Goal: Task Accomplishment & Management: Manage account settings

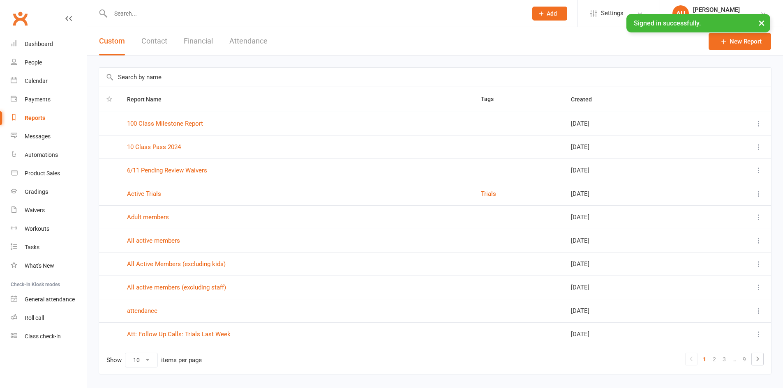
click at [131, 16] on input "text" at bounding box center [314, 14] width 413 height 12
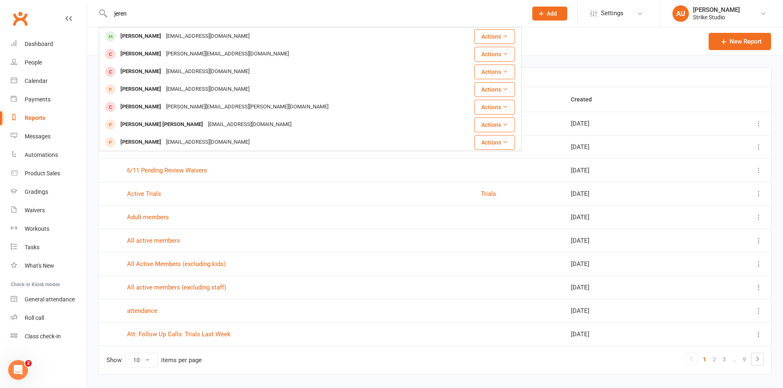
type input "jerenz"
click at [173, 9] on input "jerenz" at bounding box center [314, 14] width 413 height 12
type input "zachary"
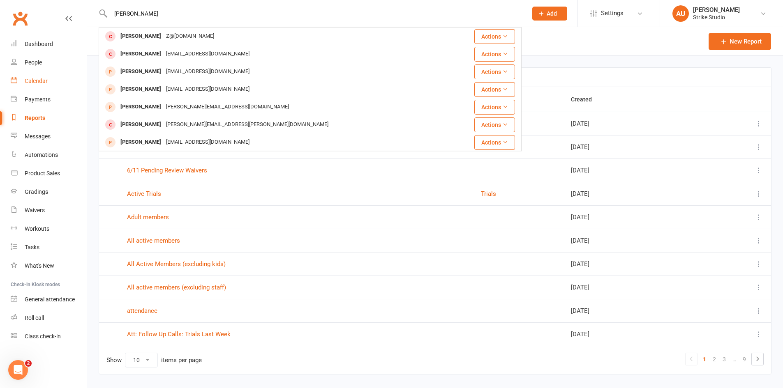
click at [38, 82] on div "Calendar" at bounding box center [36, 81] width 23 height 7
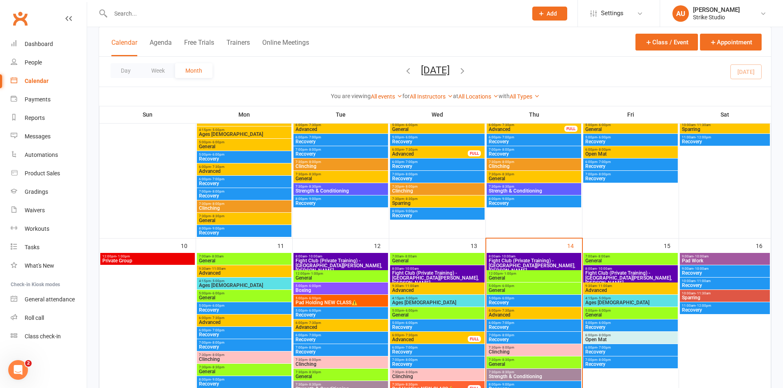
scroll to position [329, 0]
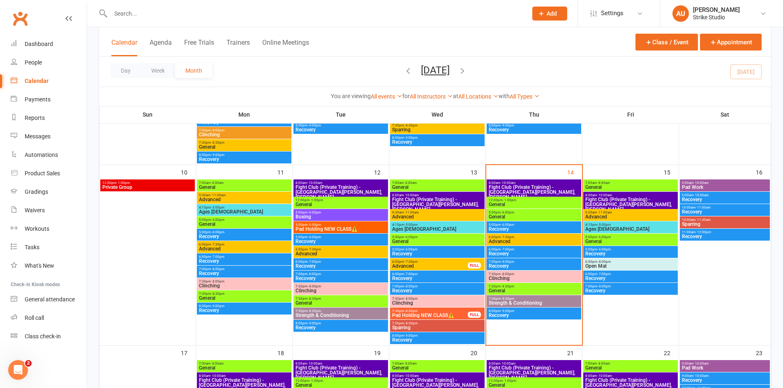
click at [525, 215] on span "General" at bounding box center [533, 216] width 91 height 5
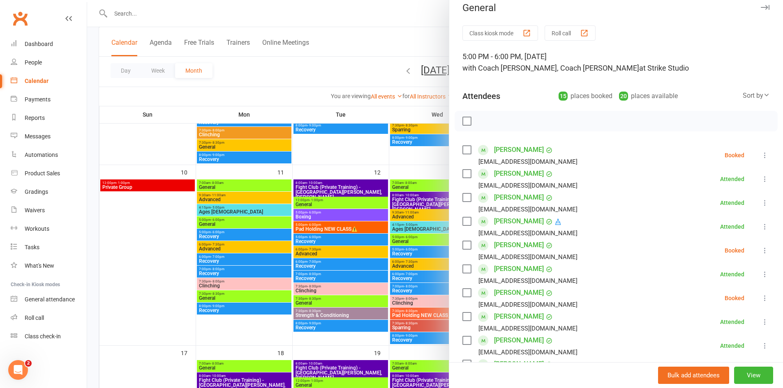
scroll to position [0, 0]
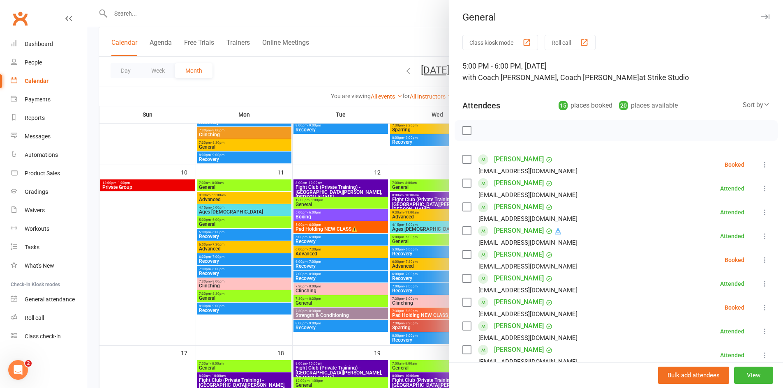
click at [219, 13] on div at bounding box center [435, 194] width 696 height 388
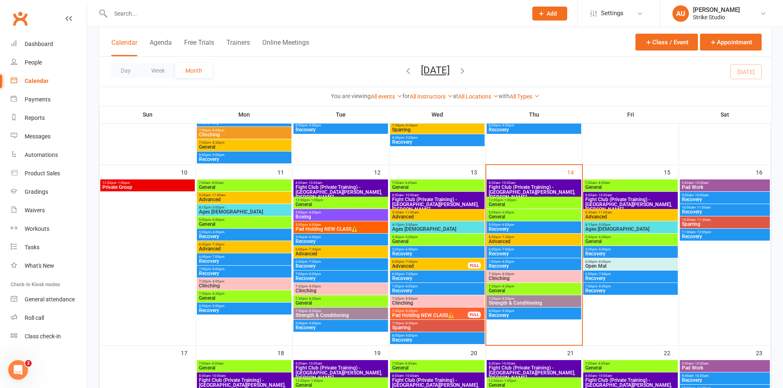
click at [150, 14] on input "text" at bounding box center [314, 14] width 413 height 12
type input "m"
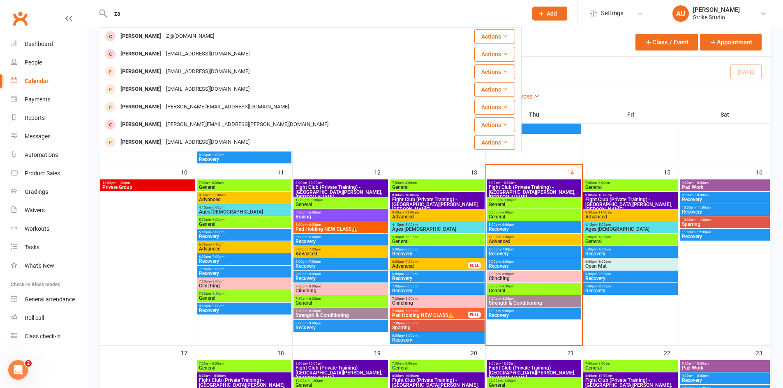
type input "z"
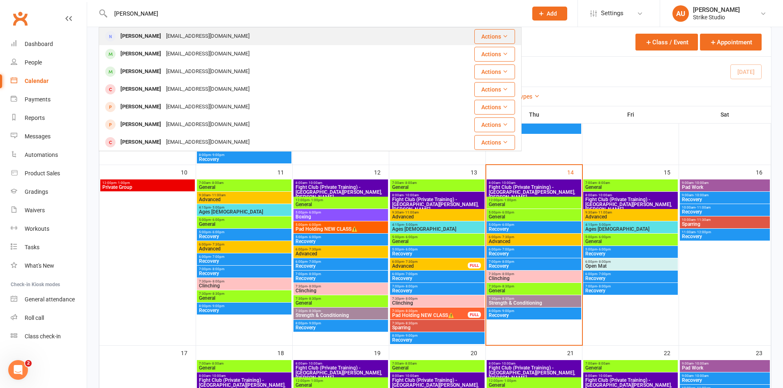
type input "mathew may"
click at [208, 41] on div "zafroth@tpg.com.au" at bounding box center [208, 36] width 88 height 12
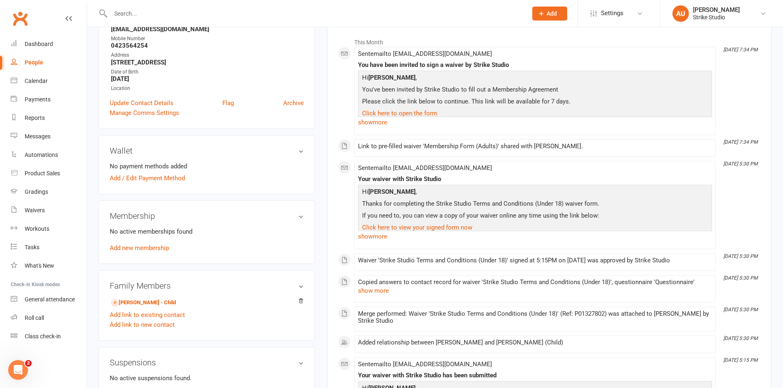
scroll to position [164, 0]
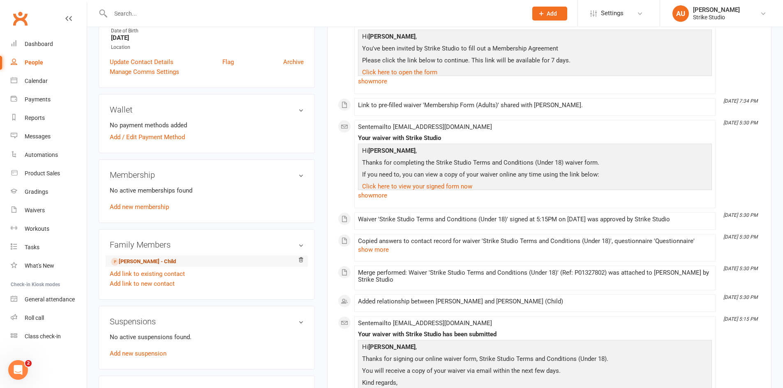
click at [157, 263] on link "Zachary May - Child" at bounding box center [143, 262] width 65 height 9
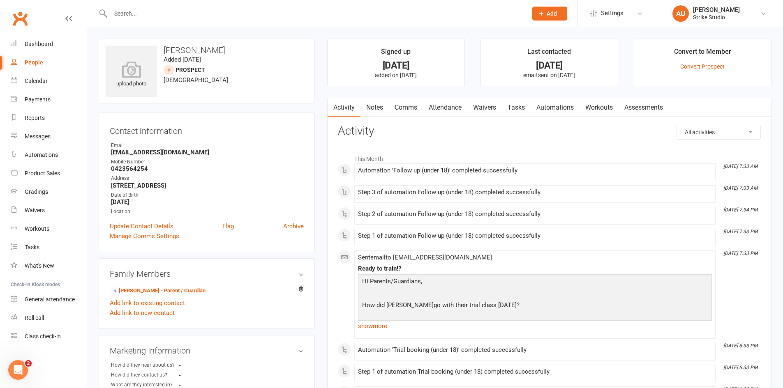
click at [483, 104] on link "Waivers" at bounding box center [484, 107] width 35 height 19
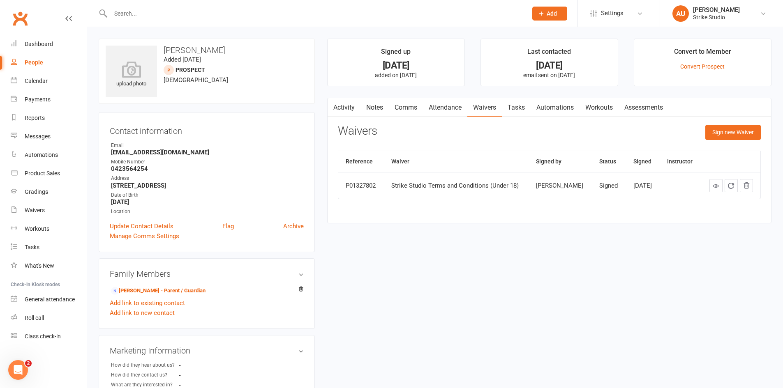
click at [345, 108] on link "Activity" at bounding box center [343, 107] width 33 height 19
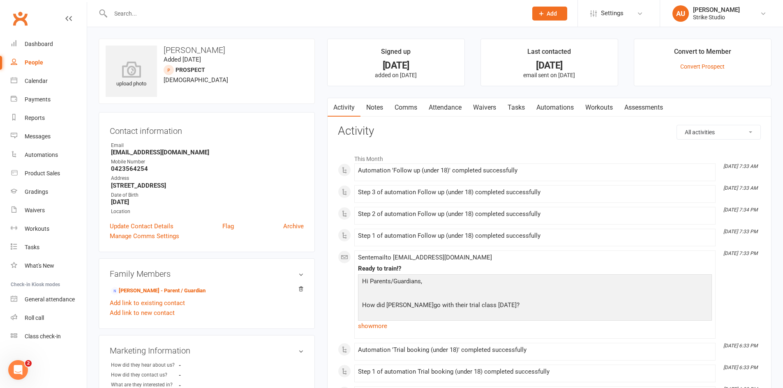
scroll to position [41, 0]
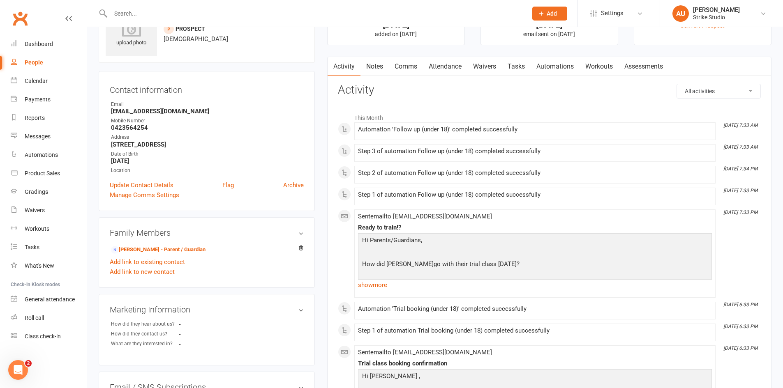
click at [438, 67] on link "Attendance" at bounding box center [445, 66] width 44 height 19
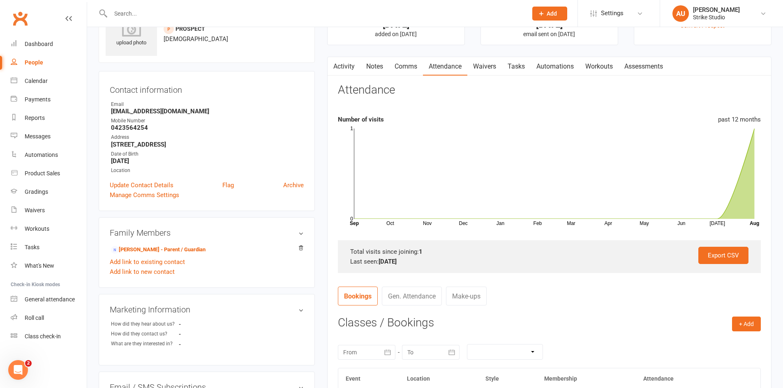
click at [350, 69] on link "Activity" at bounding box center [343, 66] width 33 height 19
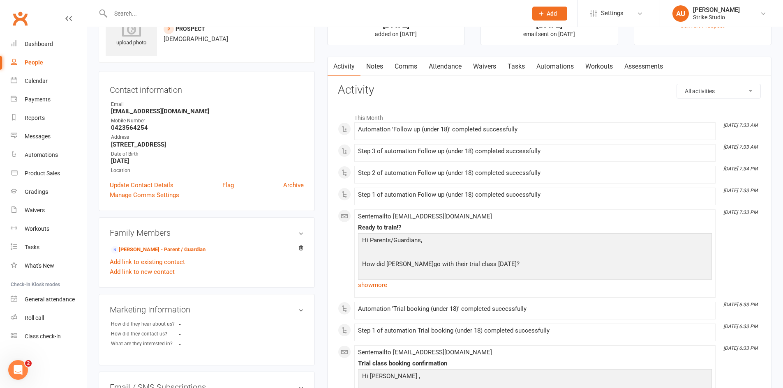
click at [486, 60] on link "Waivers" at bounding box center [484, 66] width 35 height 19
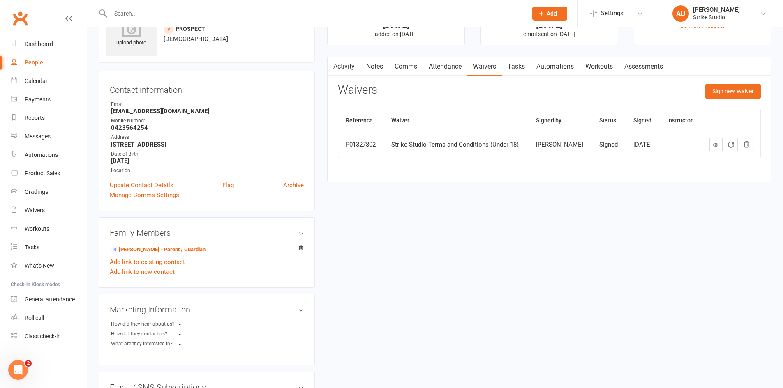
click at [345, 65] on link "Activity" at bounding box center [343, 66] width 33 height 19
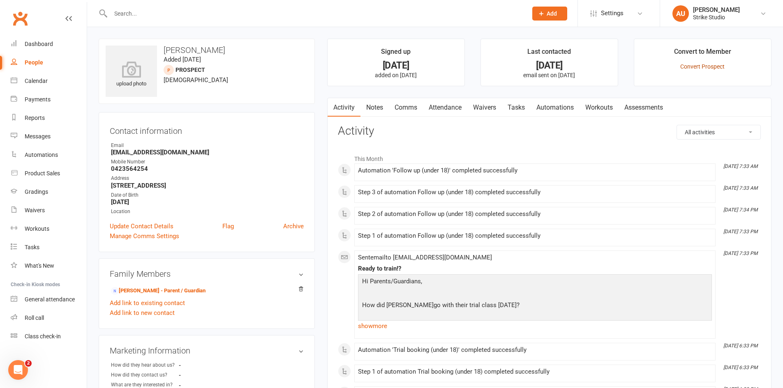
click at [687, 64] on link "Convert Prospect" at bounding box center [702, 66] width 44 height 7
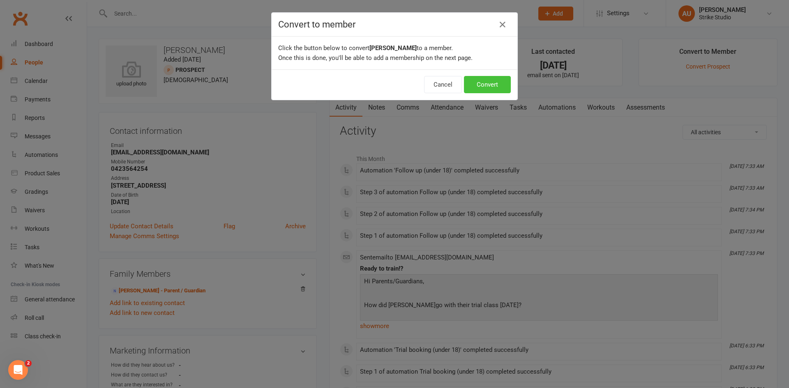
click at [489, 83] on button "Convert" at bounding box center [487, 84] width 47 height 17
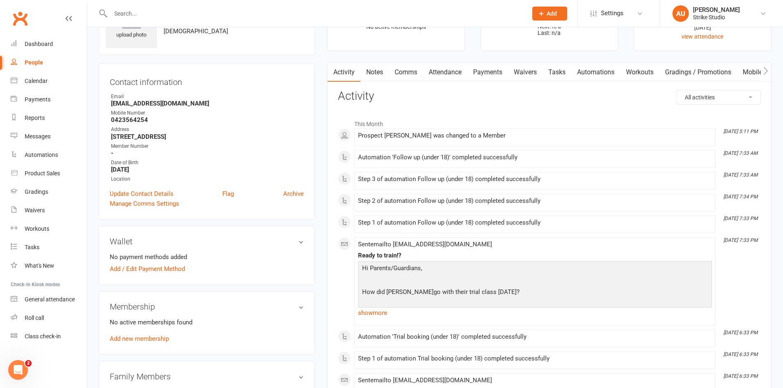
scroll to position [82, 0]
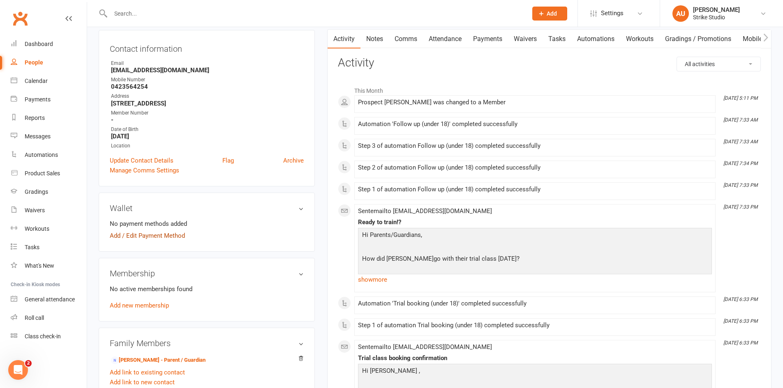
click at [172, 240] on link "Add / Edit Payment Method" at bounding box center [147, 236] width 75 height 10
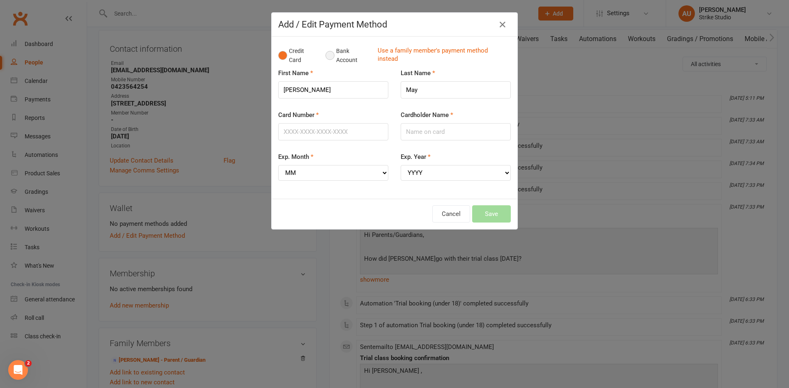
click at [332, 54] on button "Bank Account" at bounding box center [348, 55] width 46 height 25
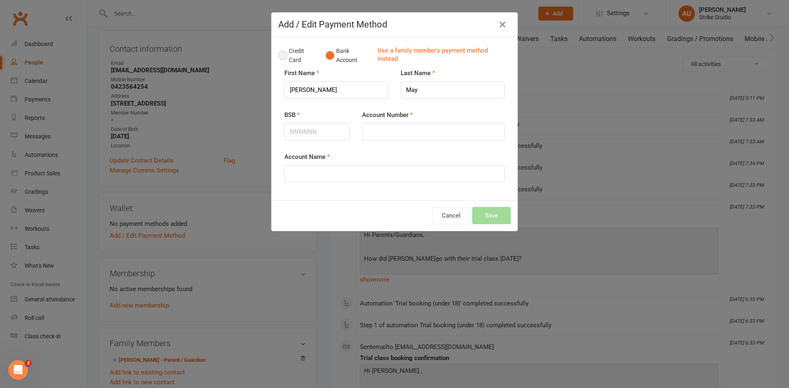
click at [286, 58] on button "Credit Card" at bounding box center [297, 55] width 39 height 25
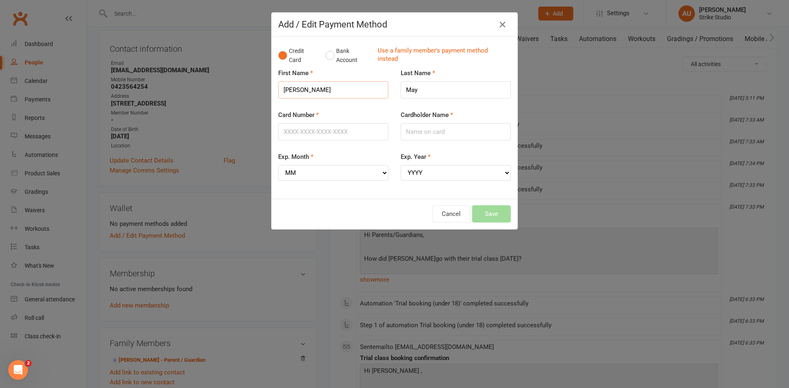
click at [322, 88] on input "Zachary" at bounding box center [333, 89] width 110 height 17
click at [341, 129] on input "Card Number" at bounding box center [333, 131] width 110 height 17
click at [373, 136] on input "Card Number" at bounding box center [333, 131] width 110 height 17
click at [256, 252] on div "Add / Edit Payment Method Credit Card Bank Account Use a family member's paymen…" at bounding box center [394, 194] width 789 height 388
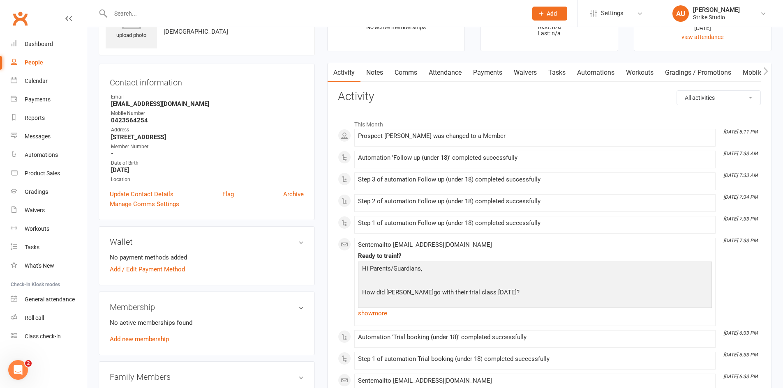
scroll to position [0, 0]
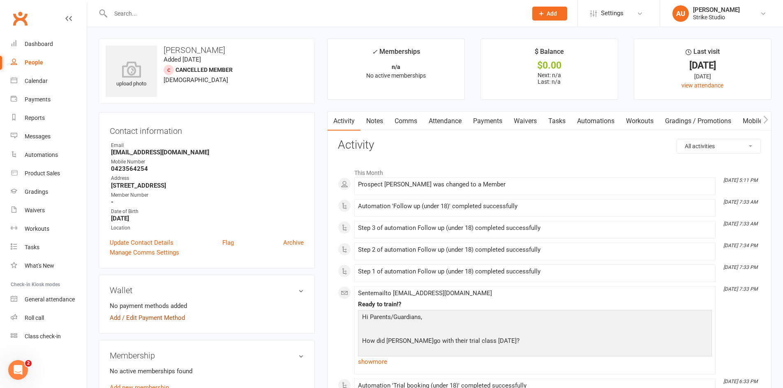
click at [142, 319] on link "Add / Edit Payment Method" at bounding box center [147, 318] width 75 height 10
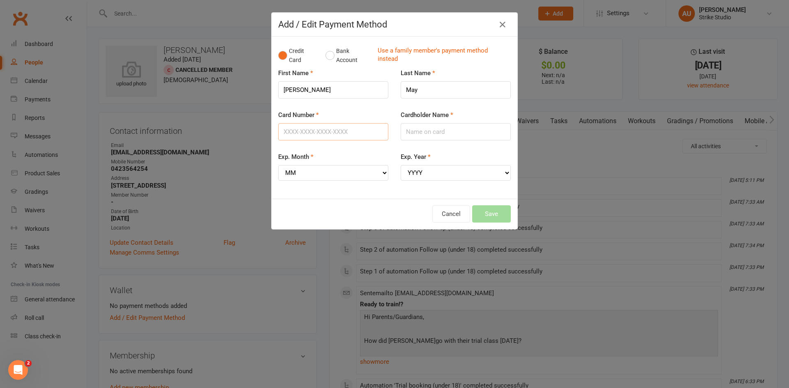
drag, startPoint x: 339, startPoint y: 140, endPoint x: 346, endPoint y: 138, distance: 7.3
click at [339, 140] on input "Card Number" at bounding box center [333, 131] width 110 height 17
click at [478, 163] on fieldset "First Name Zachary Last Name May Card Number Cardholder Name Exp. Month MM 01 0…" at bounding box center [394, 130] width 233 height 124
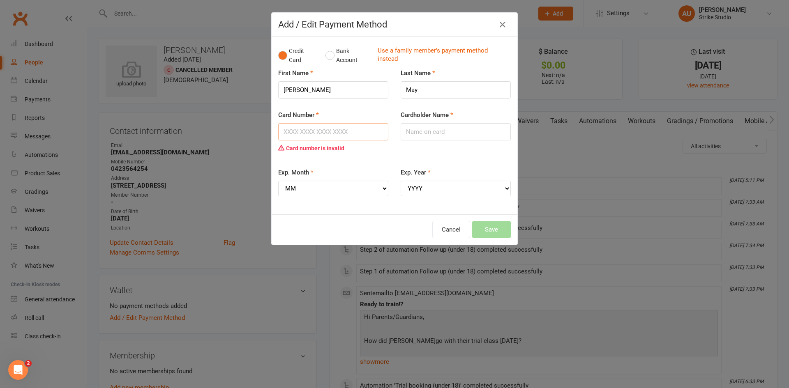
click at [325, 132] on input "Card Number" at bounding box center [333, 131] width 110 height 17
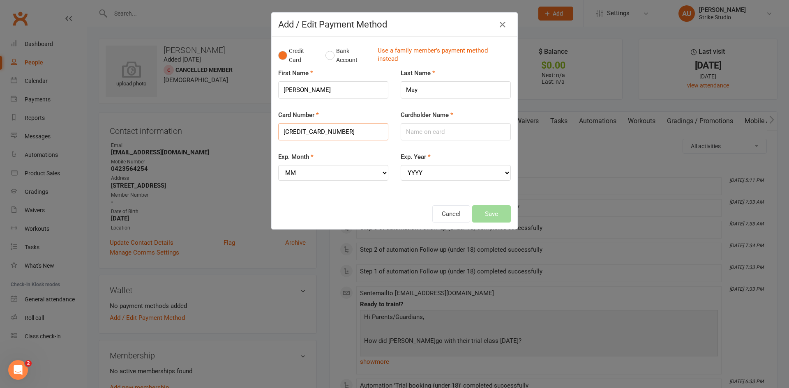
type input "5520335214899130"
click at [447, 135] on input "Cardholder Name" at bounding box center [456, 131] width 110 height 17
type input "MR MATTHEW J MAY"
click at [332, 173] on select "MM 01 02 03 04 05 06 07 08 09 10 11 12" at bounding box center [333, 173] width 110 height 16
select select "01"
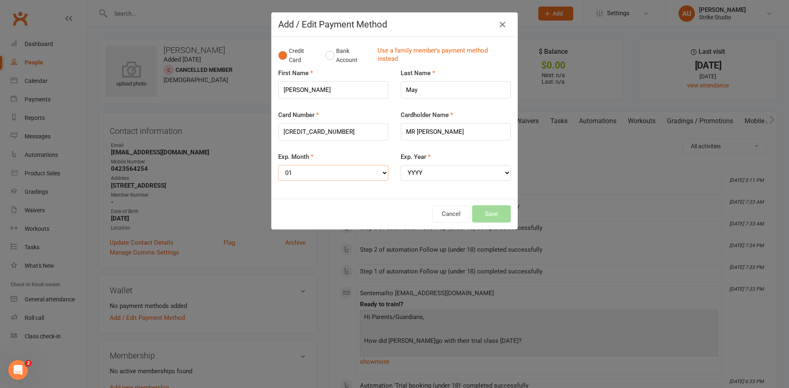
click at [278, 165] on select "MM 01 02 03 04 05 06 07 08 09 10 11 12" at bounding box center [333, 173] width 110 height 16
click at [422, 173] on select "YYYY 2025 2026 2027 2028 2029 2030 2031 2032 2033 2034" at bounding box center [456, 173] width 110 height 16
select select "2029"
click at [401, 165] on select "YYYY 2025 2026 2027 2028 2029 2030 2031 2032 2033 2034" at bounding box center [456, 173] width 110 height 16
click at [486, 213] on button "Save" at bounding box center [491, 213] width 39 height 17
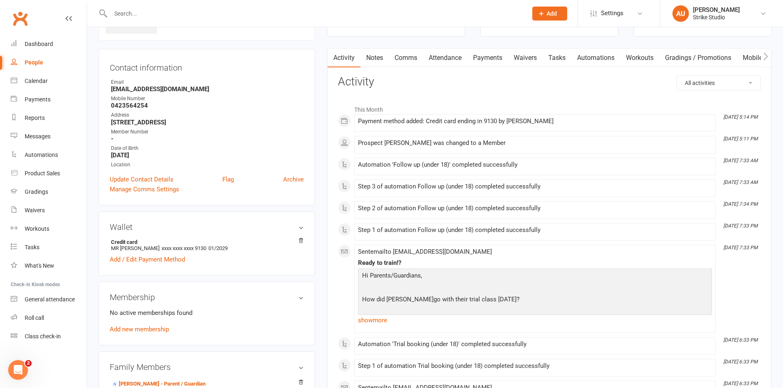
scroll to position [82, 0]
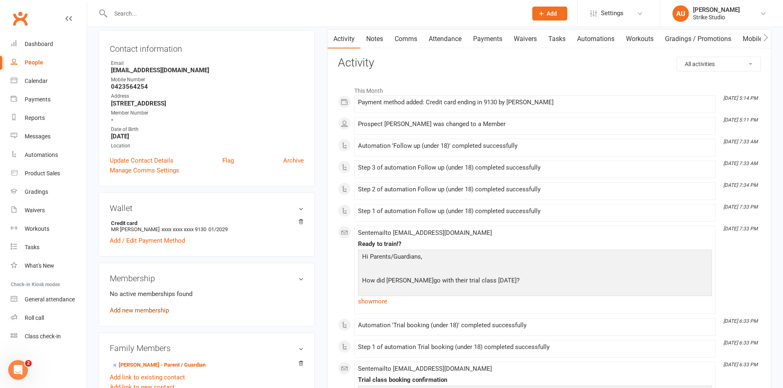
click at [150, 314] on link "Add new membership" at bounding box center [139, 310] width 59 height 7
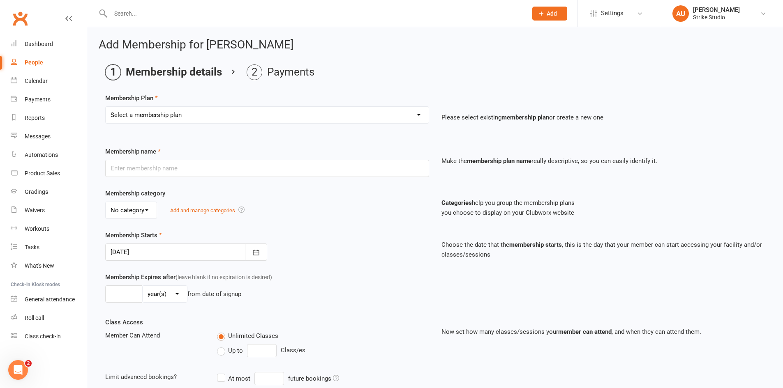
click at [182, 106] on div "Select a membership plan Staff Prepaid (12 month membership) Prepaid (6-month m…" at bounding box center [267, 114] width 324 height 17
click at [180, 113] on select "Select a membership plan Staff Prepaid (12 month membership) Prepaid (6-month m…" at bounding box center [267, 115] width 323 height 16
select select "5"
click at [106, 107] on select "Select a membership plan Staff Prepaid (12 month membership) Prepaid (6-month m…" at bounding box center [267, 115] width 323 height 16
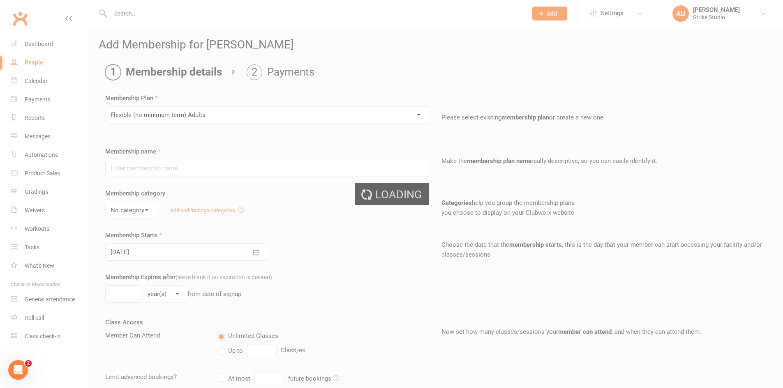
type input "Flexible (no minimum term) Adults"
select select "0"
type input "0"
type input "2"
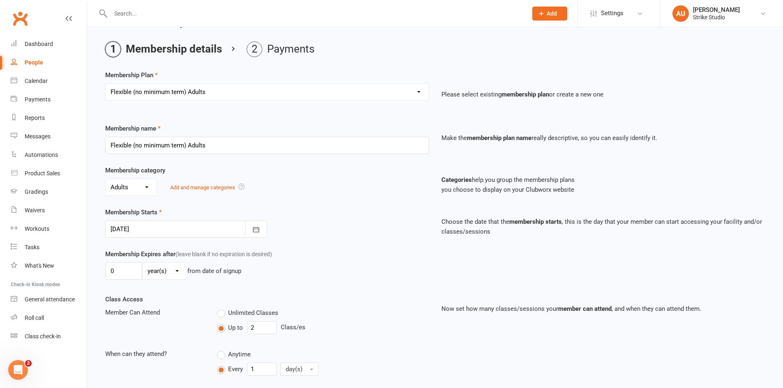
scroll to position [41, 0]
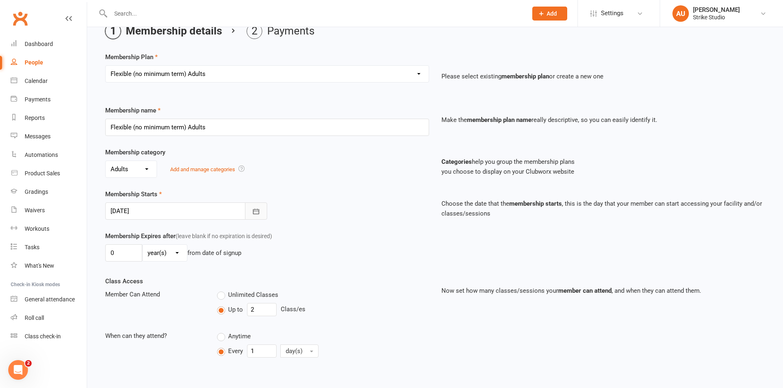
click at [250, 215] on button "button" at bounding box center [256, 211] width 22 height 17
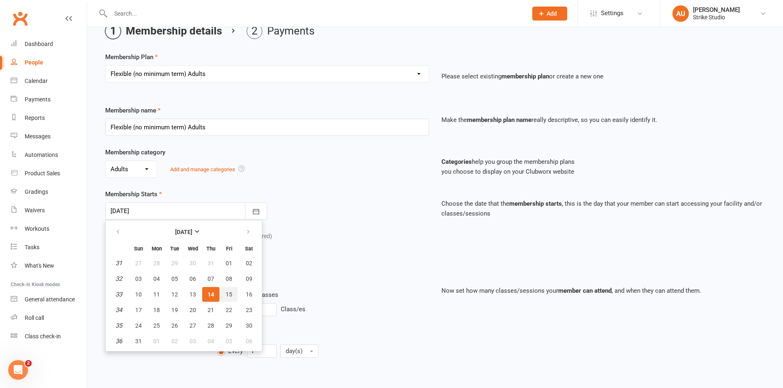
click at [228, 293] on span "15" at bounding box center [229, 294] width 7 height 7
type input "15 Aug 2025"
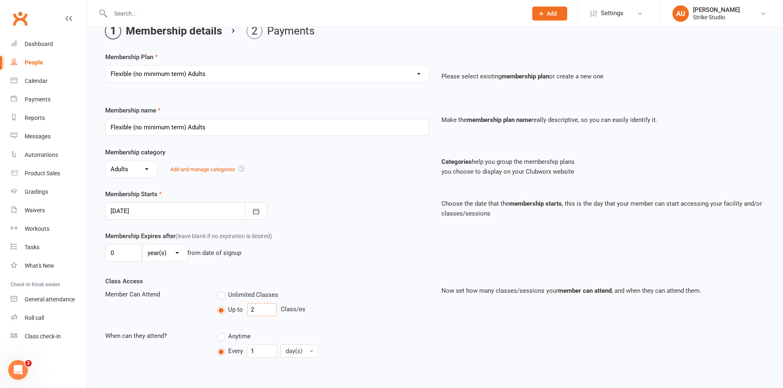
click at [259, 307] on input "2" at bounding box center [262, 309] width 30 height 13
click at [283, 273] on div "Membership Expires after (leave blank if no expiration is desired) 0 day(s) wee…" at bounding box center [435, 253] width 672 height 45
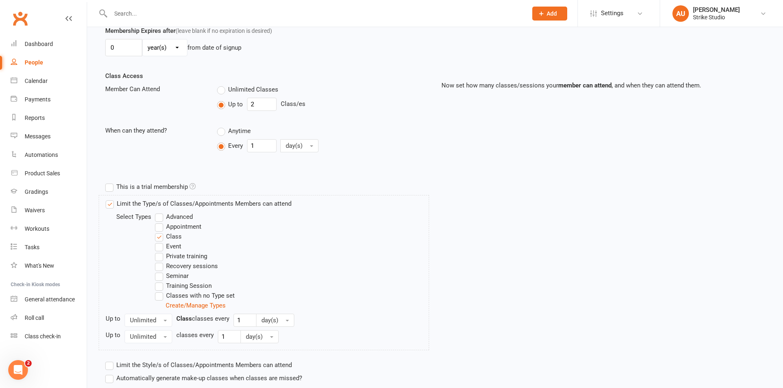
scroll to position [307, 0]
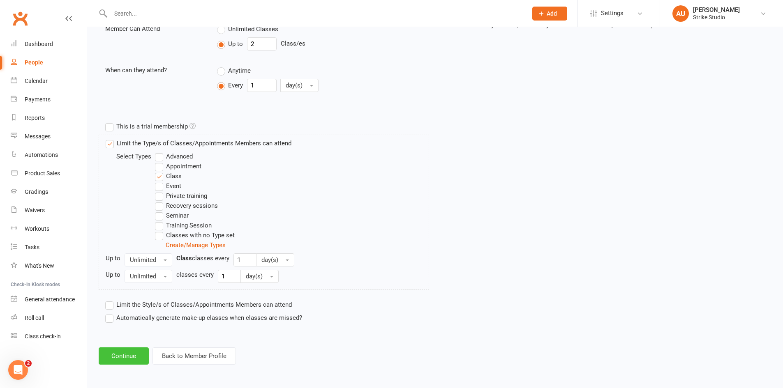
click at [134, 354] on button "Continue" at bounding box center [124, 356] width 50 height 17
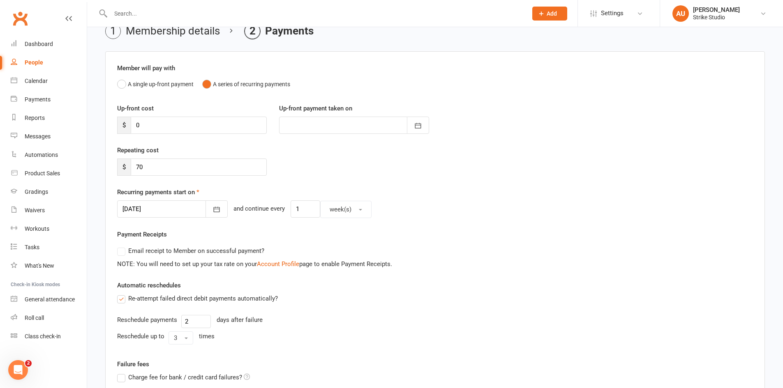
scroll to position [176, 0]
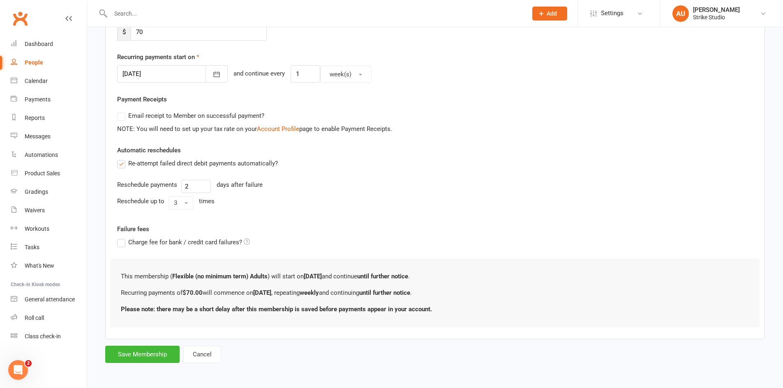
click at [118, 244] on label "Charge fee for bank / credit card failures?" at bounding box center [183, 242] width 133 height 10
click at [118, 237] on input "Charge fee for bank / credit card failures?" at bounding box center [183, 237] width 133 height 0
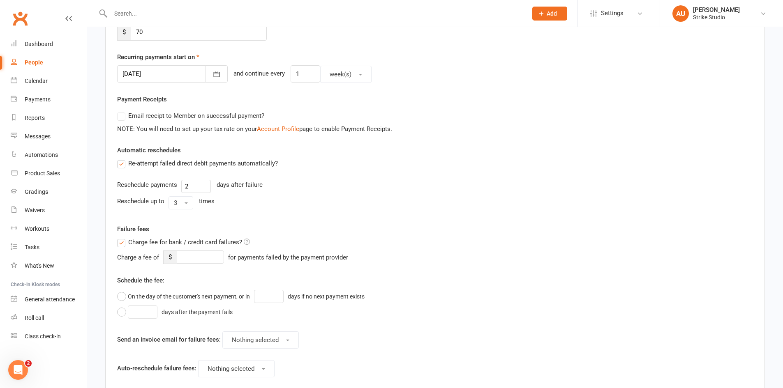
click at [120, 240] on label "Charge fee for bank / credit card failures?" at bounding box center [183, 242] width 133 height 10
click at [120, 237] on input "Charge fee for bank / credit card failures?" at bounding box center [183, 237] width 133 height 0
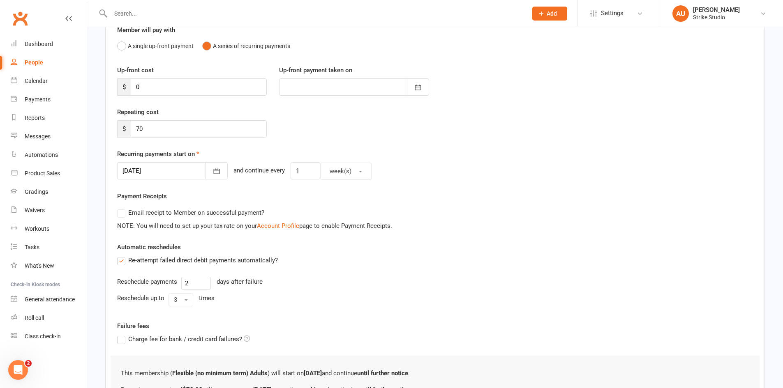
scroll to position [0, 0]
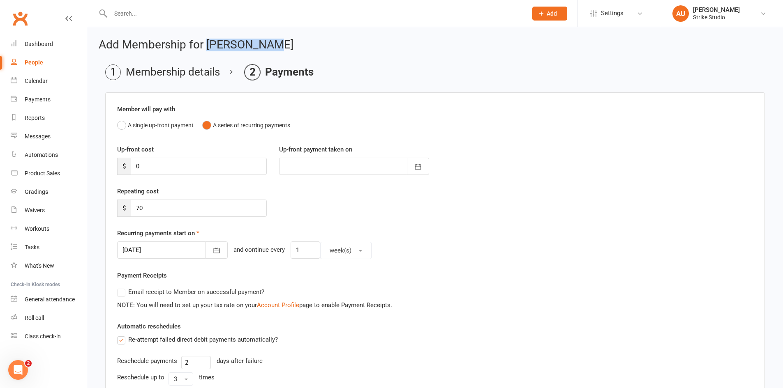
drag, startPoint x: 271, startPoint y: 45, endPoint x: 205, endPoint y: 43, distance: 65.8
click at [205, 43] on h2 "Add Membership for Zachary May" at bounding box center [435, 45] width 673 height 13
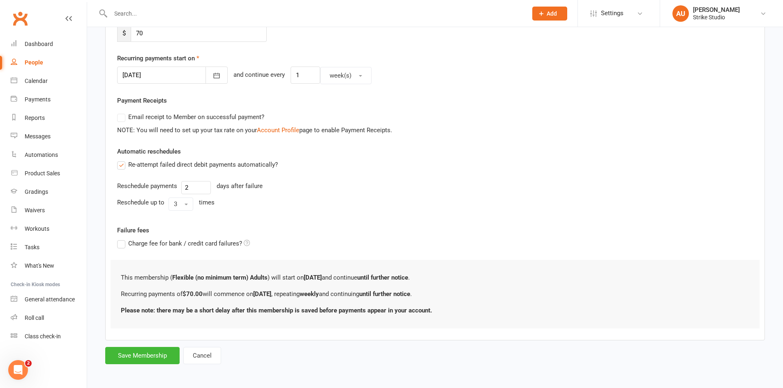
scroll to position [176, 0]
click at [126, 355] on button "Save Membership" at bounding box center [142, 354] width 74 height 17
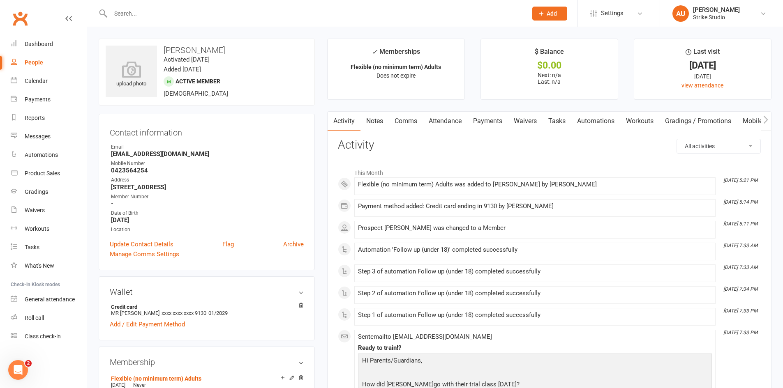
scroll to position [205, 0]
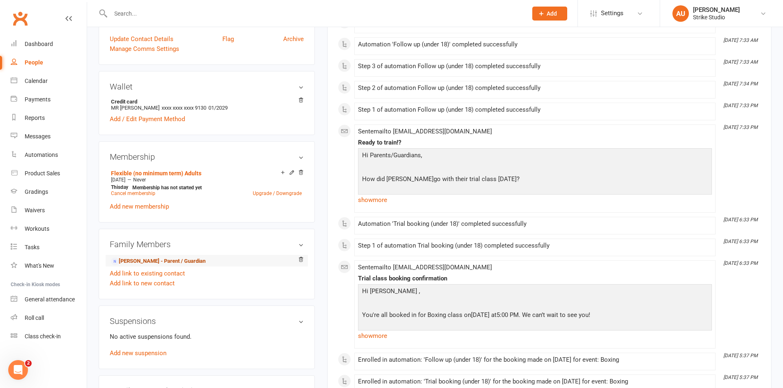
click at [168, 261] on link "Matthew May - Parent / Guardian" at bounding box center [158, 261] width 95 height 9
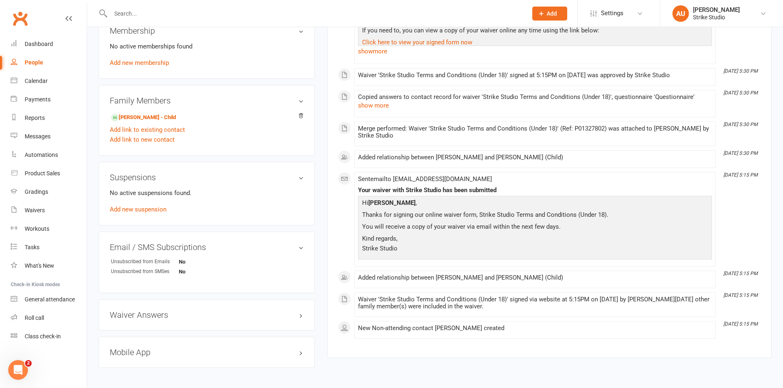
scroll to position [337, 0]
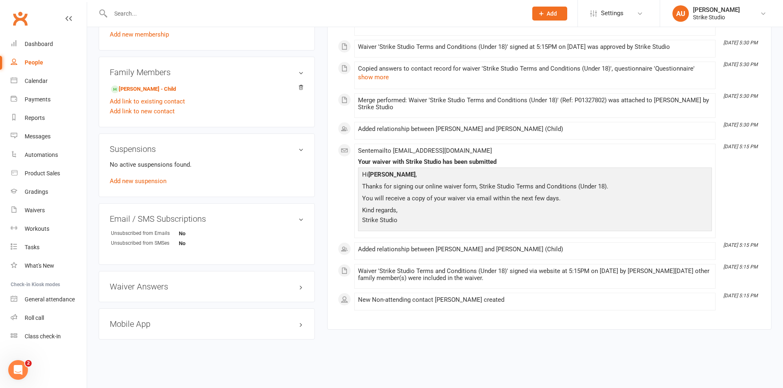
click at [161, 336] on div "Mobile App" at bounding box center [207, 324] width 216 height 31
click at [161, 322] on h3 "Mobile App" at bounding box center [207, 324] width 194 height 9
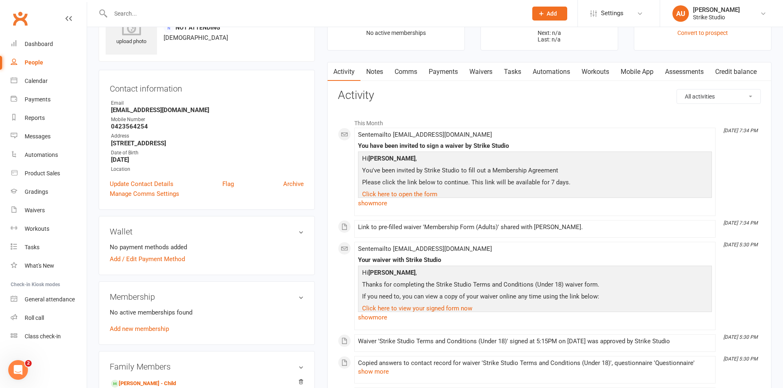
scroll to position [0, 0]
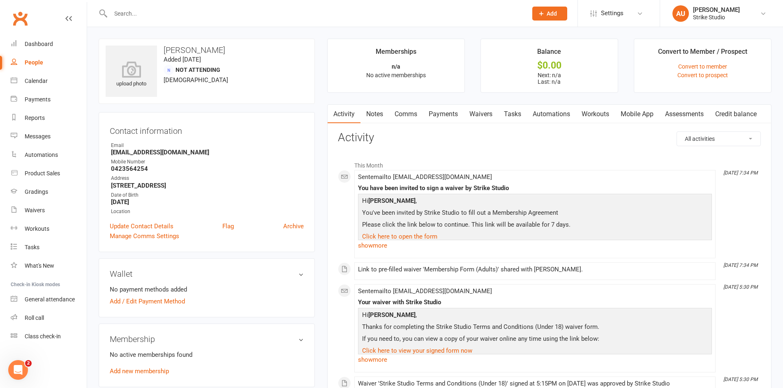
click at [642, 117] on link "Mobile App" at bounding box center [637, 114] width 44 height 19
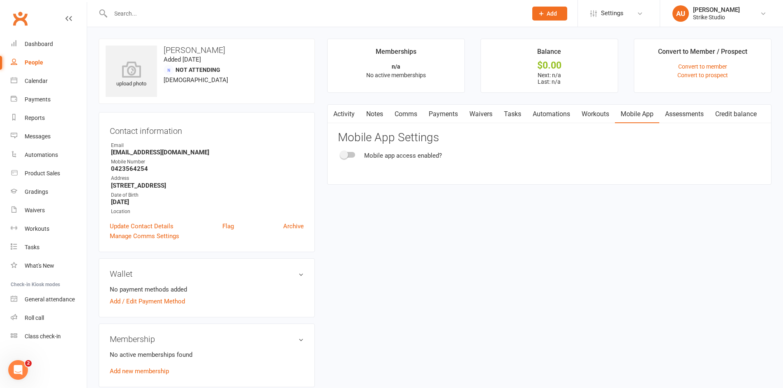
click at [347, 153] on span at bounding box center [344, 155] width 8 height 8
click at [341, 154] on input "checkbox" at bounding box center [341, 154] width 0 height 0
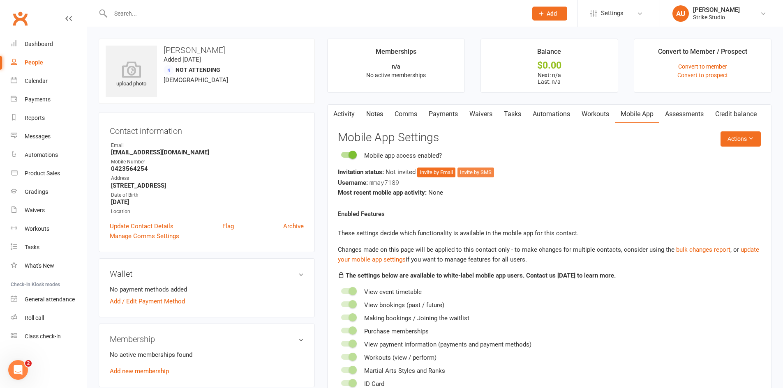
click at [480, 171] on button "Invite by SMS" at bounding box center [475, 173] width 37 height 10
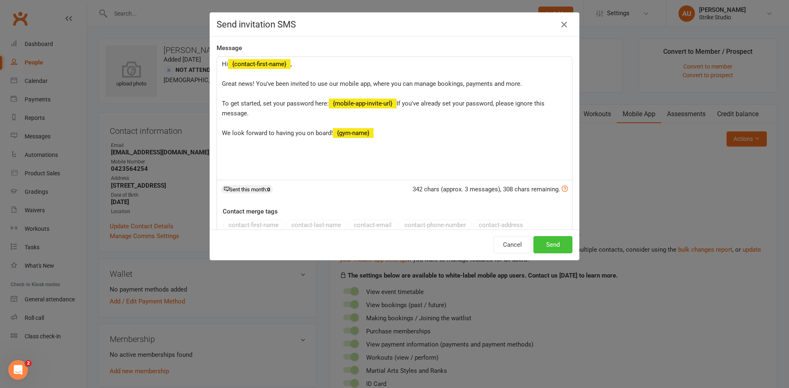
click at [555, 245] on button "Send" at bounding box center [552, 244] width 39 height 17
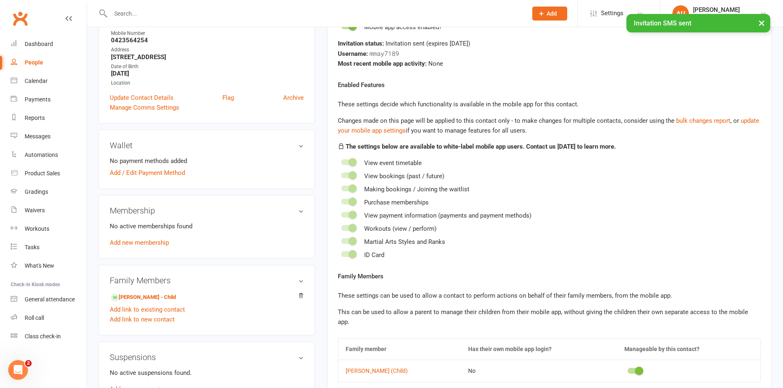
scroll to position [247, 0]
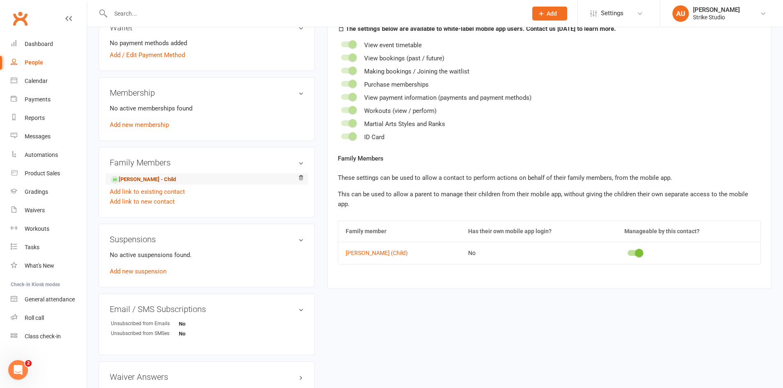
click at [137, 181] on link "Zachary May - Child" at bounding box center [143, 179] width 65 height 9
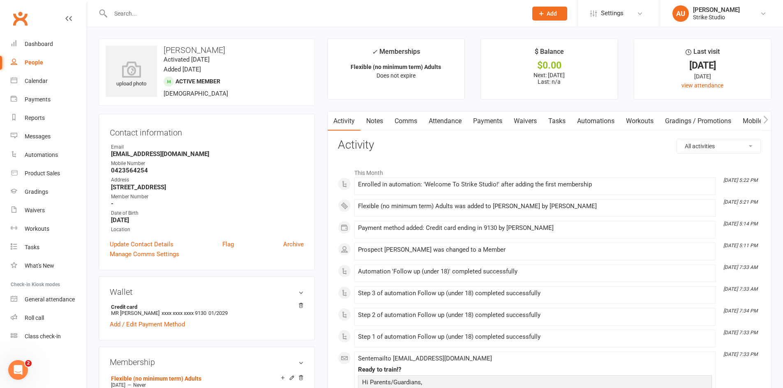
click at [759, 118] on link "Mobile App" at bounding box center [759, 121] width 44 height 19
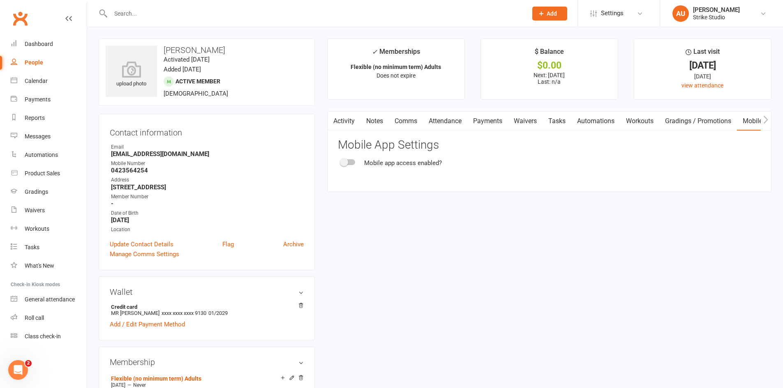
click at [586, 122] on link "Automations" at bounding box center [595, 121] width 49 height 19
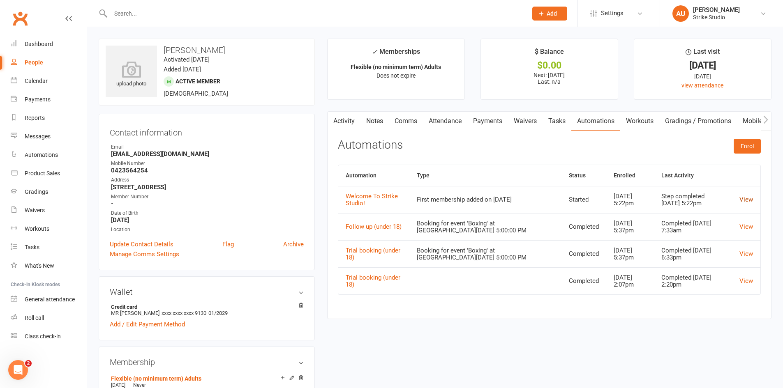
click at [745, 203] on link "View" at bounding box center [746, 199] width 14 height 7
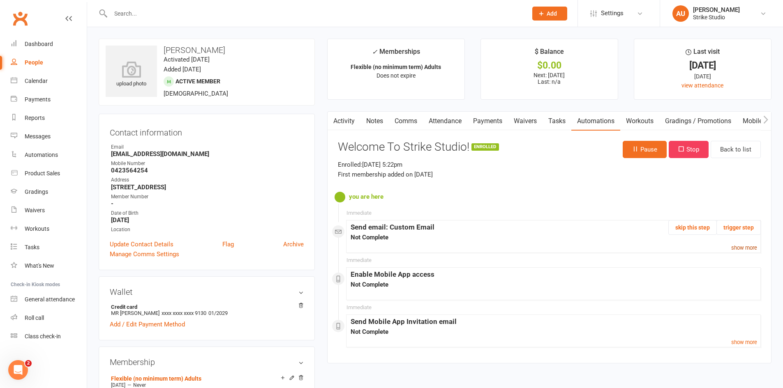
click at [734, 249] on small "show more" at bounding box center [744, 248] width 26 height 6
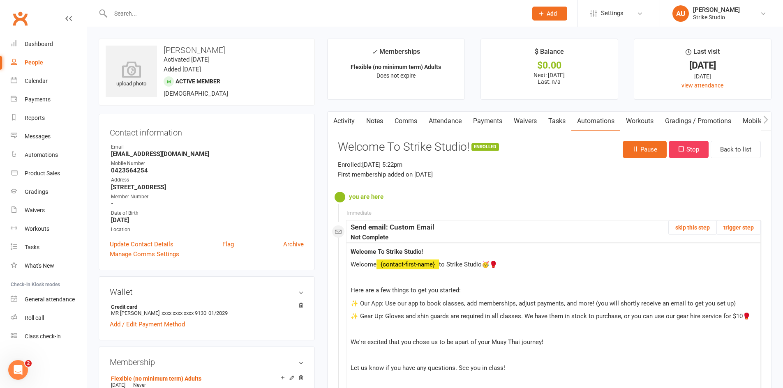
click at [173, 10] on input "text" at bounding box center [314, 14] width 413 height 12
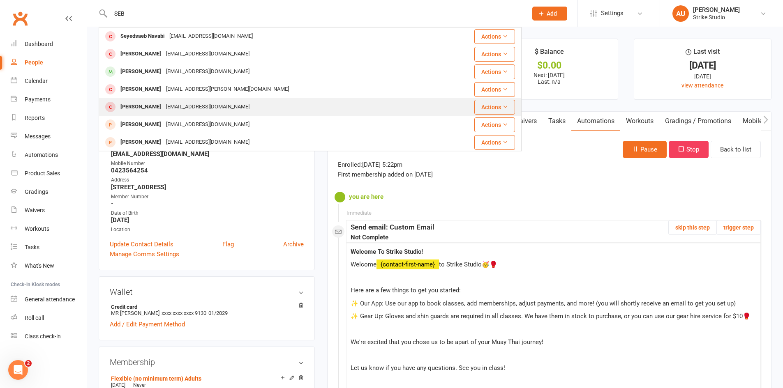
type input "SEB"
click at [247, 101] on div "sebastian flanagan Sebastianflan@hotmail.com" at bounding box center [268, 107] width 339 height 17
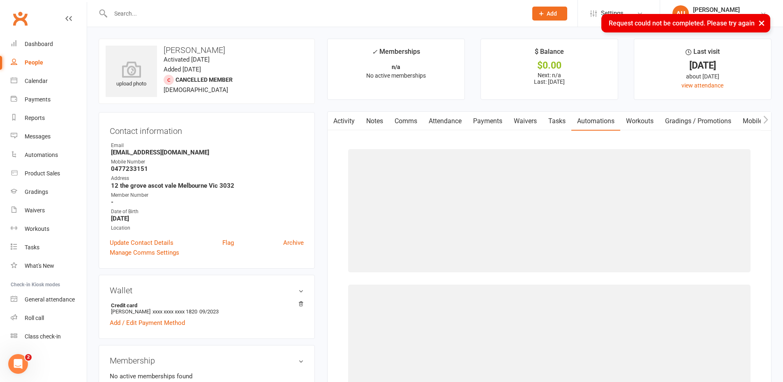
click at [282, 14] on div "× Request could not be completed. Please try again" at bounding box center [386, 14] width 772 height 0
click at [289, 14] on div "× Request could not be completed. Please try again" at bounding box center [386, 14] width 772 height 0
click at [163, 14] on div "× Request could not be completed. Please try again" at bounding box center [386, 14] width 772 height 0
click at [159, 11] on input "text" at bounding box center [314, 14] width 413 height 12
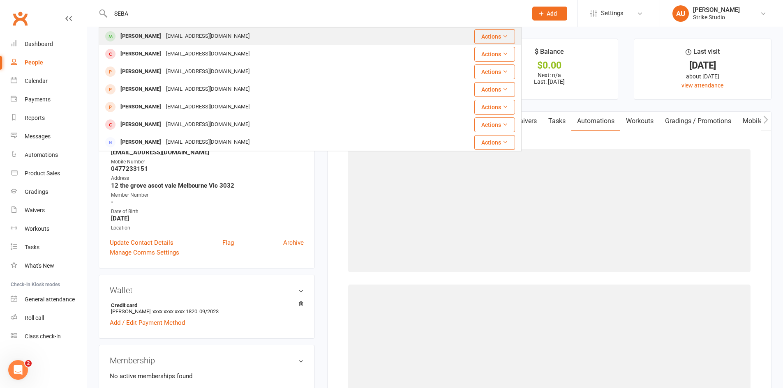
type input "SEBA"
click at [169, 34] on div "praveen.sebastians@gmail.com" at bounding box center [208, 36] width 88 height 12
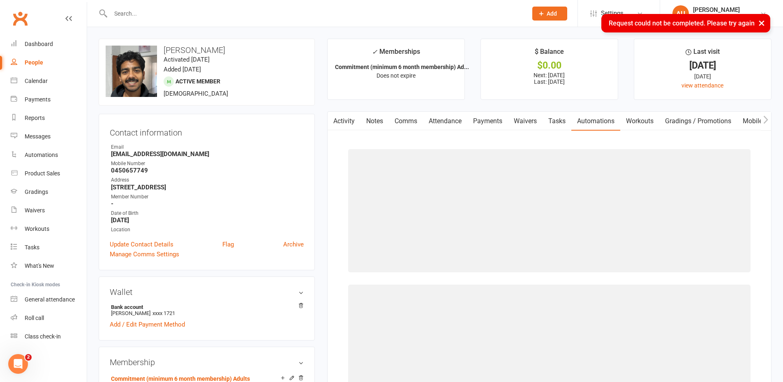
click at [178, 10] on input "text" at bounding box center [314, 14] width 413 height 12
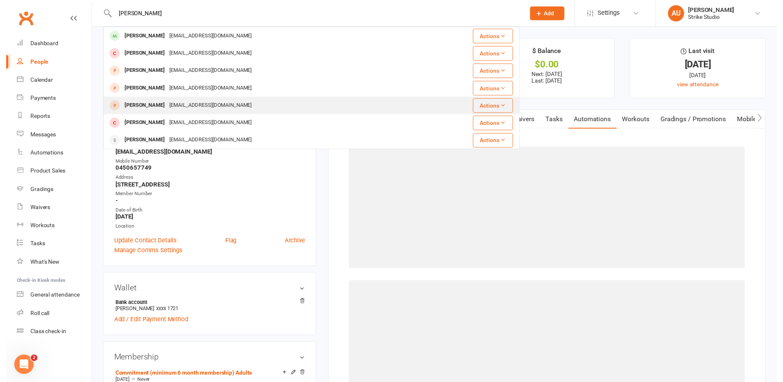
scroll to position [82, 0]
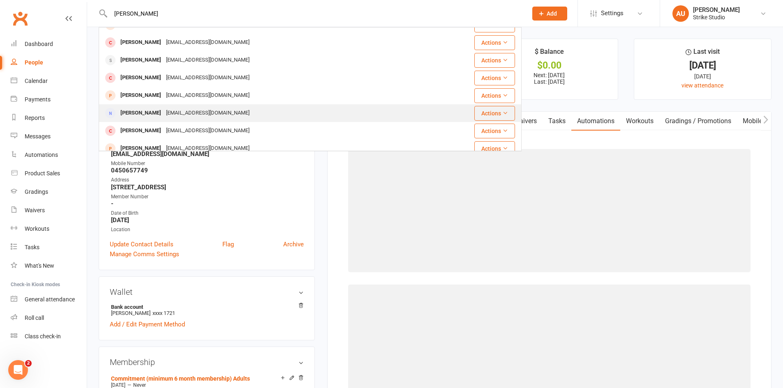
type input "SEBASTIAN"
click at [208, 113] on div "Spolitini@yahoo.com.au" at bounding box center [208, 113] width 88 height 12
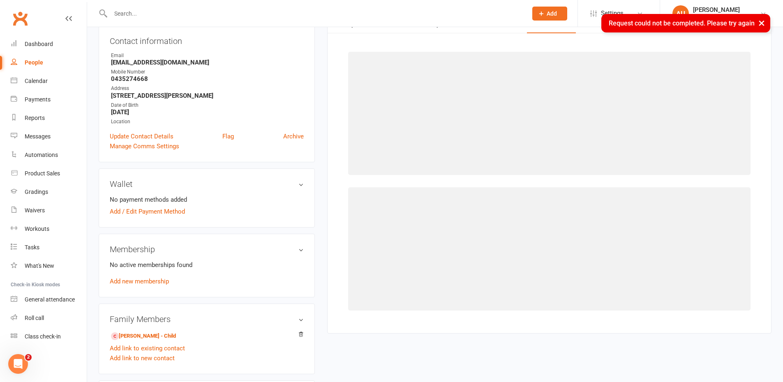
scroll to position [205, 0]
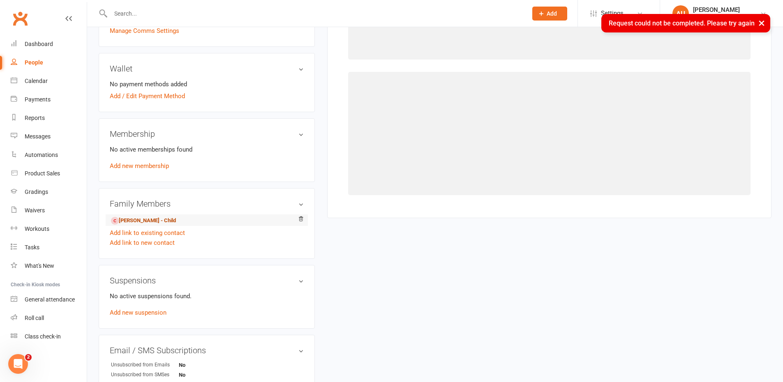
click at [147, 221] on link "Harry Tsorbaris - Child" at bounding box center [143, 221] width 65 height 9
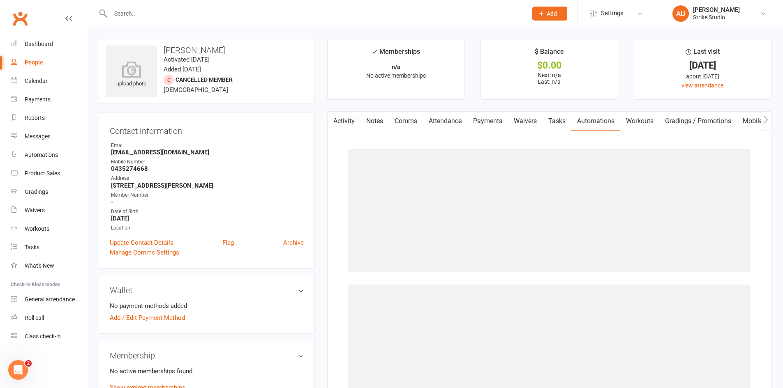
click at [238, 12] on input "text" at bounding box center [314, 14] width 413 height 12
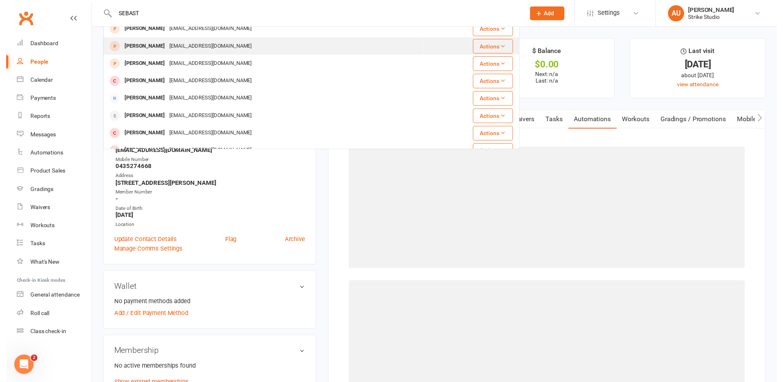
scroll to position [71, 0]
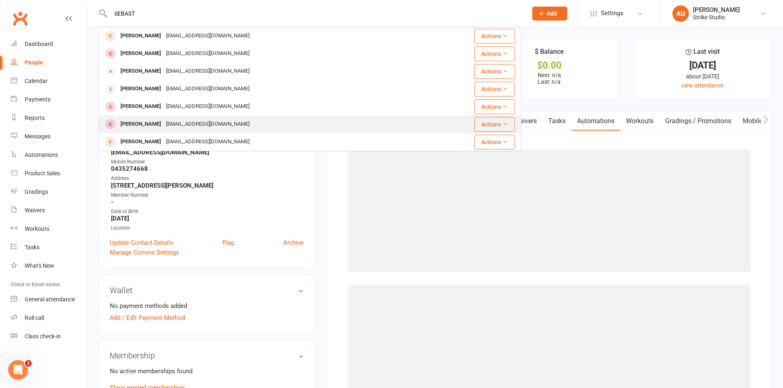
type input "SEBAST"
click at [201, 125] on div "Nhan2020@yahoo.com" at bounding box center [208, 124] width 88 height 12
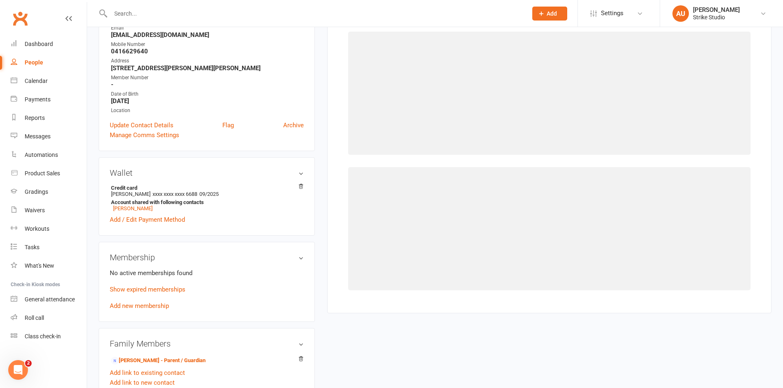
scroll to position [164, 0]
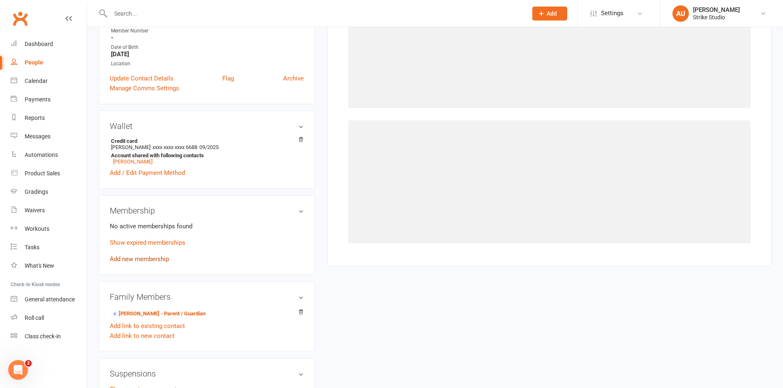
click at [135, 259] on link "Add new membership" at bounding box center [139, 259] width 59 height 7
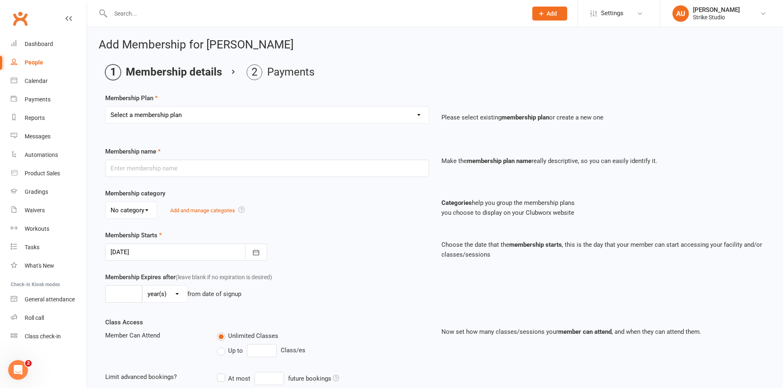
click at [170, 115] on select "Select a membership plan Staff Prepaid (12 month membership) Prepaid (6-month m…" at bounding box center [267, 115] width 323 height 16
select select "5"
click at [106, 107] on select "Select a membership plan Staff Prepaid (12 month membership) Prepaid (6-month m…" at bounding box center [267, 115] width 323 height 16
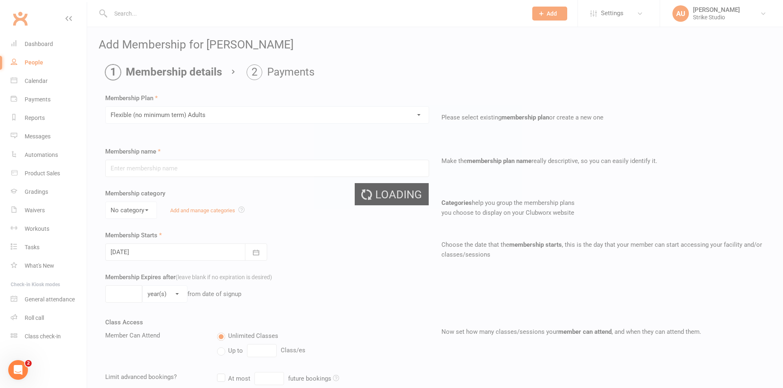
type input "Flexible (no minimum term) Adults"
select select "0"
type input "0"
type input "2"
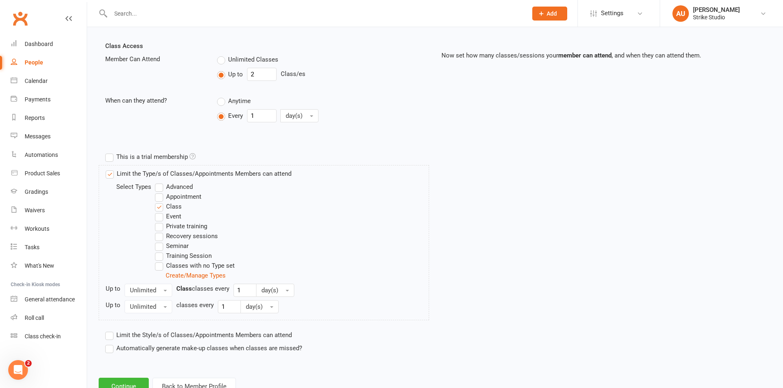
scroll to position [307, 0]
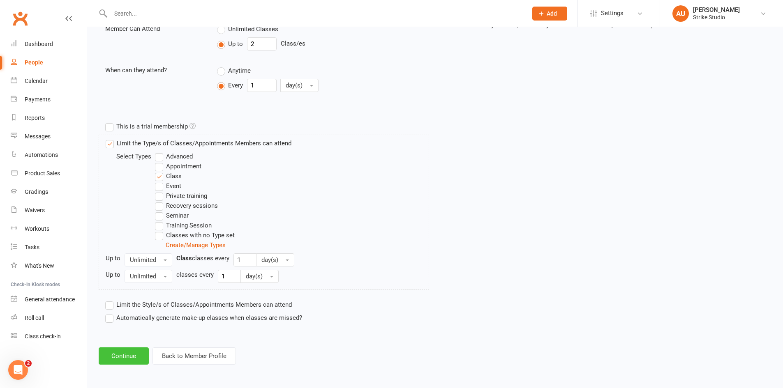
click at [126, 356] on button "Continue" at bounding box center [124, 356] width 50 height 17
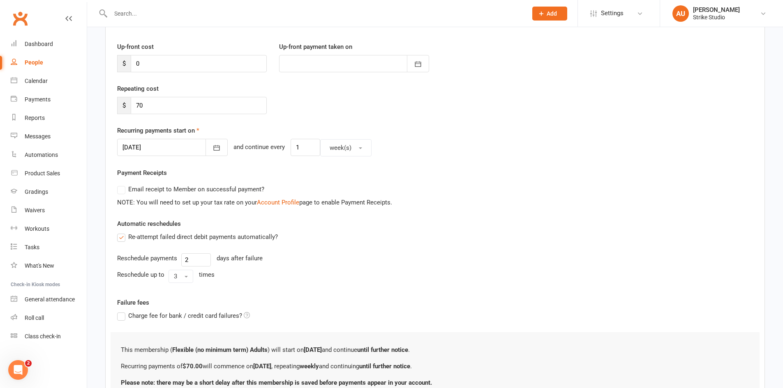
scroll to position [176, 0]
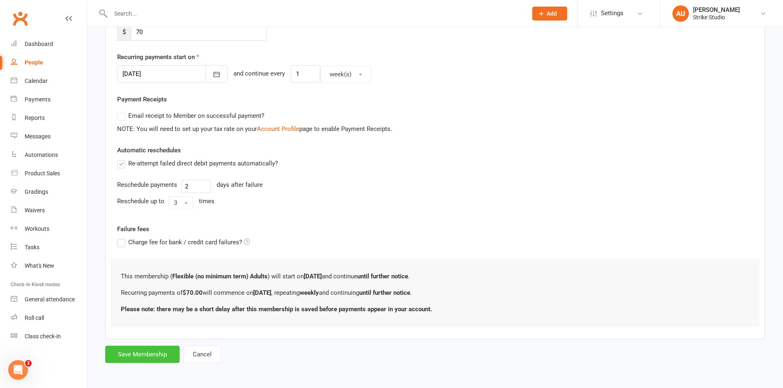
click at [120, 352] on button "Save Membership" at bounding box center [142, 354] width 74 height 17
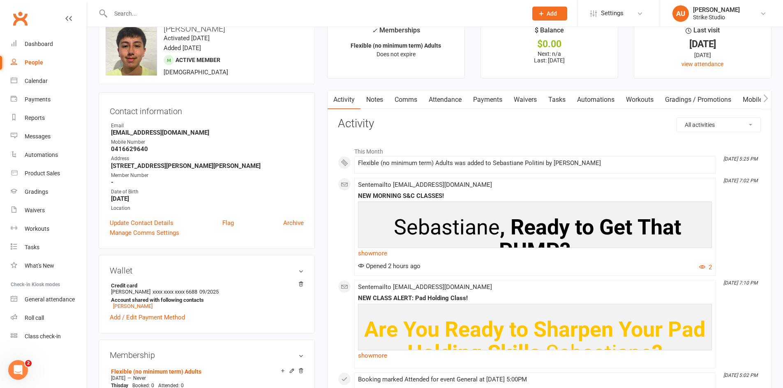
scroll to position [41, 0]
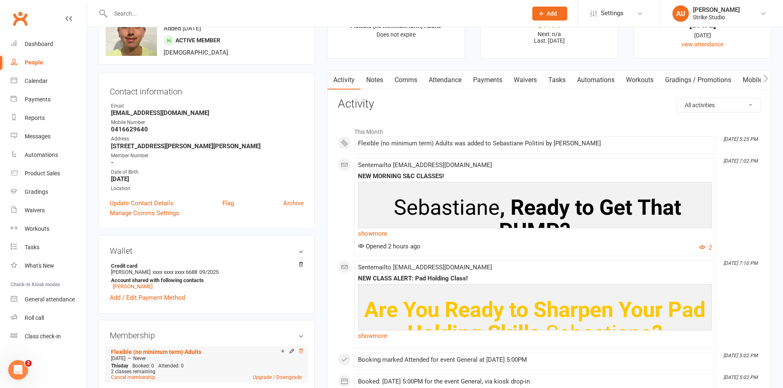
click at [303, 353] on icon at bounding box center [301, 351] width 6 height 6
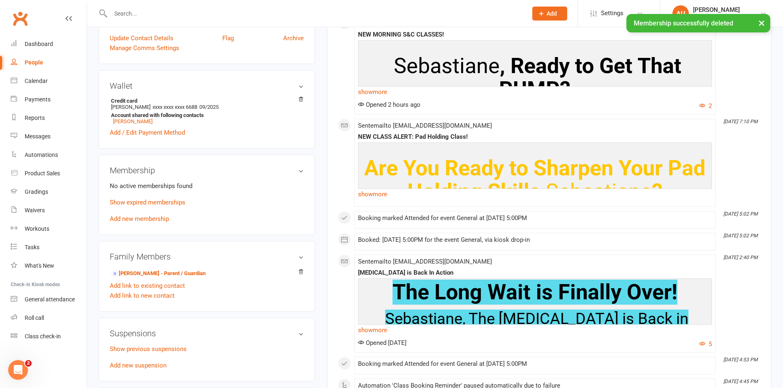
scroll to position [205, 0]
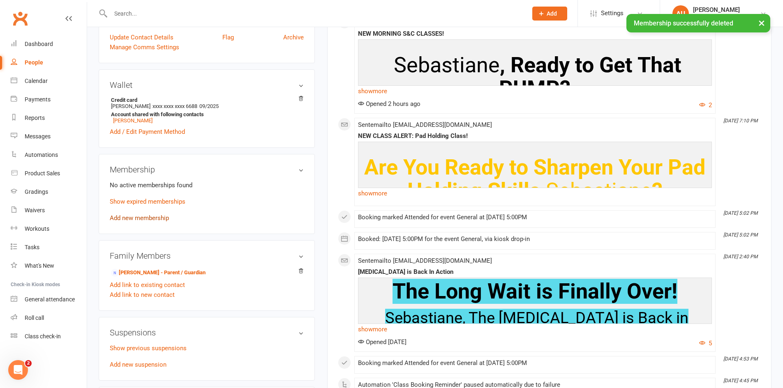
click at [148, 217] on link "Add new membership" at bounding box center [139, 217] width 59 height 7
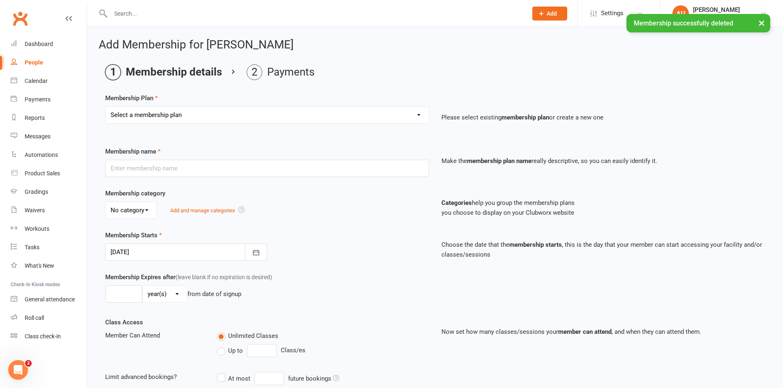
click at [236, 112] on select "Select a membership plan Staff Prepaid (12 month membership) Prepaid (6-month m…" at bounding box center [267, 115] width 323 height 16
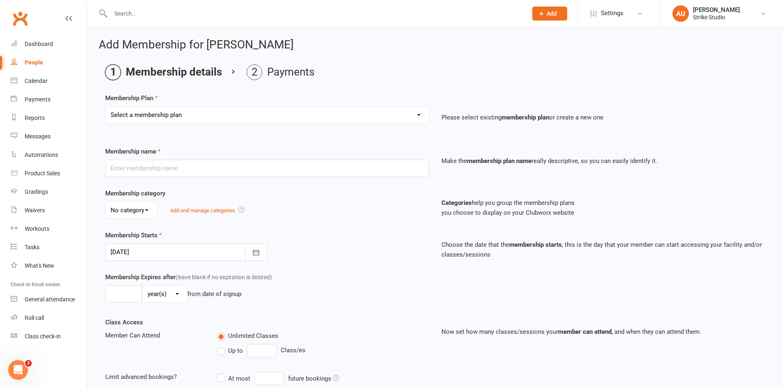
select select "5"
click at [106, 107] on select "Select a membership plan Staff Prepaid (12 month membership) Prepaid (6-month m…" at bounding box center [267, 115] width 323 height 16
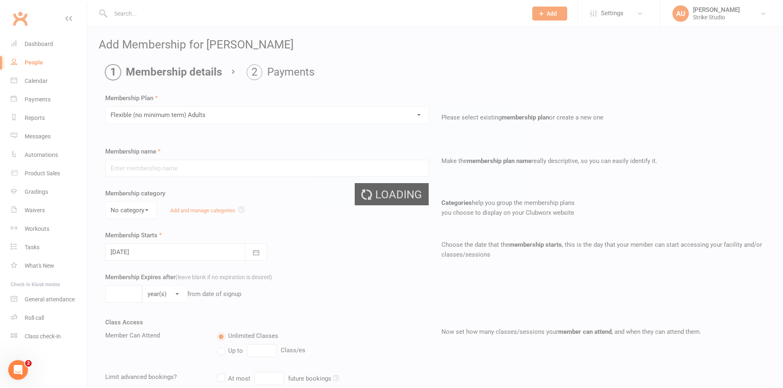
type input "Flexible (no minimum term) Adults"
select select "0"
type input "0"
type input "2"
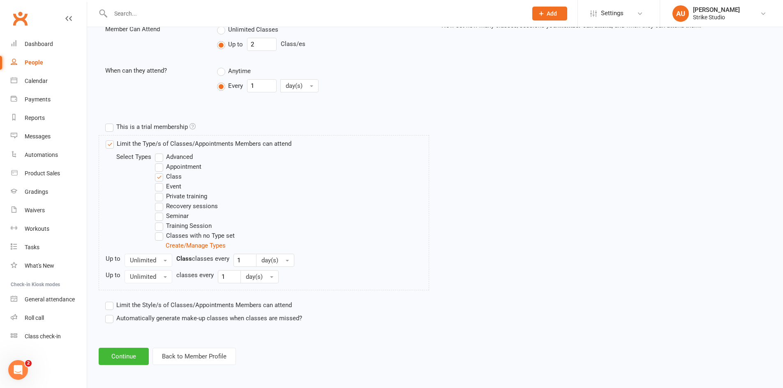
scroll to position [307, 0]
click at [120, 361] on button "Continue" at bounding box center [124, 356] width 50 height 17
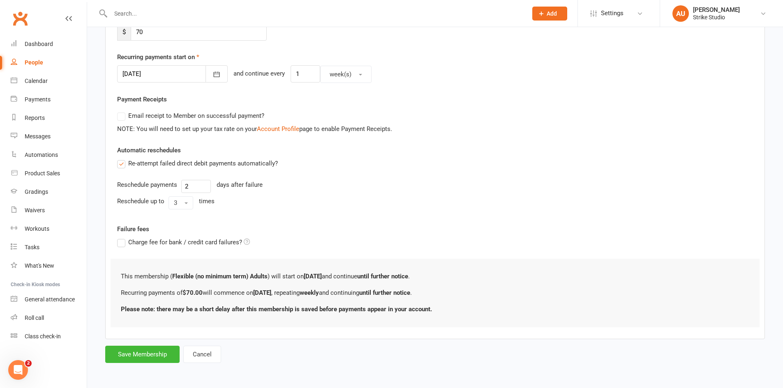
scroll to position [0, 0]
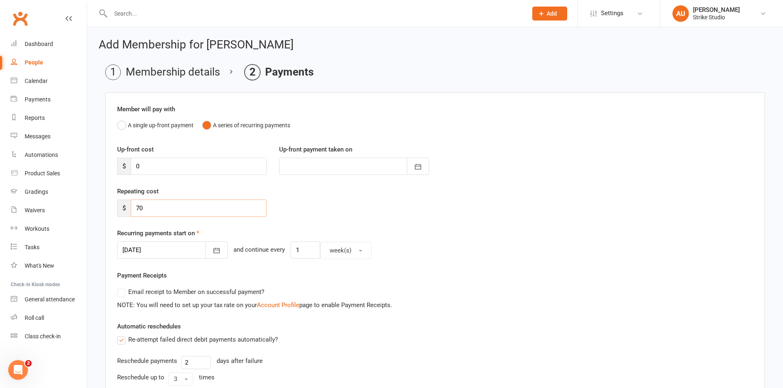
drag, startPoint x: 164, startPoint y: 211, endPoint x: 170, endPoint y: 209, distance: 5.6
click at [170, 209] on input "70" at bounding box center [199, 208] width 136 height 17
click at [116, 76] on li "Membership details" at bounding box center [162, 73] width 115 height 16
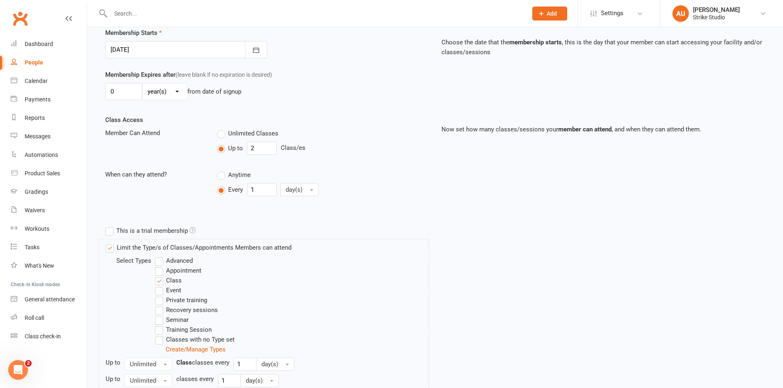
scroll to position [205, 0]
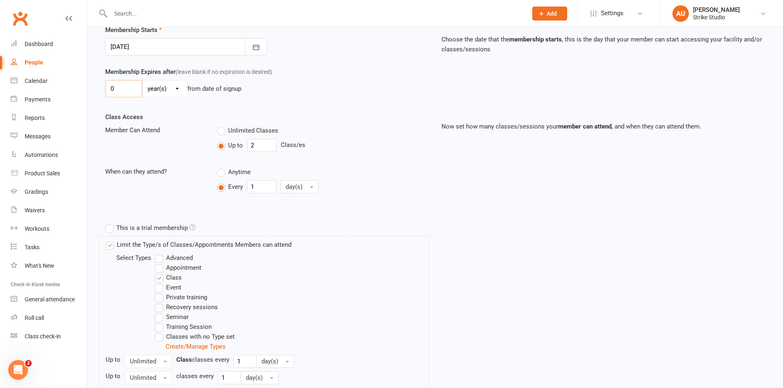
click at [125, 87] on input "0" at bounding box center [123, 88] width 37 height 17
click at [166, 89] on select "day(s) week(s) month(s) year(s)" at bounding box center [165, 89] width 44 height 16
select select "1"
click at [143, 81] on select "day(s) week(s) month(s) year(s)" at bounding box center [165, 89] width 44 height 16
click at [121, 85] on input "0" at bounding box center [123, 88] width 37 height 17
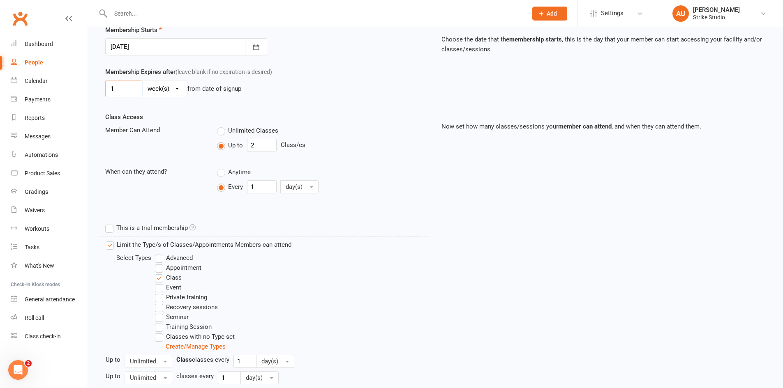
type input "1"
click at [289, 95] on div "1 day(s) week(s) month(s) year(s) from date of signup" at bounding box center [267, 88] width 324 height 17
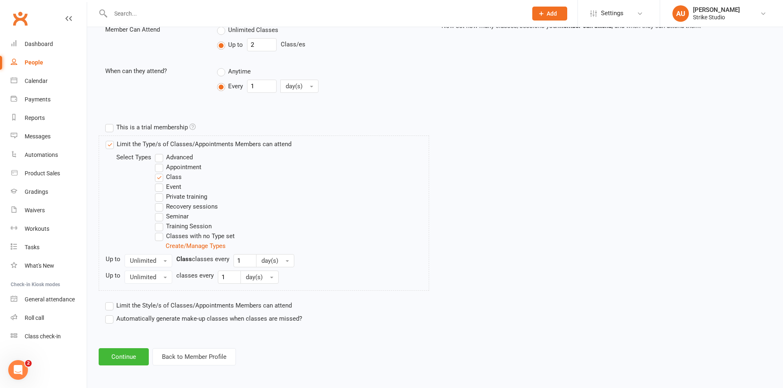
scroll to position [307, 0]
click at [130, 361] on button "Continue" at bounding box center [124, 356] width 50 height 17
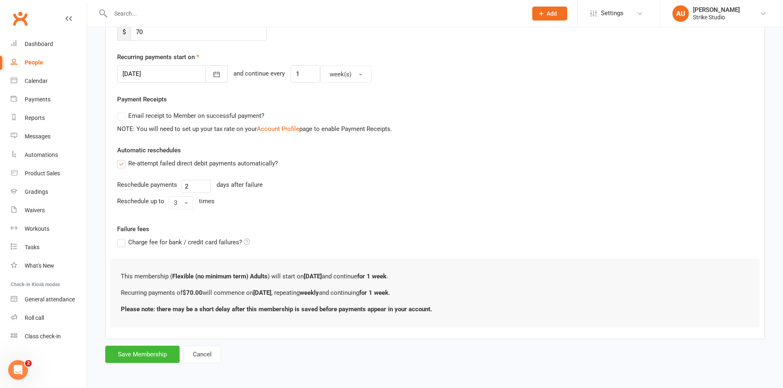
scroll to position [0, 0]
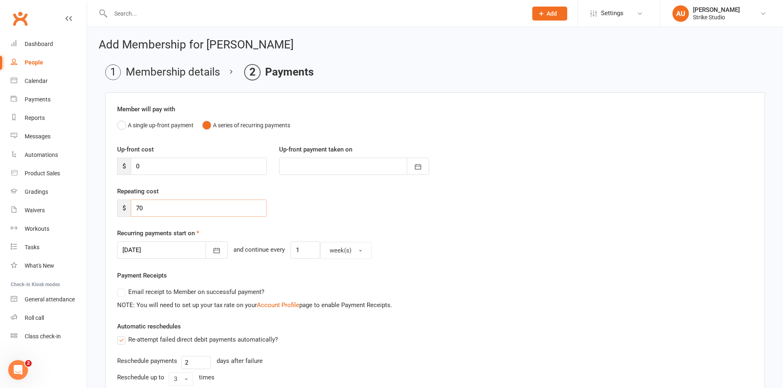
drag, startPoint x: 187, startPoint y: 208, endPoint x: 91, endPoint y: 211, distance: 95.8
click at [91, 211] on div "Add Membership for Sebastiane Politini Membership details Payments Member will …" at bounding box center [435, 290] width 696 height 526
type input "0"
click at [519, 235] on div "Recurring payments start on 14 Aug 2025 August 2025 Sun Mon Tue Wed Thu Fri Sat…" at bounding box center [435, 243] width 636 height 31
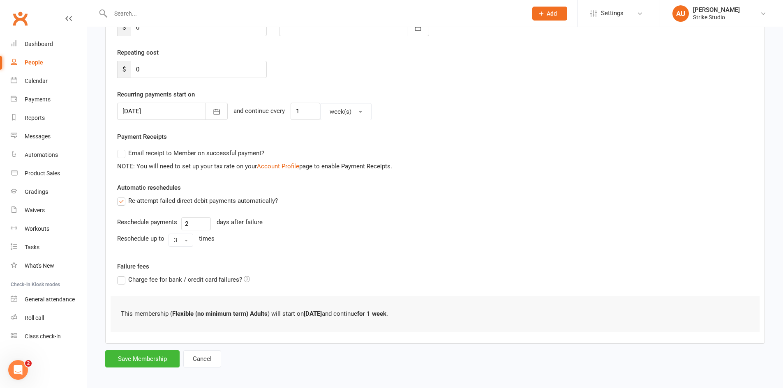
scroll to position [143, 0]
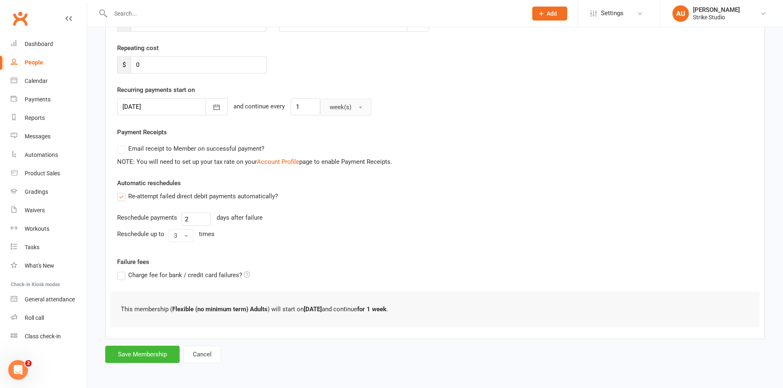
click at [330, 104] on span "week(s)" at bounding box center [341, 107] width 22 height 7
click at [480, 95] on div "Recurring payments start on 14 Aug 2025 August 2025 Sun Mon Tue Wed Thu Fri Sat…" at bounding box center [435, 100] width 636 height 31
click at [125, 149] on label "Email receipt to Member on successful payment?" at bounding box center [190, 149] width 147 height 10
click at [121, 149] on label "Email receipt to Member on successful payment?" at bounding box center [190, 149] width 147 height 10
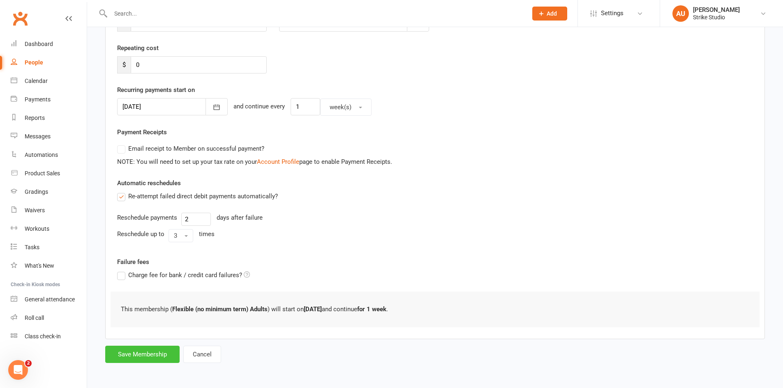
click at [139, 359] on button "Save Membership" at bounding box center [142, 354] width 74 height 17
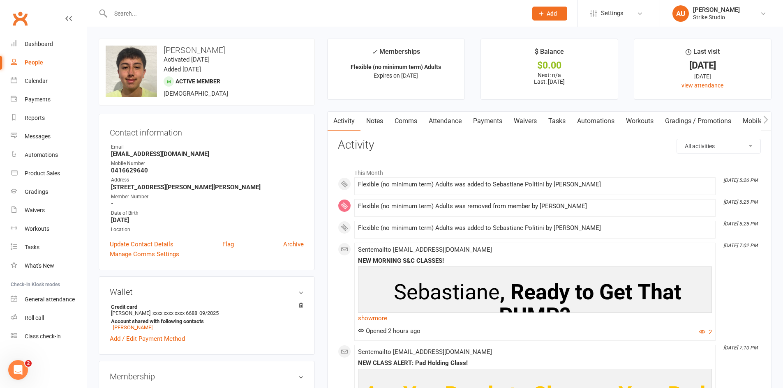
click at [376, 120] on link "Notes" at bounding box center [374, 121] width 28 height 19
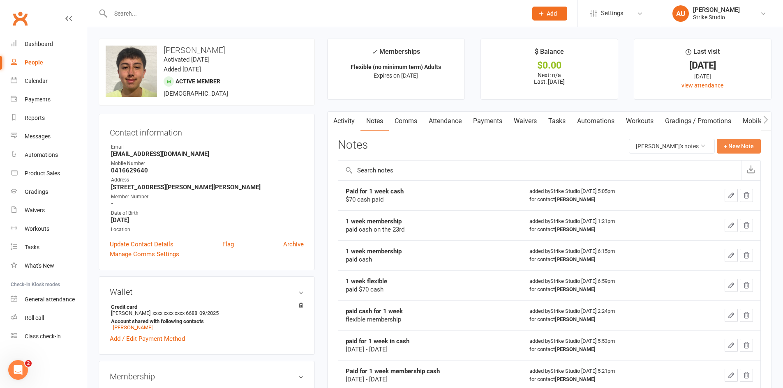
click at [737, 144] on button "+ New Note" at bounding box center [739, 146] width 44 height 15
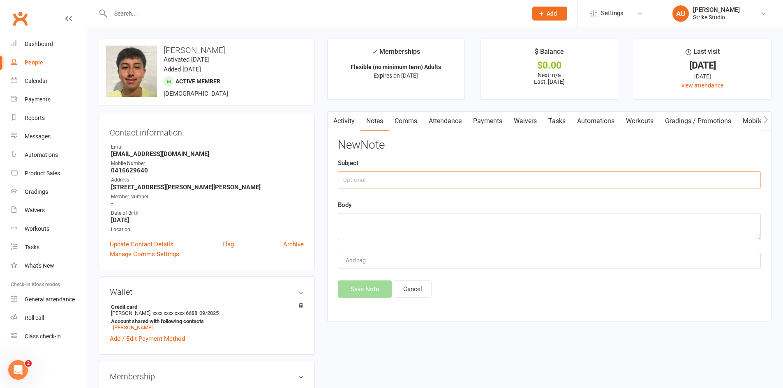
click at [408, 178] on input "text" at bounding box center [549, 179] width 423 height 17
type input "PAID $70 CASH"
click at [378, 221] on textarea at bounding box center [549, 226] width 423 height 27
drag, startPoint x: 413, startPoint y: 184, endPoint x: 243, endPoint y: 178, distance: 169.8
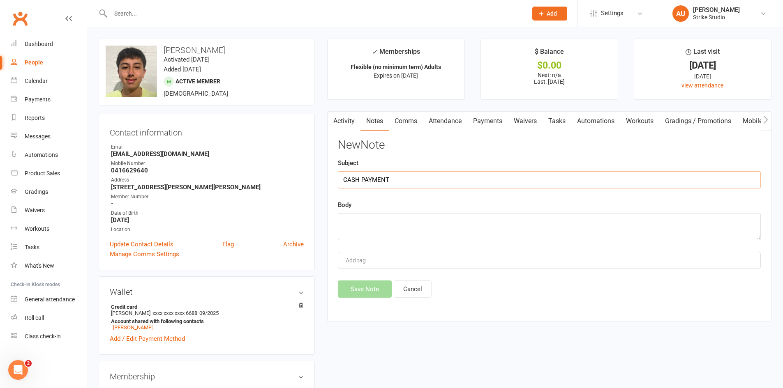
type input "CASH PAYMENT"
click at [379, 219] on textarea at bounding box center [549, 226] width 423 height 27
type textarea "paid $70 in cash."
click at [370, 288] on button "Save Note" at bounding box center [365, 289] width 54 height 17
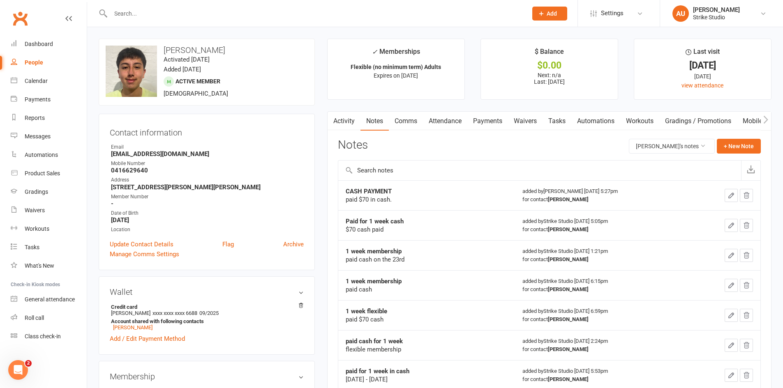
click at [238, 17] on input "text" at bounding box center [314, 14] width 413 height 12
click at [28, 23] on link "Clubworx" at bounding box center [20, 18] width 21 height 21
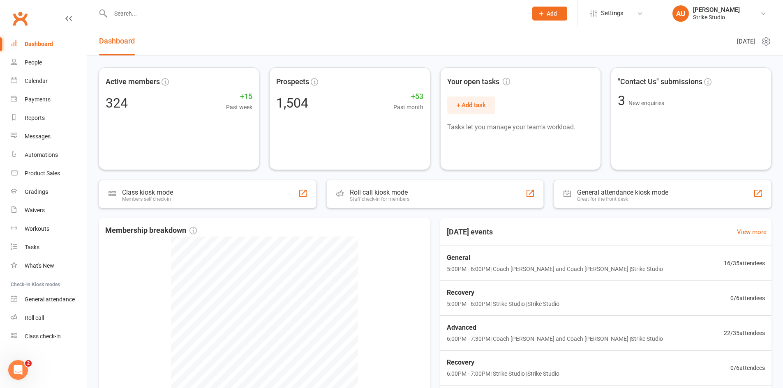
click at [133, 14] on input "text" at bounding box center [314, 14] width 413 height 12
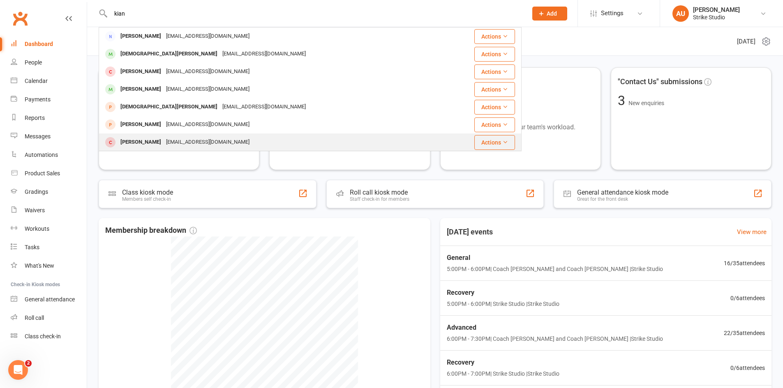
scroll to position [159, 0]
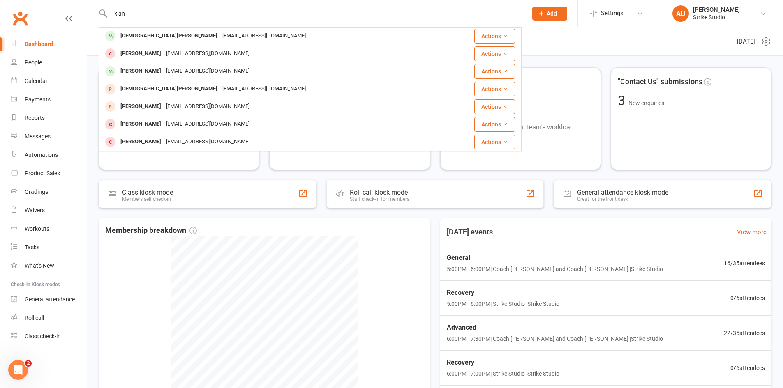
drag, startPoint x: 132, startPoint y: 12, endPoint x: 117, endPoint y: 14, distance: 15.1
click at [117, 14] on input "kian" at bounding box center [314, 14] width 413 height 12
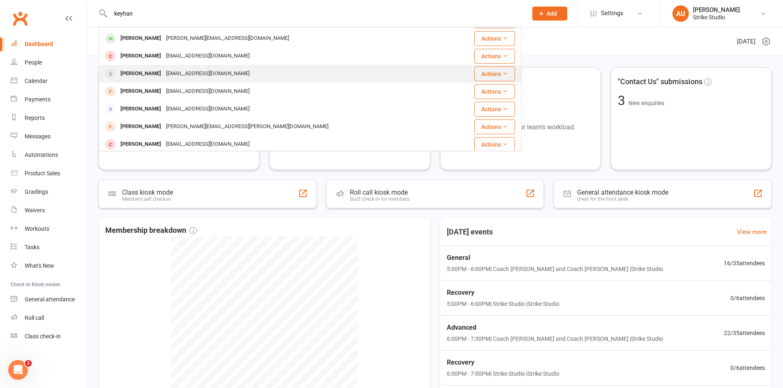
scroll to position [0, 0]
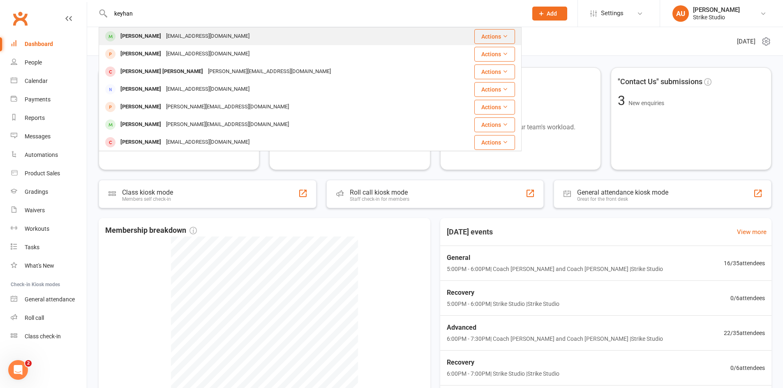
type input "keyhan"
click at [154, 39] on div "Keyhan Kocamis" at bounding box center [141, 36] width 46 height 12
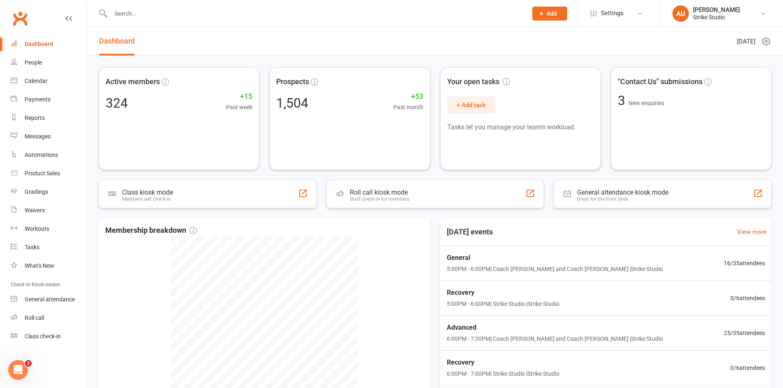
click at [0, 18] on div "Clubworx" at bounding box center [43, 23] width 87 height 30
click at [17, 22] on link "Clubworx" at bounding box center [20, 18] width 21 height 21
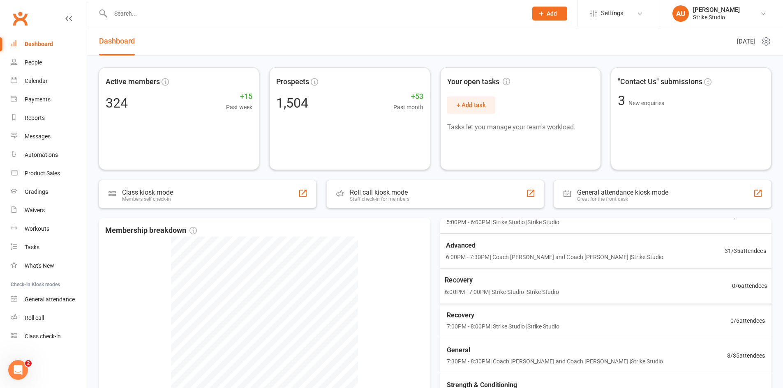
scroll to position [41, 0]
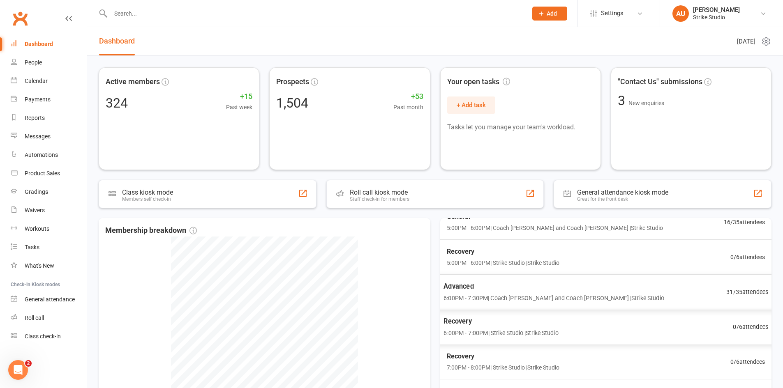
click at [508, 289] on span "Advanced" at bounding box center [553, 286] width 221 height 11
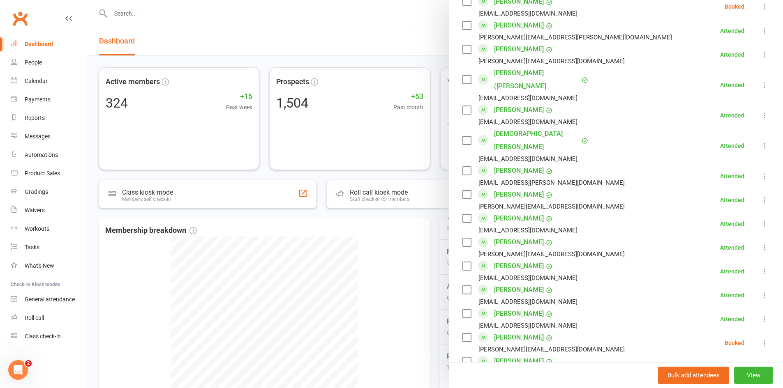
scroll to position [575, 0]
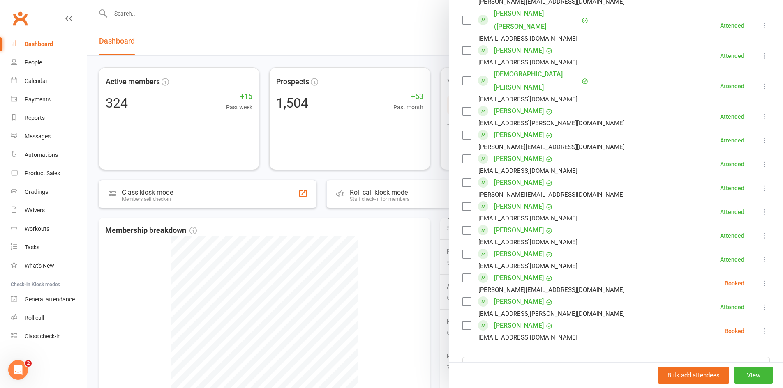
click at [416, 216] on div at bounding box center [435, 194] width 696 height 388
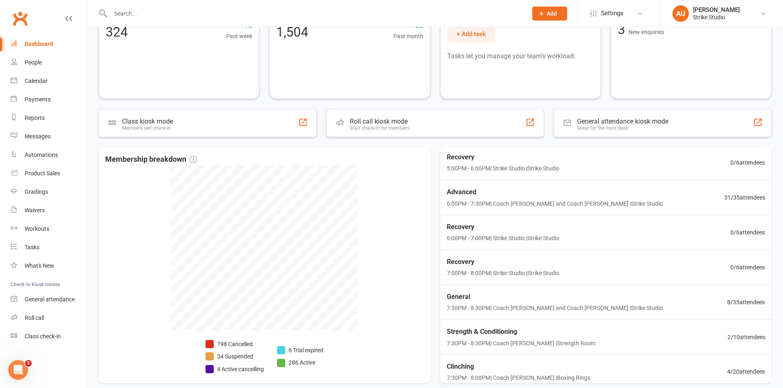
scroll to position [57, 0]
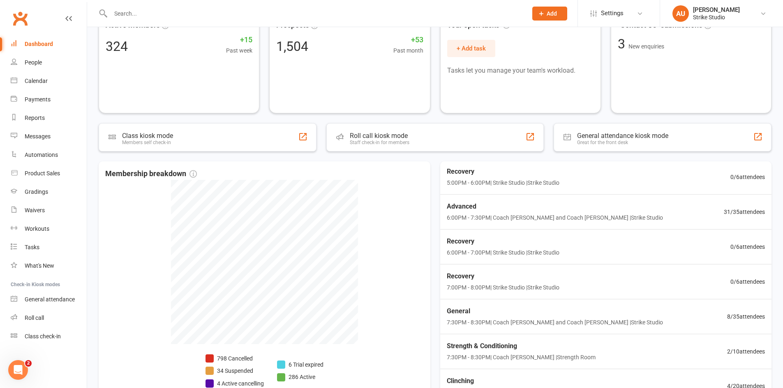
click at [257, 10] on input "text" at bounding box center [314, 14] width 413 height 12
paste input "Toni Brown"
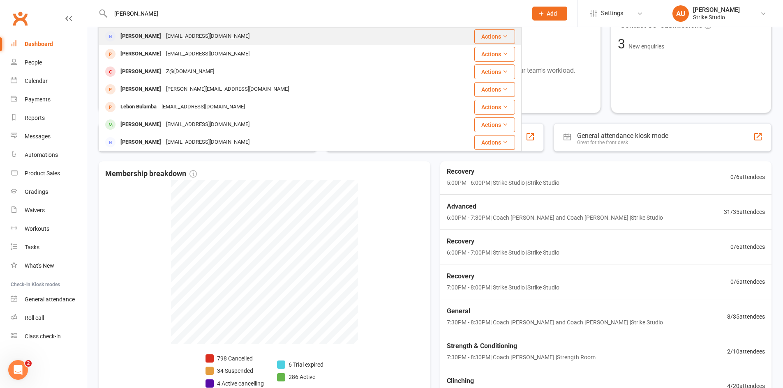
type input "Toni Brown"
click at [252, 38] on div "Toni Brown toni_brown@hotmail.com" at bounding box center [274, 36] width 350 height 17
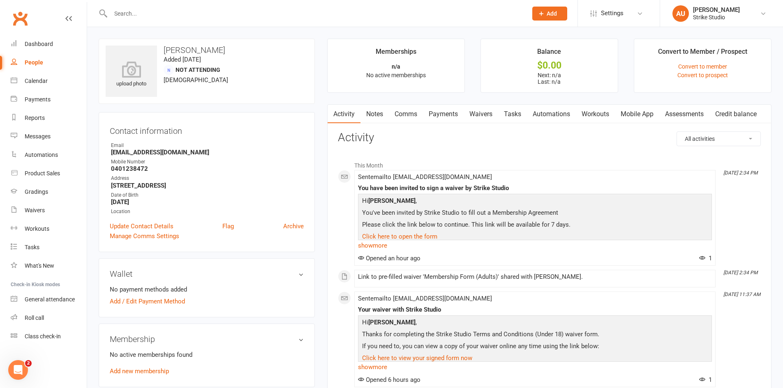
click at [637, 116] on link "Mobile App" at bounding box center [637, 114] width 44 height 19
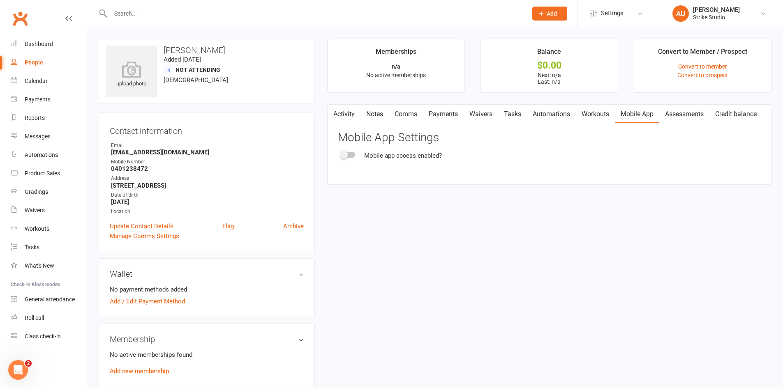
click at [351, 112] on link "Activity" at bounding box center [343, 114] width 33 height 19
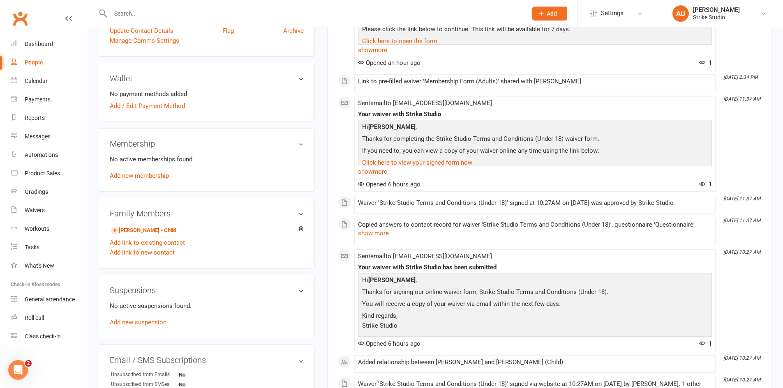
scroll to position [205, 0]
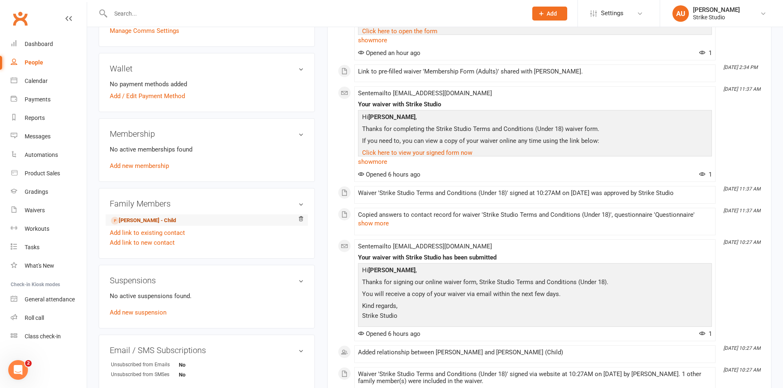
click at [159, 217] on link "Jacob Brown - Child" at bounding box center [143, 221] width 65 height 9
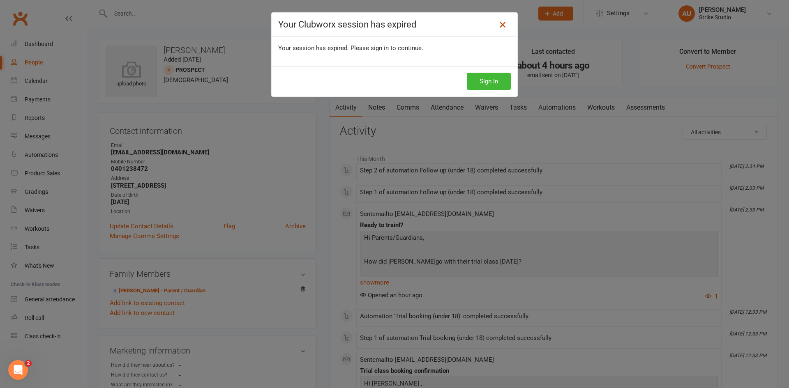
click at [499, 25] on icon at bounding box center [503, 25] width 10 height 10
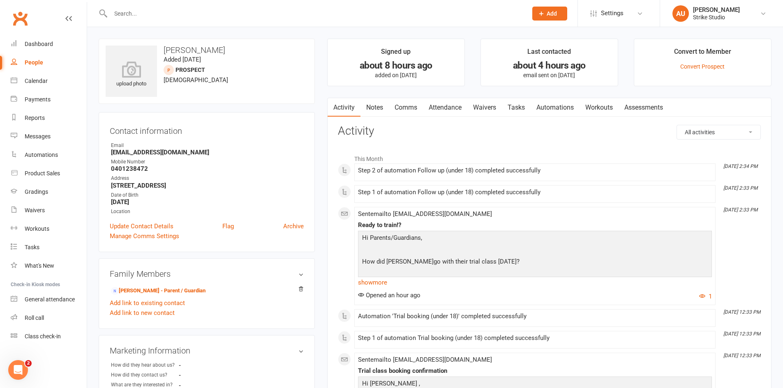
click at [464, 112] on link "Attendance" at bounding box center [445, 107] width 44 height 19
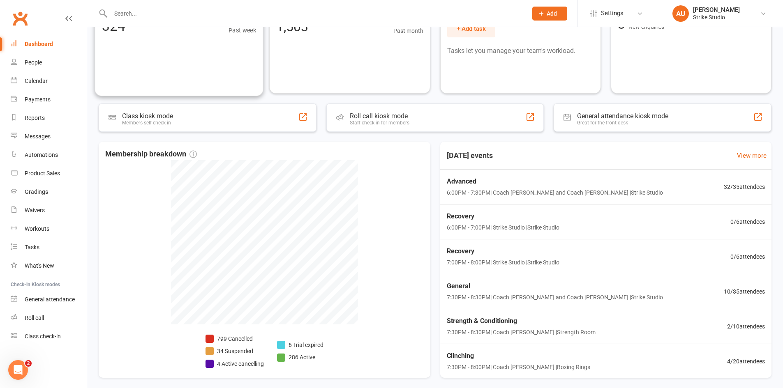
scroll to position [82, 0]
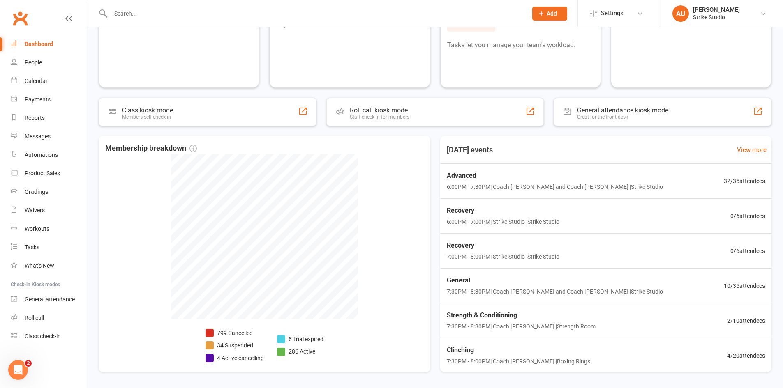
click at [135, 20] on div at bounding box center [310, 13] width 423 height 27
click at [140, 16] on input "text" at bounding box center [314, 14] width 413 height 12
paste input "Toni Brown"
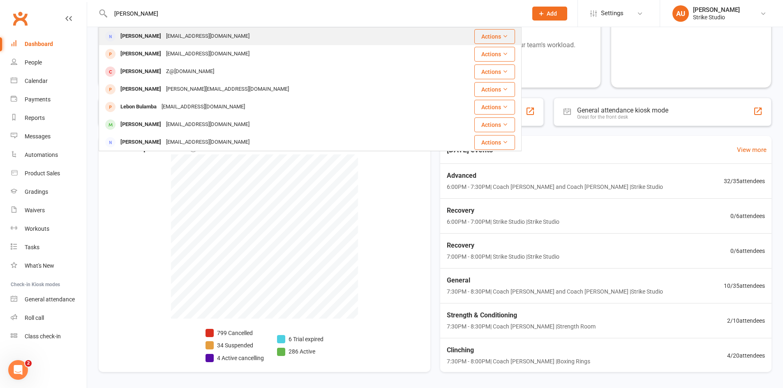
type input "Toni Brown"
click at [143, 35] on div "Toni Brown" at bounding box center [141, 36] width 46 height 12
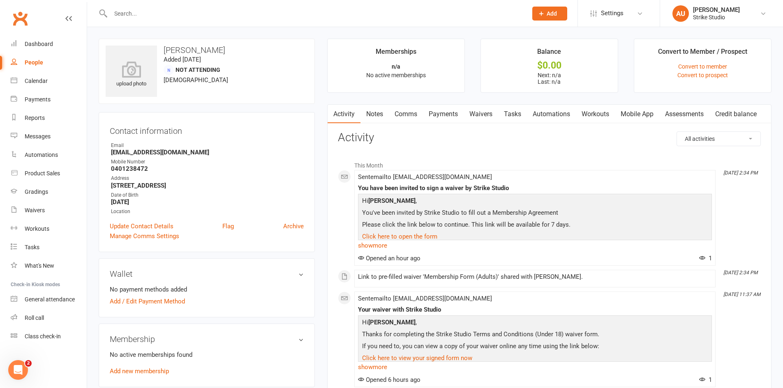
scroll to position [82, 0]
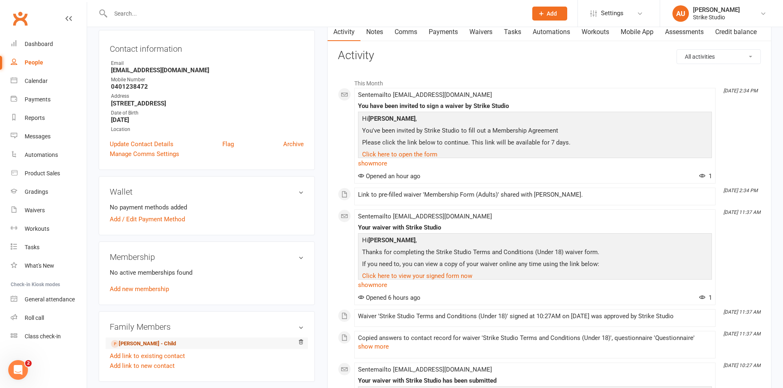
click at [163, 346] on link "Jacob Brown - Child" at bounding box center [143, 344] width 65 height 9
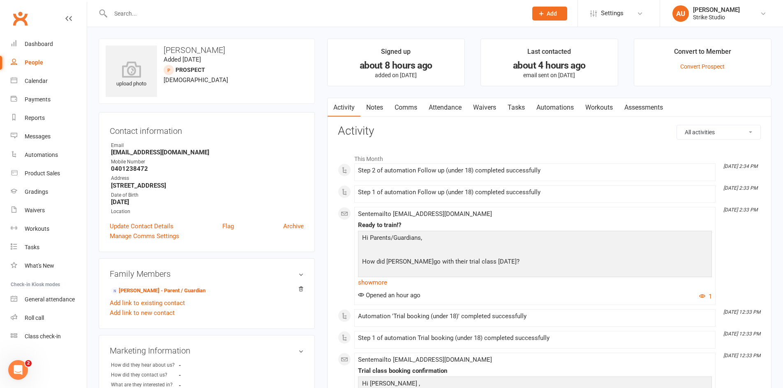
drag, startPoint x: 562, startPoint y: 167, endPoint x: 274, endPoint y: 146, distance: 288.8
click at [265, 145] on div "upload photo Jacob Brown Added 14 August, 2025 prospect 17 years old Contact in…" at bounding box center [434, 356] width 685 height 634
click at [597, 146] on div "This Month Aug 14, 2:34 PM Step 2 of automation Follow up (under 18) completed …" at bounding box center [549, 391] width 423 height 495
drag, startPoint x: 380, startPoint y: 233, endPoint x: 473, endPoint y: 270, distance: 99.4
click at [473, 270] on div "Hi Parents/Guardians, How did Jacob go with their trial class today? If they ar…" at bounding box center [535, 336] width 350 height 206
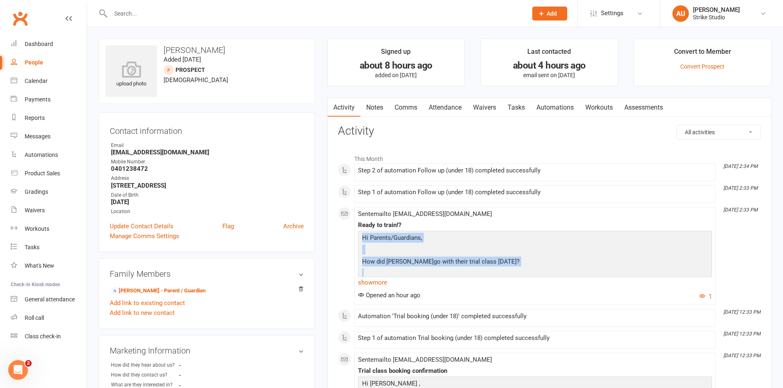
click at [498, 249] on p at bounding box center [535, 251] width 350 height 12
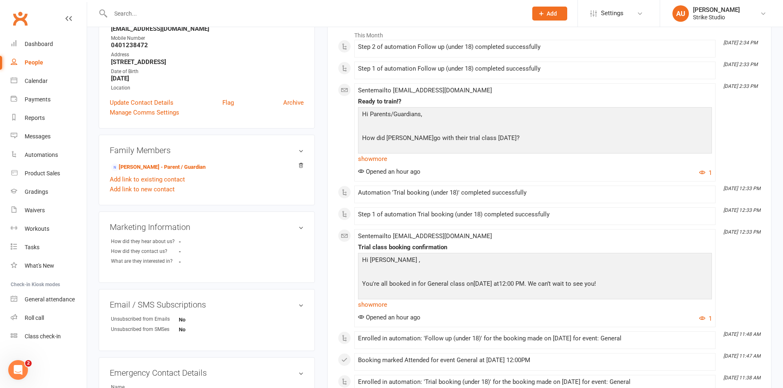
scroll to position [205, 0]
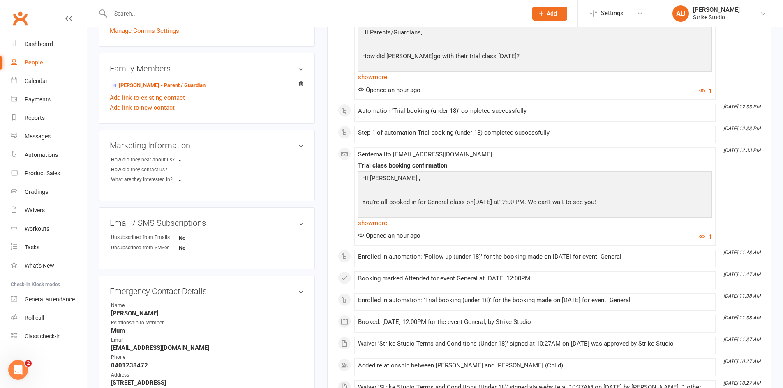
drag, startPoint x: 390, startPoint y: 185, endPoint x: 649, endPoint y: 198, distance: 259.6
click at [649, 198] on div "Hi Jacob , You're all booked in for General class on August 14, 2025 at 12:00 P…" at bounding box center [535, 290] width 350 height 234
click at [649, 198] on p "You're all booked in for General class on August 14, 2025 at 12:00 PM . We can’…" at bounding box center [535, 203] width 350 height 12
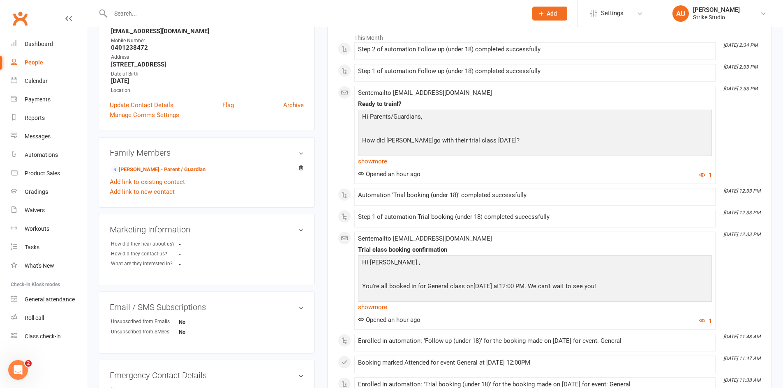
scroll to position [41, 0]
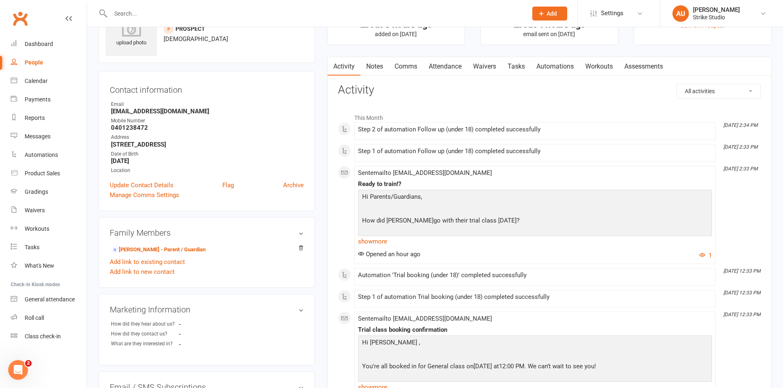
click at [475, 65] on link "Waivers" at bounding box center [484, 66] width 35 height 19
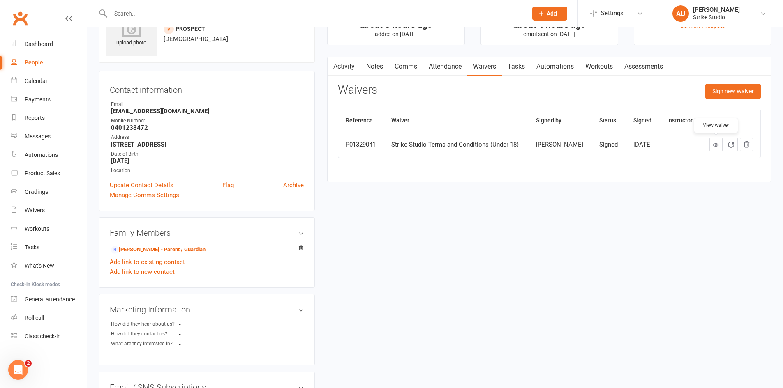
click at [716, 147] on icon at bounding box center [715, 145] width 6 height 6
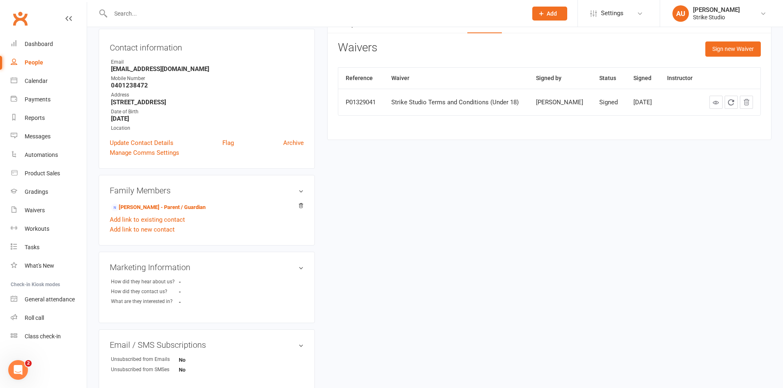
scroll to position [123, 0]
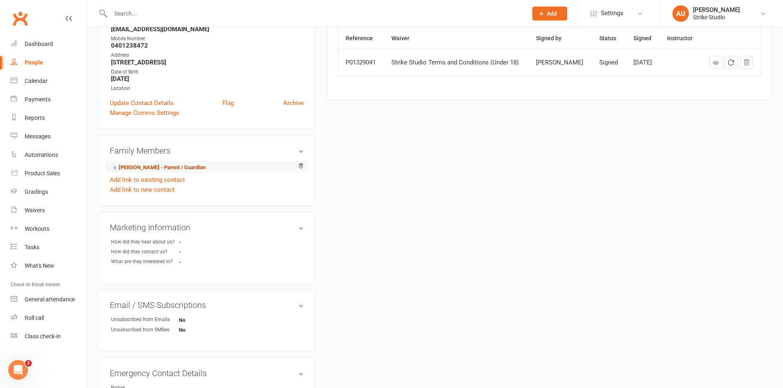
click at [180, 169] on link "Toni Brown - Parent / Guardian" at bounding box center [158, 168] width 95 height 9
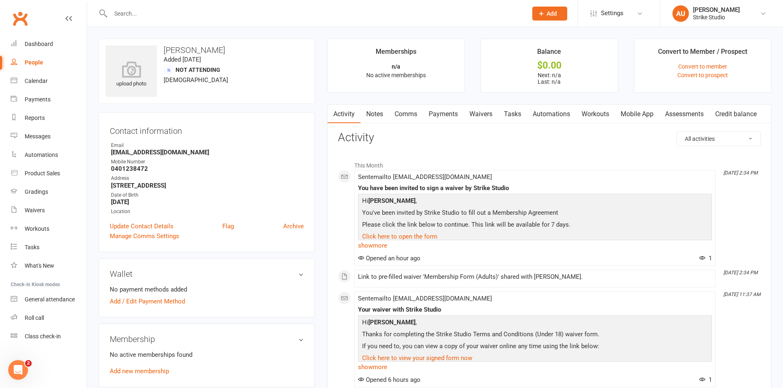
click at [485, 118] on link "Waivers" at bounding box center [480, 114] width 35 height 19
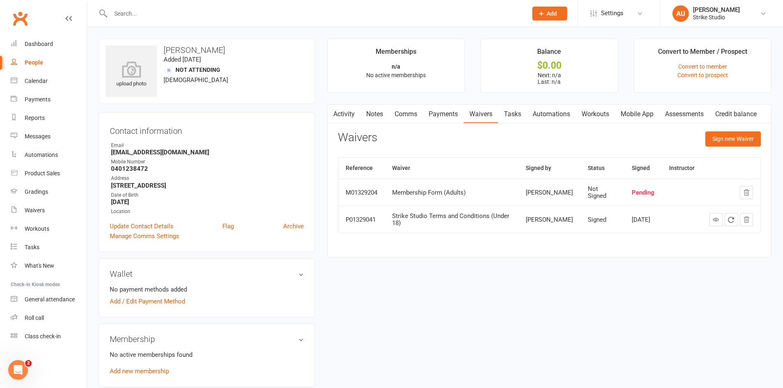
click at [13, 18] on link "Clubworx" at bounding box center [20, 18] width 21 height 21
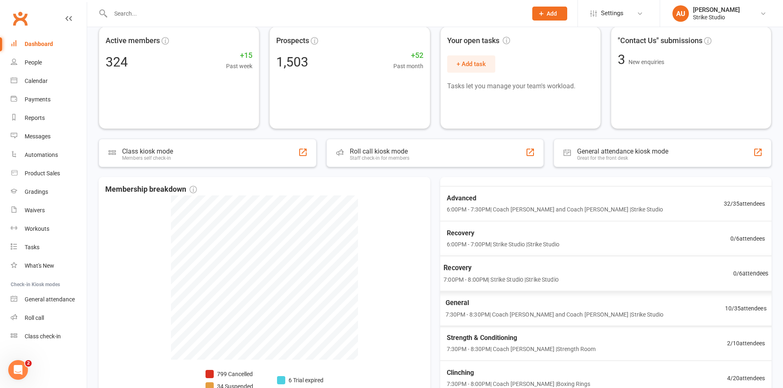
scroll to position [36, 0]
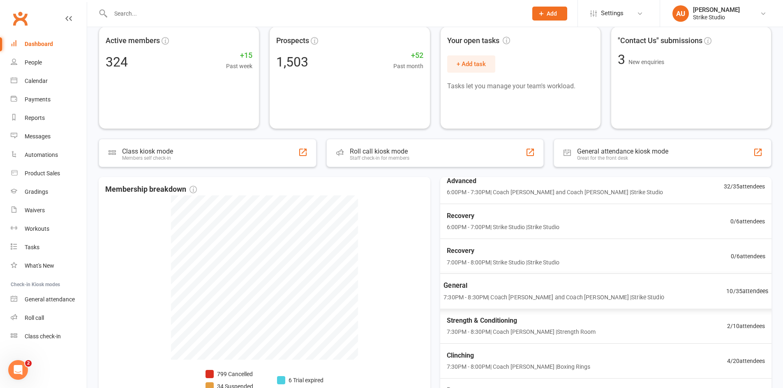
click at [519, 268] on div "Recovery 7:00PM - 8:00PM | Strike Studio | Strike Studio 0 / 6 attendees" at bounding box center [605, 256] width 338 height 35
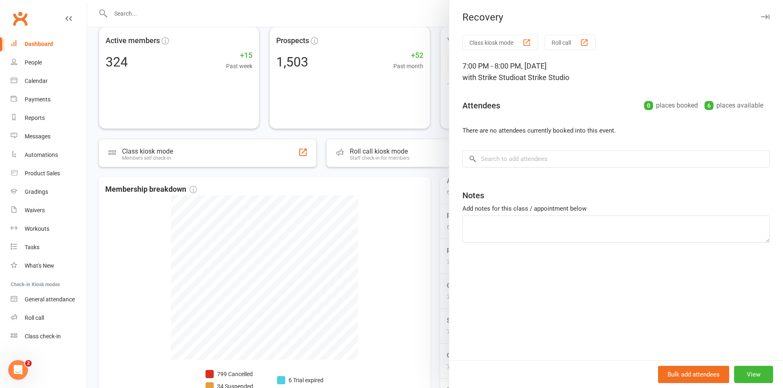
drag, startPoint x: 410, startPoint y: 50, endPoint x: 412, endPoint y: 24, distance: 26.0
click at [413, 46] on div at bounding box center [435, 194] width 696 height 388
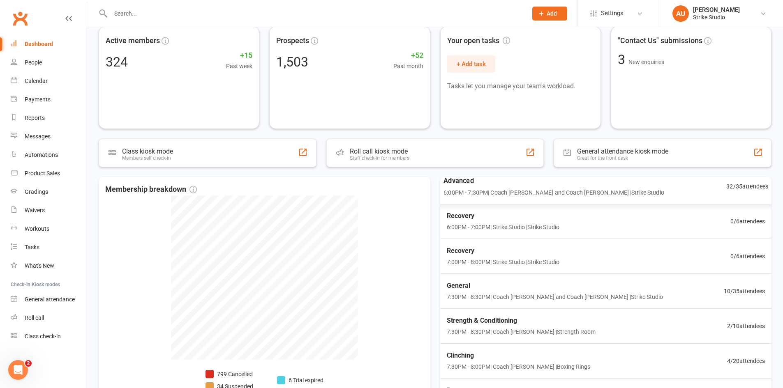
click at [608, 203] on div "Advanced 6:00PM - 7:30PM | Coach [PERSON_NAME] and Coach [PERSON_NAME] | Strike…" at bounding box center [605, 187] width 345 height 36
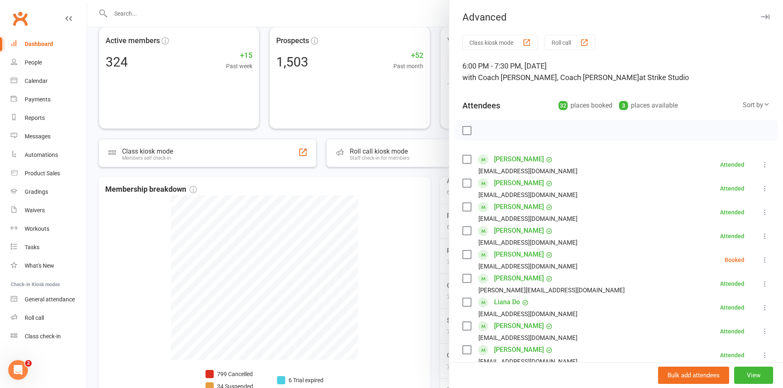
click at [262, 133] on div at bounding box center [435, 194] width 696 height 388
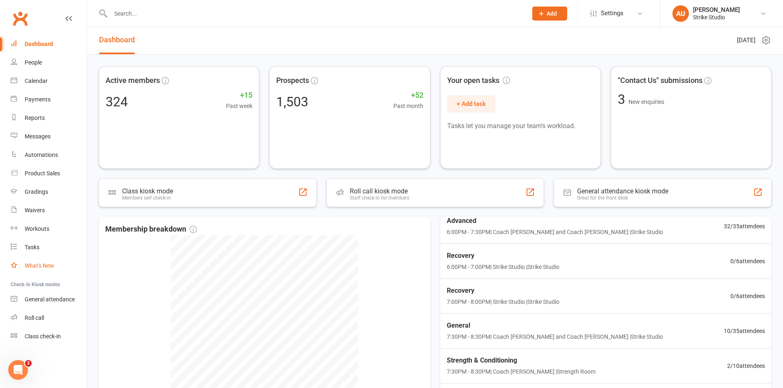
scroll to position [0, 0]
click at [18, 23] on link "Clubworx" at bounding box center [20, 18] width 21 height 21
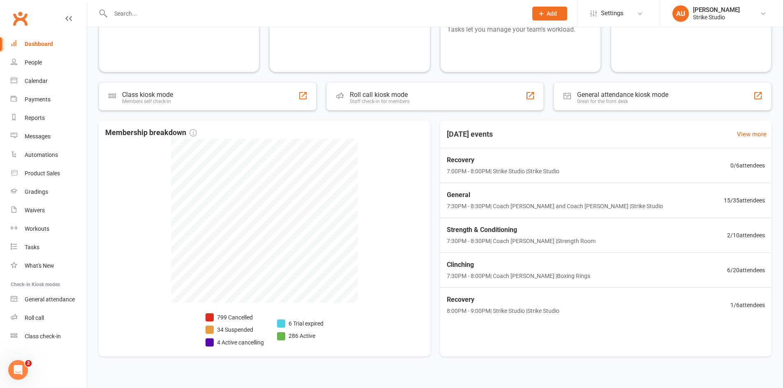
click at [243, 26] on div at bounding box center [310, 13] width 423 height 27
click at [242, 18] on input "text" at bounding box center [314, 14] width 413 height 12
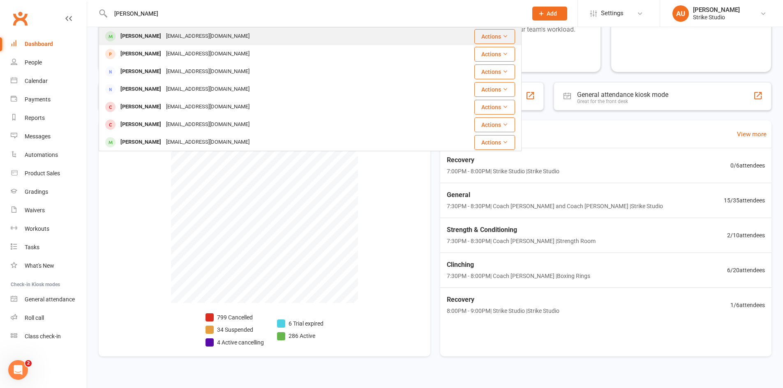
type input "helen"
click at [170, 36] on div "Hluuu@hotmail.com" at bounding box center [208, 36] width 88 height 12
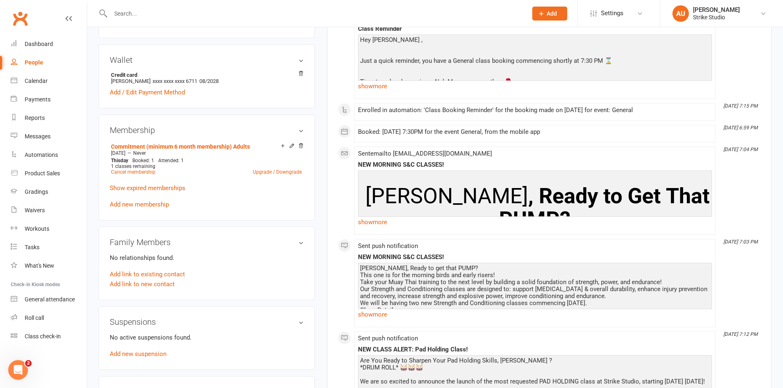
scroll to position [247, 0]
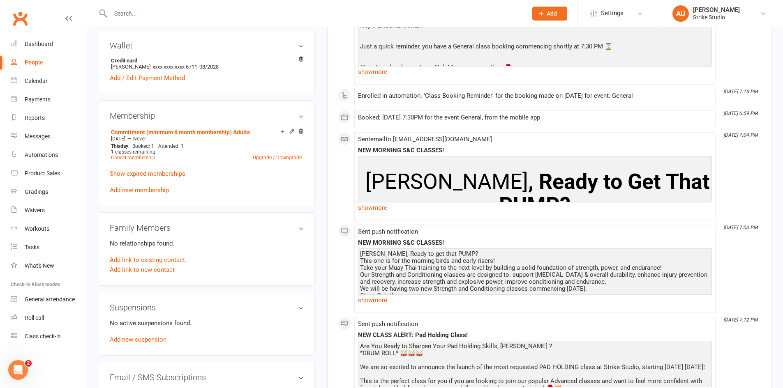
click at [138, 190] on link "Add new membership" at bounding box center [139, 190] width 59 height 7
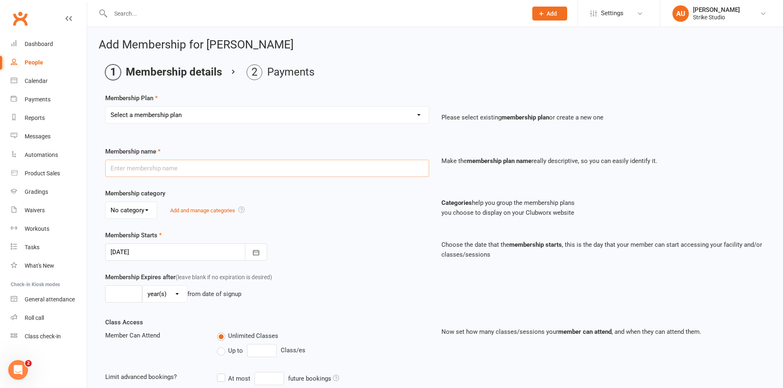
drag, startPoint x: 143, startPoint y: 168, endPoint x: 160, endPoint y: 168, distance: 16.9
click at [143, 168] on input "text" at bounding box center [267, 168] width 324 height 17
click at [149, 112] on select "Select a membership plan Staff Prepaid (12 month membership) Prepaid (6-month m…" at bounding box center [267, 115] width 323 height 16
select select "4"
click at [106, 107] on select "Select a membership plan Staff Prepaid (12 month membership) Prepaid (6-month m…" at bounding box center [267, 115] width 323 height 16
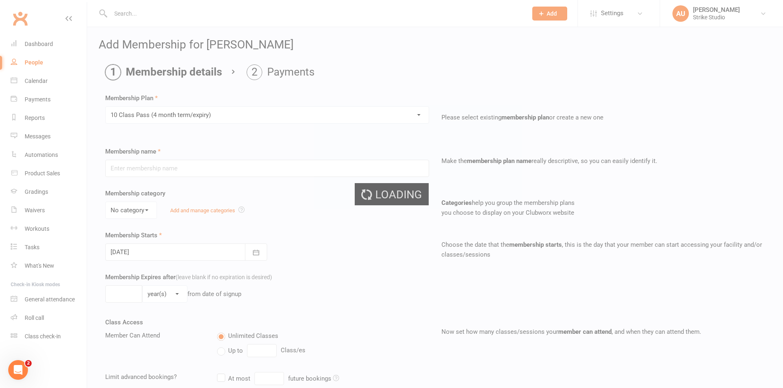
type input "10 Class Pass (4 month term/expiry)"
select select "0"
type input "4"
select select "2"
type input "10"
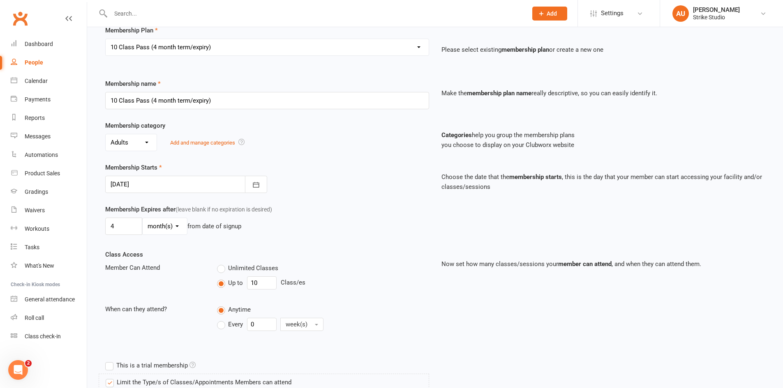
scroll to position [82, 0]
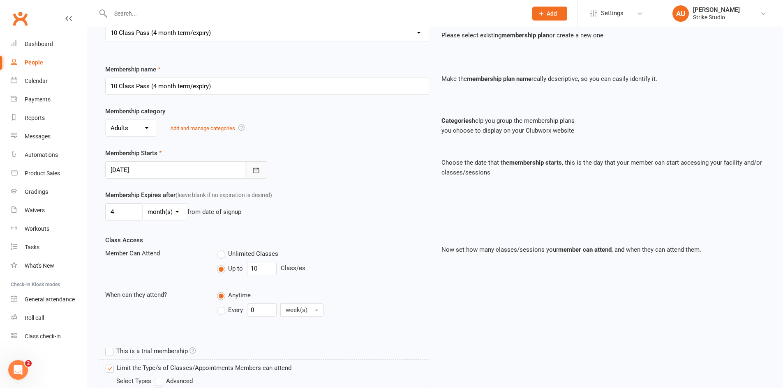
click at [254, 171] on icon "button" at bounding box center [256, 170] width 8 height 8
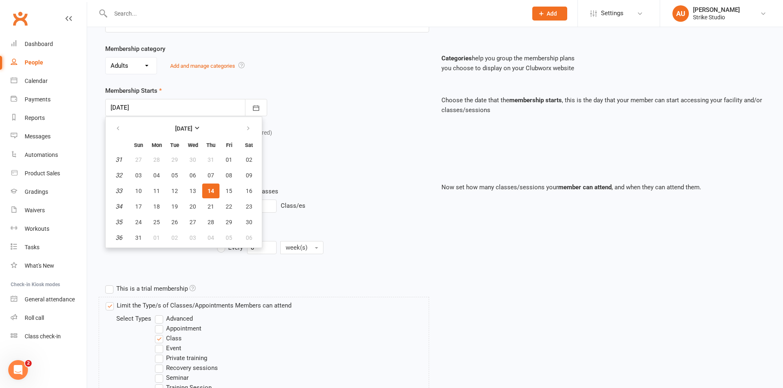
scroll to position [164, 0]
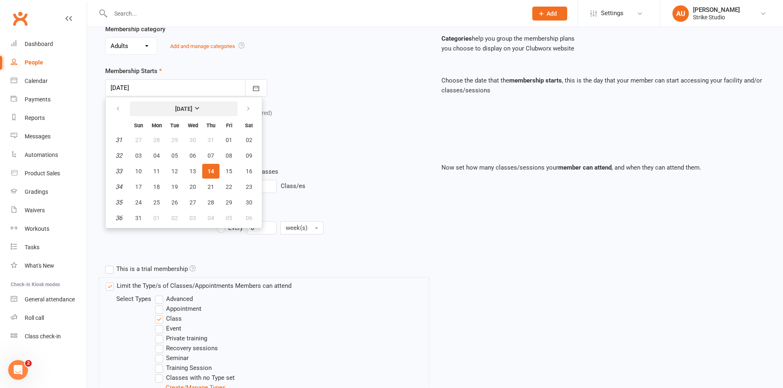
click at [192, 109] on strong "August 2025" at bounding box center [183, 109] width 17 height 7
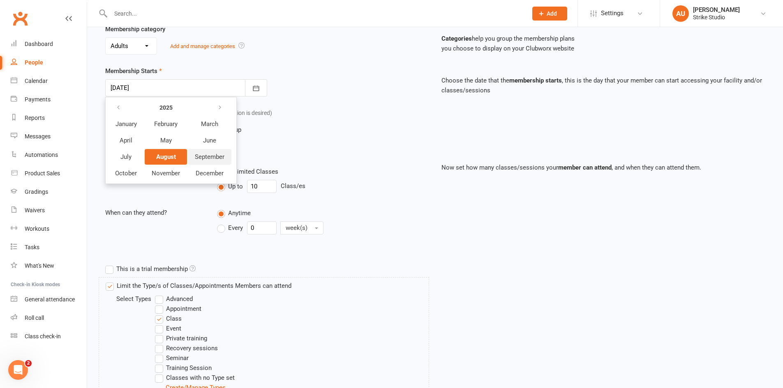
click at [211, 154] on span "September" at bounding box center [210, 156] width 30 height 7
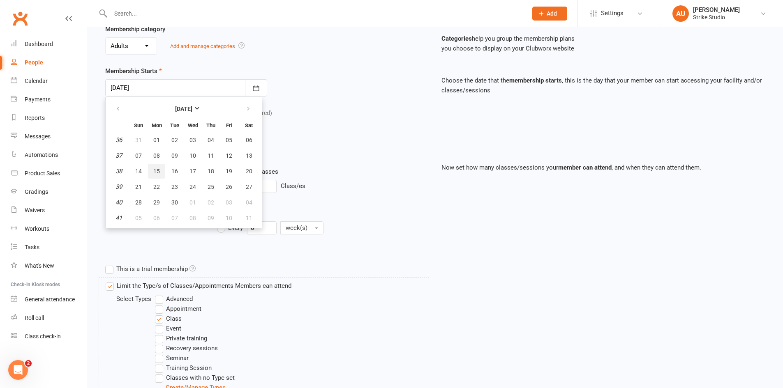
click at [161, 169] on button "15" at bounding box center [156, 171] width 17 height 15
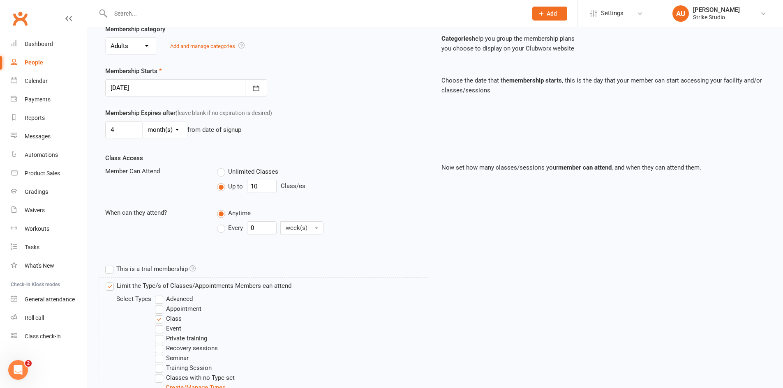
click at [200, 85] on div at bounding box center [186, 87] width 162 height 17
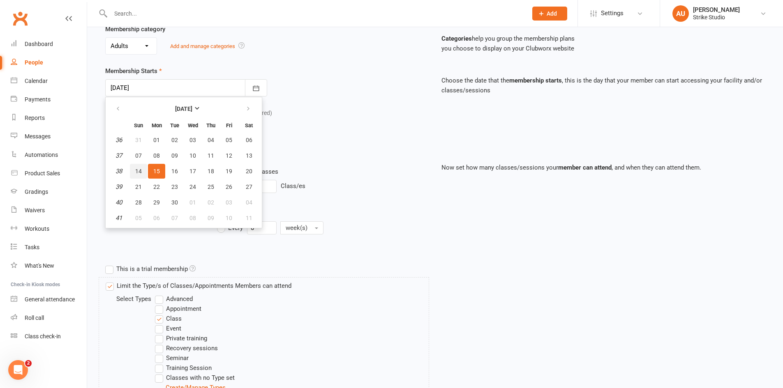
click at [138, 168] on span "14" at bounding box center [138, 171] width 7 height 7
type input "14 Sep 2025"
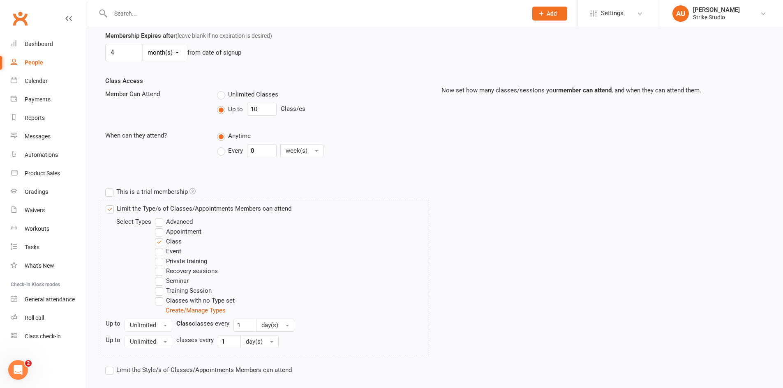
scroll to position [286, 0]
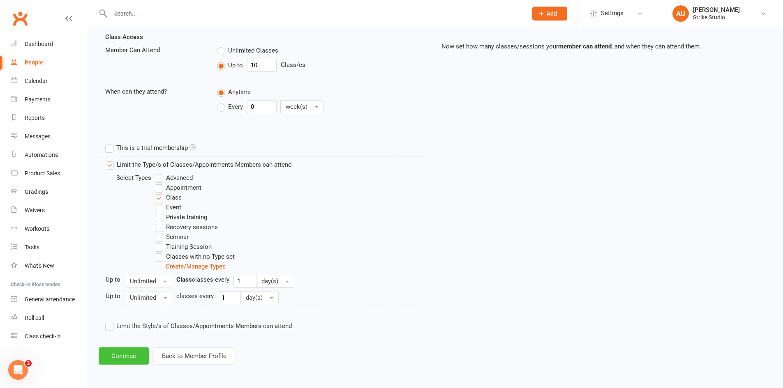
click at [133, 353] on button "Continue" at bounding box center [124, 356] width 50 height 17
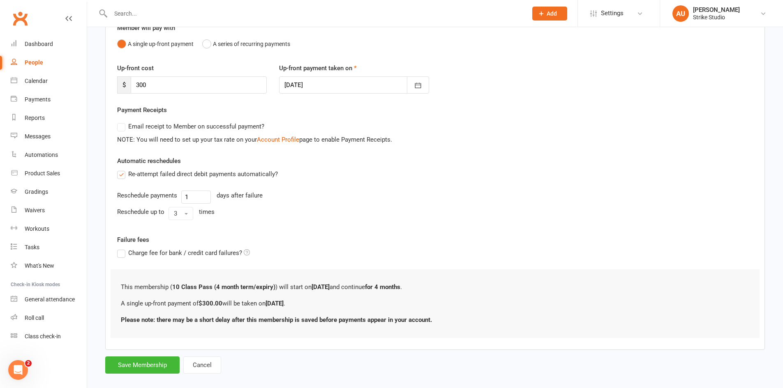
scroll to position [82, 0]
click at [157, 365] on button "Save Membership" at bounding box center [142, 364] width 74 height 17
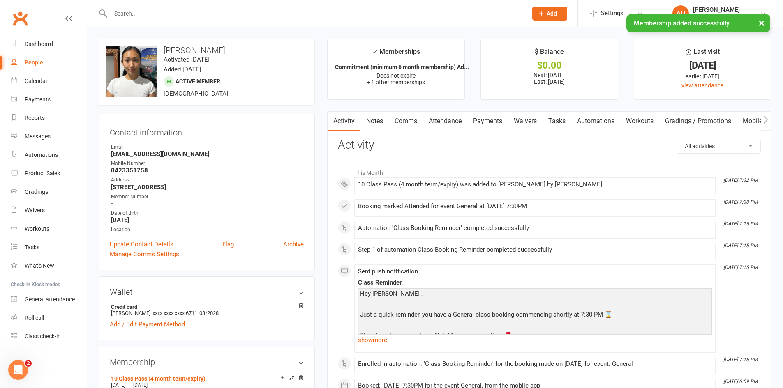
click at [375, 114] on link "Notes" at bounding box center [374, 121] width 28 height 19
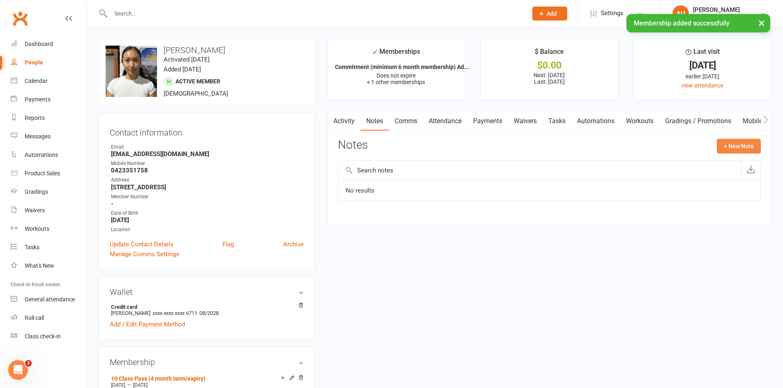
click at [741, 152] on button "+ New Note" at bounding box center [739, 146] width 44 height 15
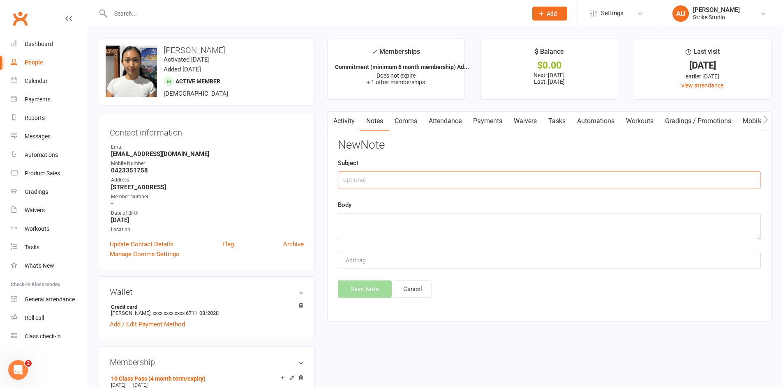
click at [413, 173] on input "text" at bounding box center [549, 179] width 423 height 17
type input "membership switch"
click at [446, 218] on textarea at bounding box center [549, 226] width 423 height 27
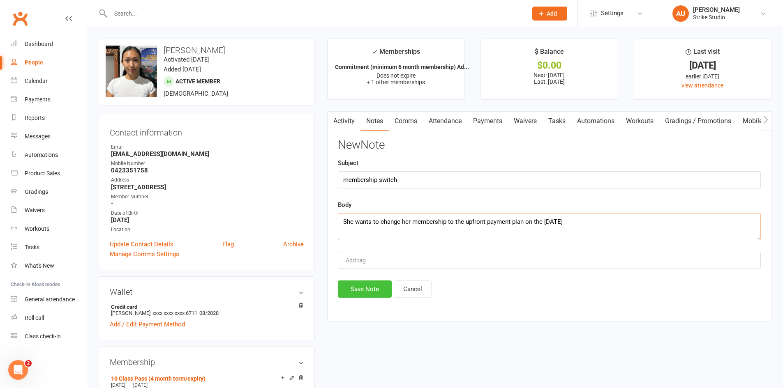
type textarea "She wants to change her membership to the upfront payment plan on the 14TH OF S…"
click at [362, 290] on button "Save Note" at bounding box center [365, 289] width 54 height 17
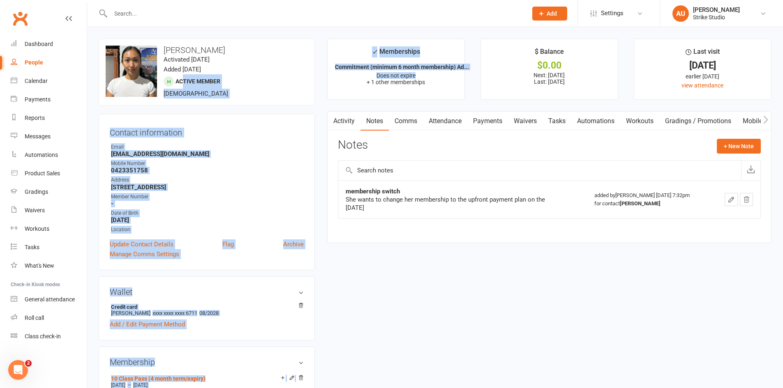
drag, startPoint x: 420, startPoint y: 76, endPoint x: 184, endPoint y: 76, distance: 235.4
click at [308, 141] on div "Contact information Owner Email Hluuu@hotmail.com Mobile Number 0423351758 Addr…" at bounding box center [207, 192] width 216 height 157
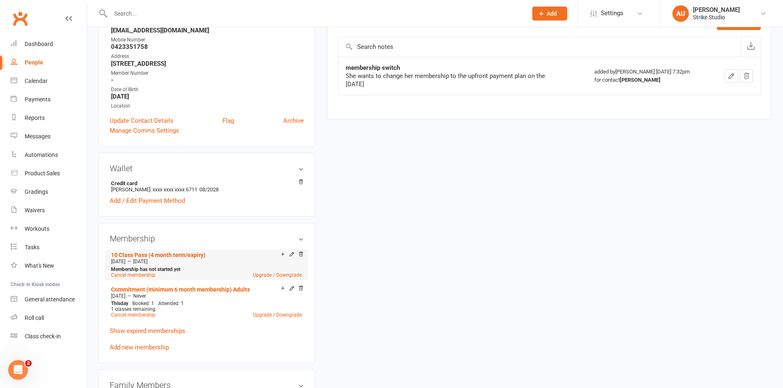
scroll to position [247, 0]
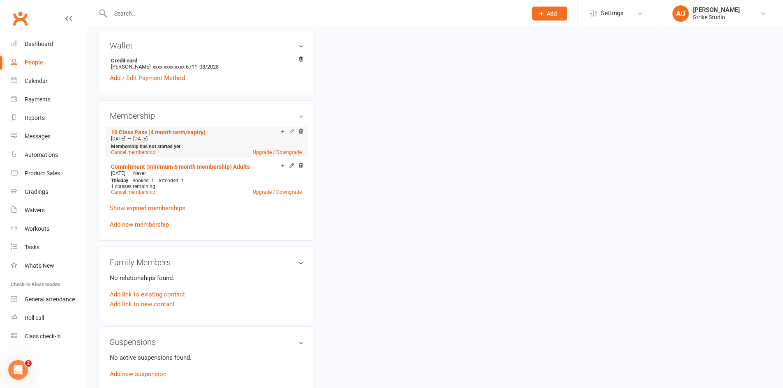
click at [290, 133] on icon at bounding box center [292, 131] width 4 height 4
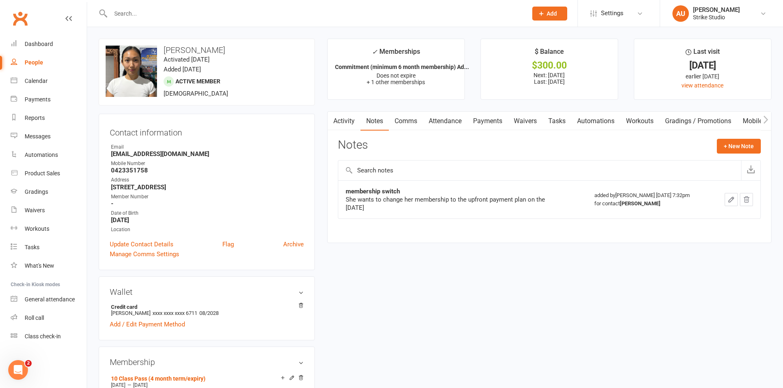
scroll to position [164, 0]
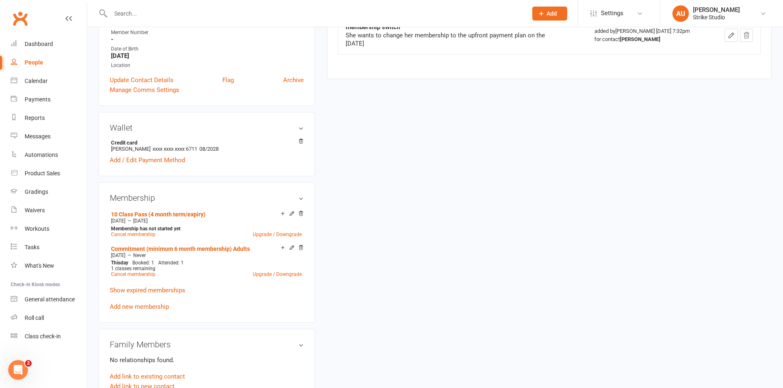
click at [291, 247] on icon at bounding box center [292, 248] width 6 height 6
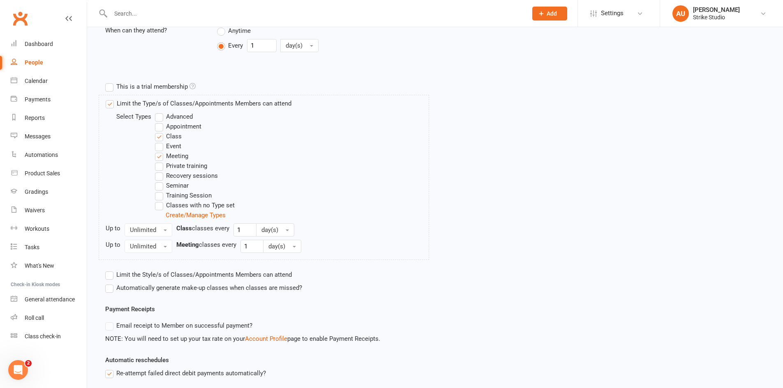
scroll to position [394, 0]
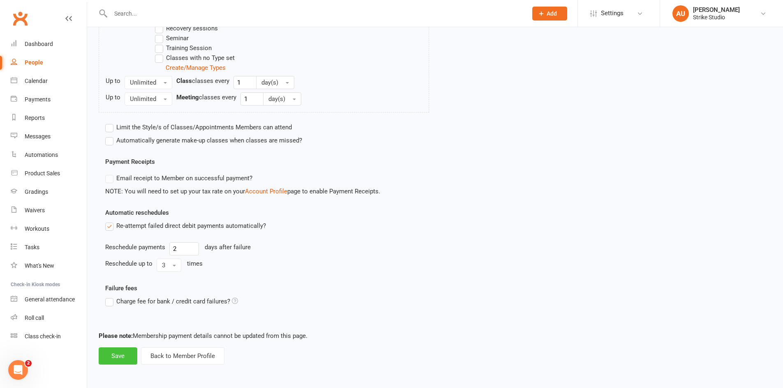
click at [123, 351] on button "Save" at bounding box center [118, 356] width 39 height 17
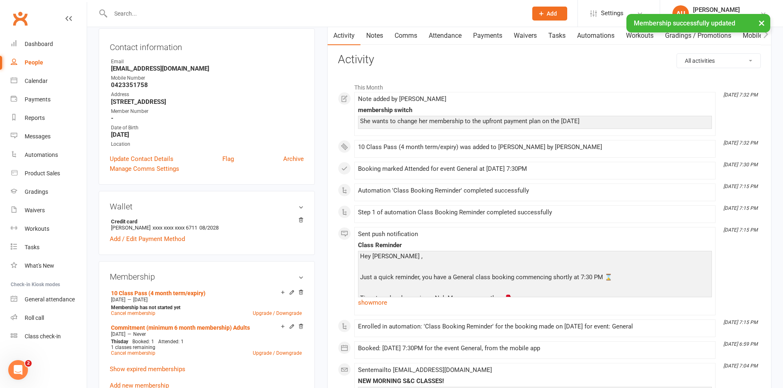
scroll to position [205, 0]
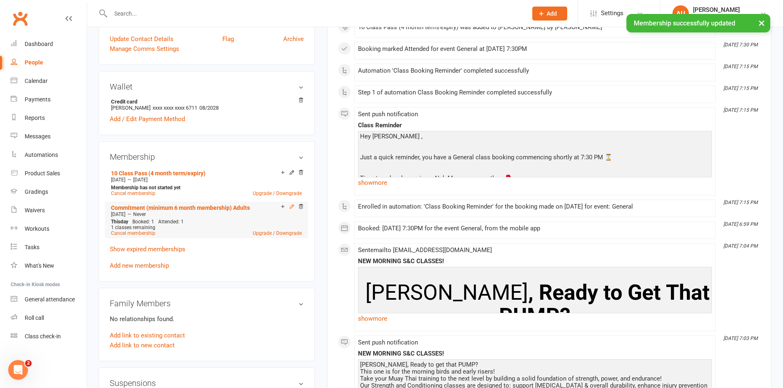
click at [289, 206] on icon at bounding box center [292, 207] width 6 height 6
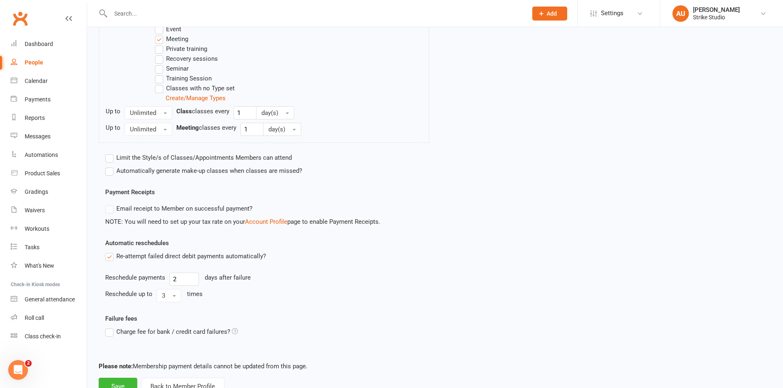
scroll to position [394, 0]
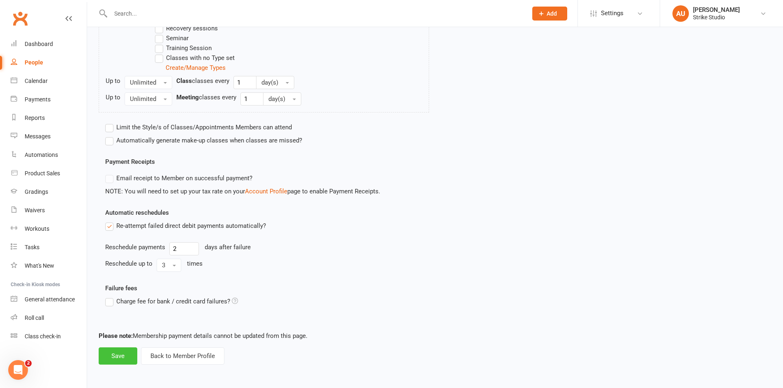
click at [108, 359] on button "Save" at bounding box center [118, 356] width 39 height 17
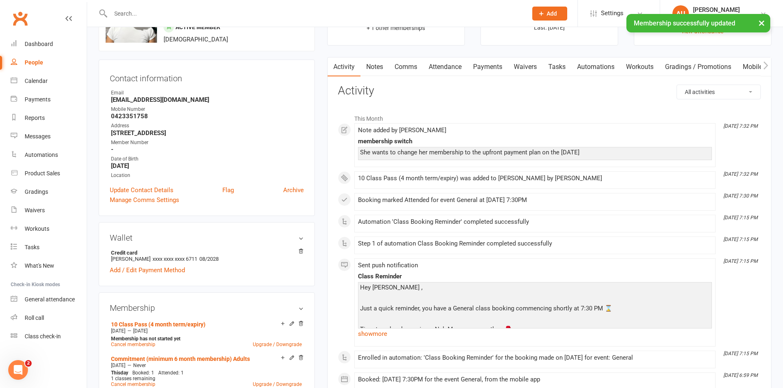
scroll to position [164, 0]
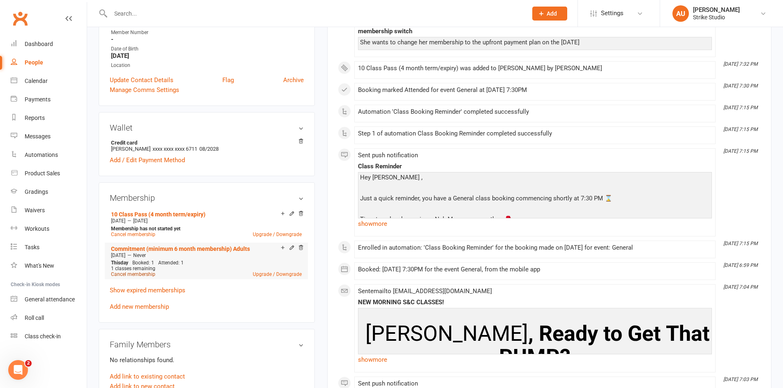
click at [137, 275] on link "Cancel membership" at bounding box center [133, 275] width 44 height 6
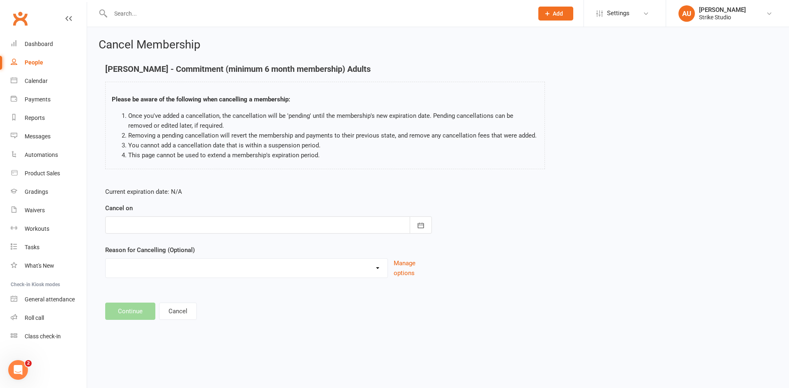
click at [221, 230] on div at bounding box center [268, 225] width 327 height 17
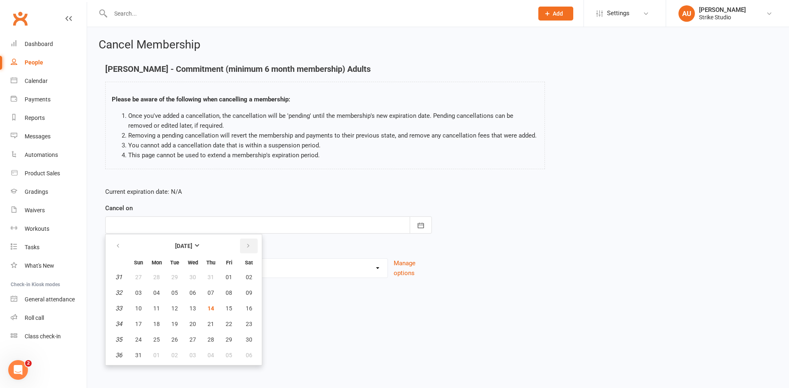
click at [251, 249] on button "button" at bounding box center [249, 246] width 18 height 15
click at [137, 308] on span "14" at bounding box center [138, 308] width 7 height 7
type input "14 Sep 2025"
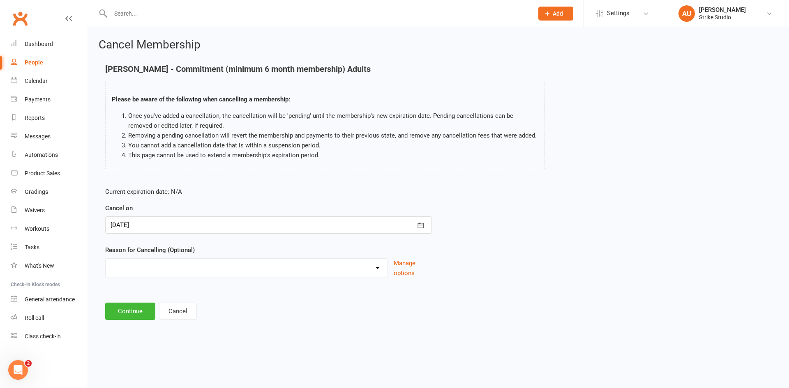
click at [194, 270] on select "Commitment Exceeded Suspension Period Failed Payments Finance Holiday Injury Mo…" at bounding box center [247, 267] width 282 height 16
select select "0"
click at [106, 259] on select "Commitment Exceeded Suspension Period Failed Payments Finance Holiday Injury Mo…" at bounding box center [247, 267] width 282 height 16
click at [183, 263] on select "Commitment Exceeded Suspension Period Failed Payments Finance Holiday Injury Mo…" at bounding box center [247, 267] width 282 height 16
drag, startPoint x: 191, startPoint y: 282, endPoint x: 183, endPoint y: 289, distance: 10.8
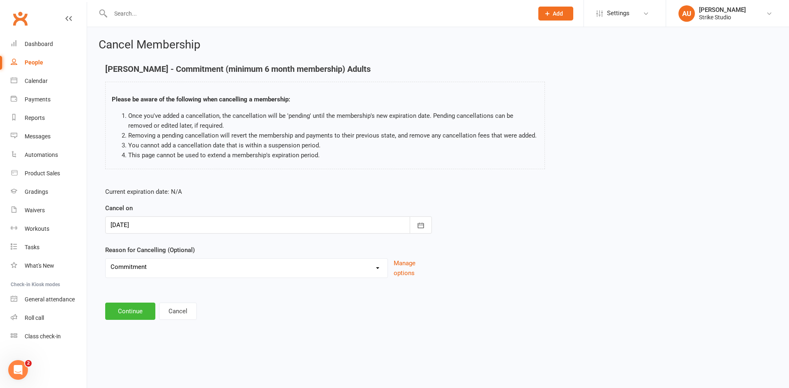
click at [191, 282] on div "Current expiration date: N/A Cancel on 14 Sep 2025 September 2025 Sun Mon Tue W…" at bounding box center [268, 235] width 339 height 109
click at [125, 314] on button "Continue" at bounding box center [130, 311] width 50 height 17
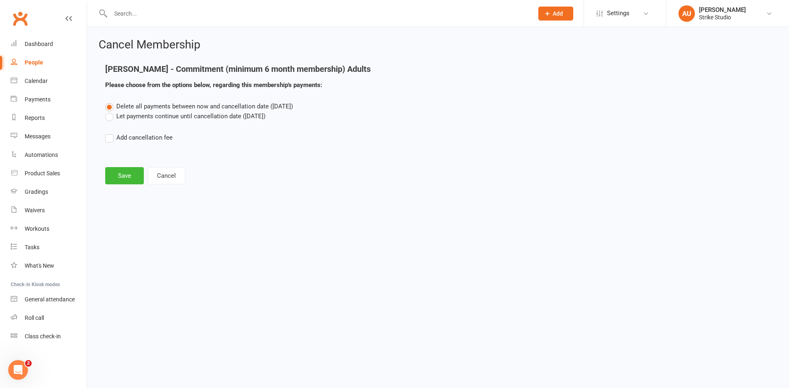
click at [112, 117] on label "Let payments continue until cancellation date (Sep 14, 2025)" at bounding box center [185, 116] width 160 height 10
click at [111, 111] on input "Let payments continue until cancellation date (Sep 14, 2025)" at bounding box center [107, 111] width 5 height 0
click at [131, 180] on button "Save" at bounding box center [124, 175] width 39 height 17
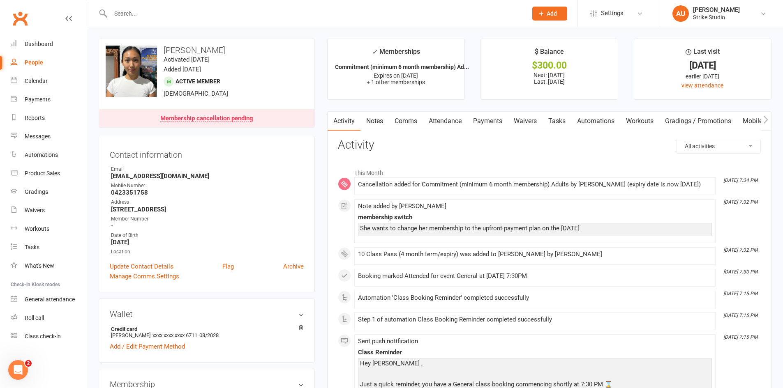
click at [274, 21] on div at bounding box center [310, 13] width 423 height 27
click at [264, 7] on div at bounding box center [310, 13] width 423 height 27
click at [37, 78] on div "Calendar" at bounding box center [36, 81] width 23 height 7
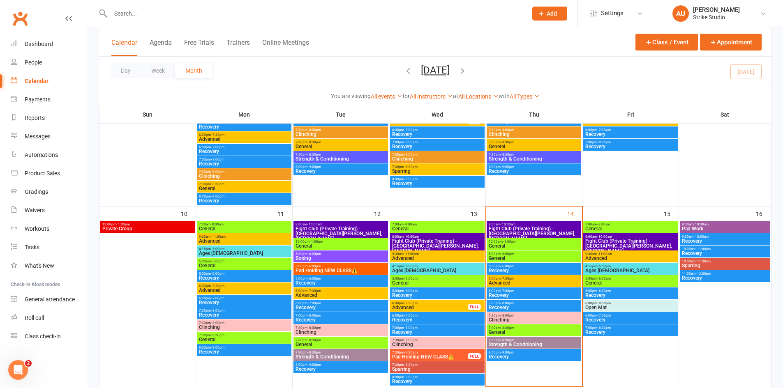
scroll to position [288, 0]
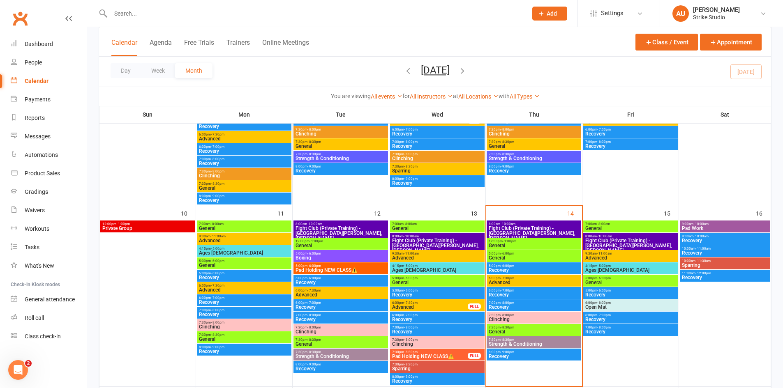
click at [267, 12] on input "text" at bounding box center [314, 14] width 413 height 12
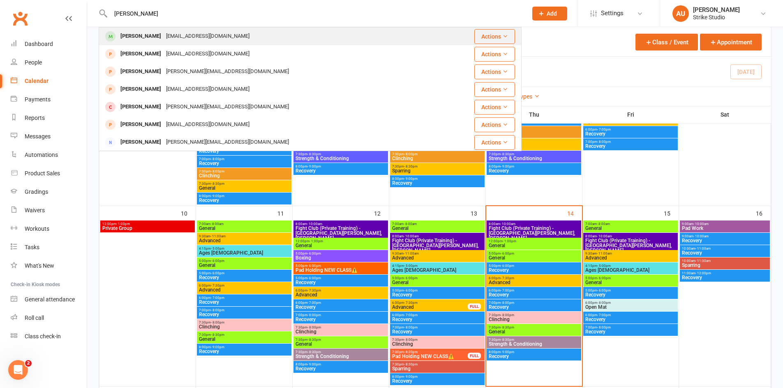
type input "kyle"
click at [240, 44] on div "Kyle Hopman KyleHopman@gmail.com" at bounding box center [268, 36] width 339 height 17
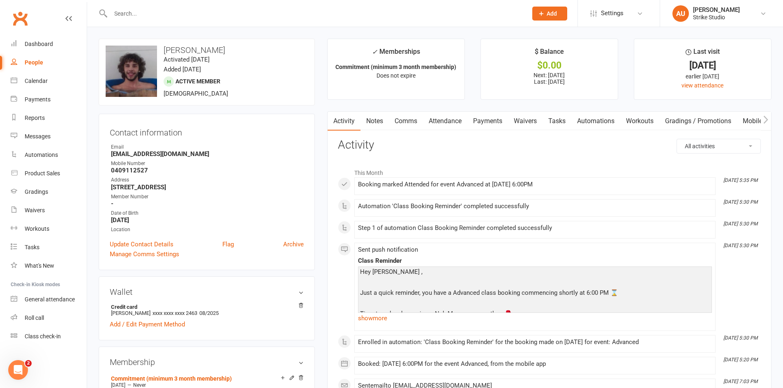
click at [455, 116] on link "Attendance" at bounding box center [445, 121] width 44 height 19
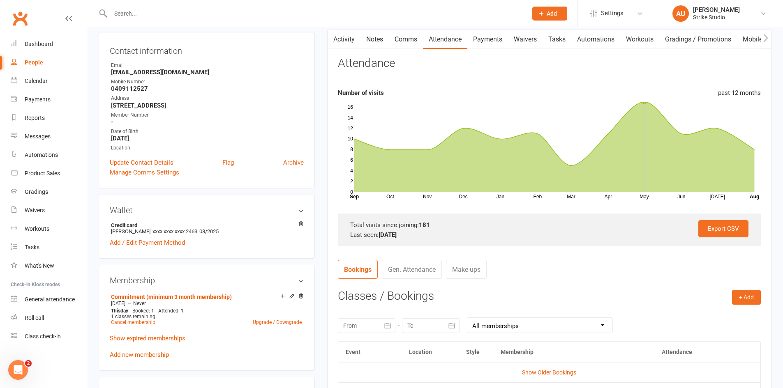
scroll to position [82, 0]
click at [147, 355] on link "Add new membership" at bounding box center [139, 354] width 59 height 7
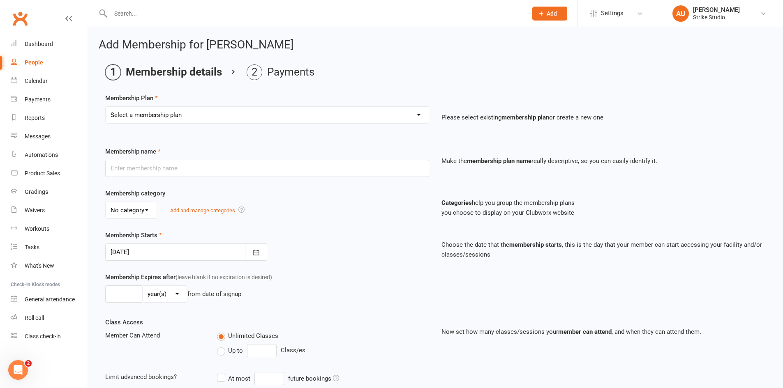
click at [277, 116] on select "Select a membership plan Staff Prepaid (12 month membership) Prepaid (6-month m…" at bounding box center [267, 115] width 323 height 16
select select "11"
click at [106, 107] on select "Select a membership plan Staff Prepaid (12 month membership) Prepaid (6-month m…" at bounding box center [267, 115] width 323 height 16
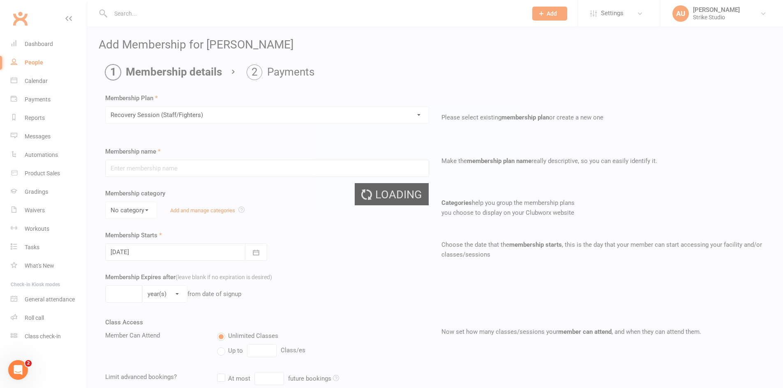
type input "Recovery Session (Staff/Fighters)"
select select "2"
type input "0"
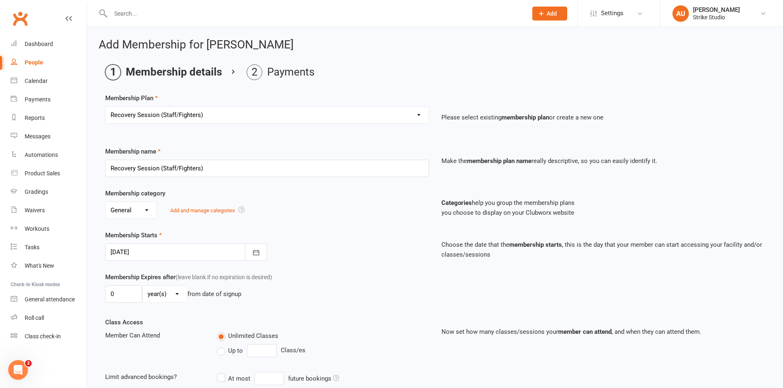
drag, startPoint x: 197, startPoint y: 115, endPoint x: 201, endPoint y: 121, distance: 7.0
click at [197, 115] on select "Select a membership plan Staff Prepaid (12 month membership) Prepaid (6-month m…" at bounding box center [267, 115] width 323 height 16
select select "9"
click at [106, 107] on select "Select a membership plan Staff Prepaid (12 month membership) Prepaid (6-month m…" at bounding box center [267, 115] width 323 height 16
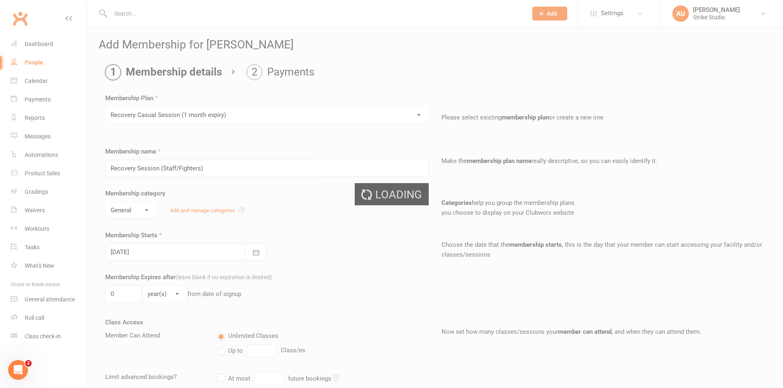
type input "Recovery Casual Session (1 month expiry)"
type input "1"
select select "2"
type input "1"
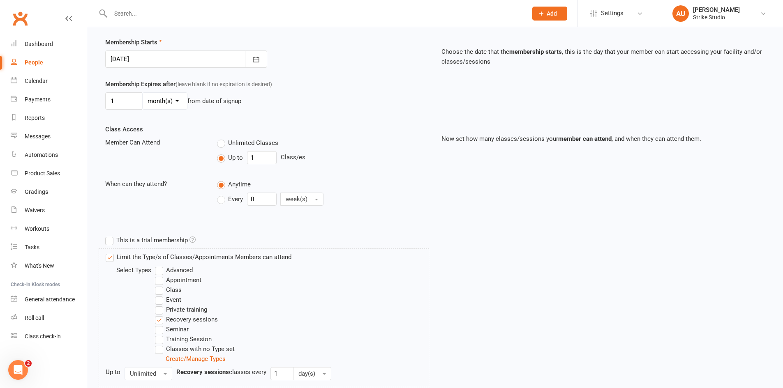
scroll to position [269, 0]
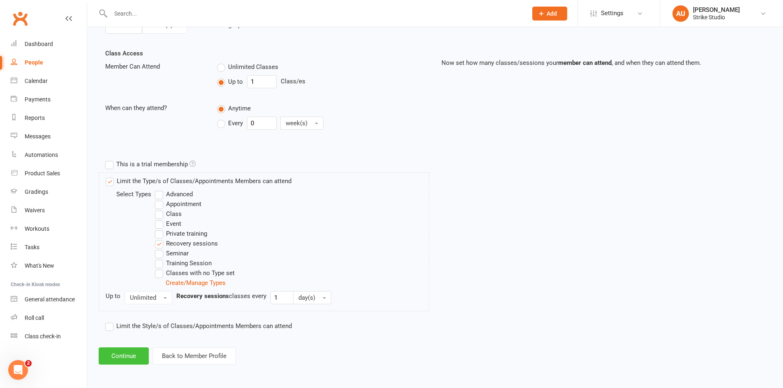
click at [127, 355] on button "Continue" at bounding box center [124, 356] width 50 height 17
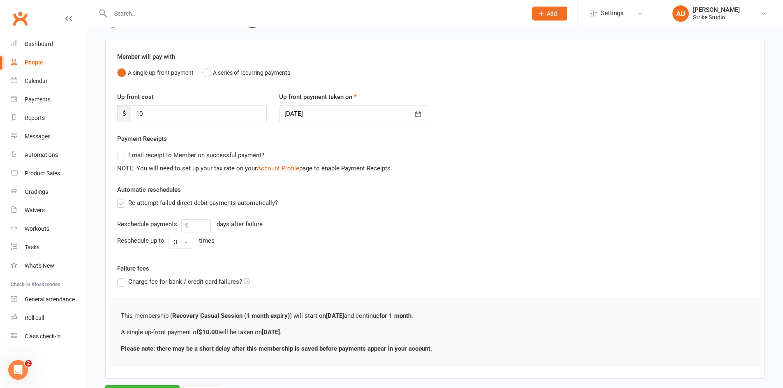
scroll to position [0, 0]
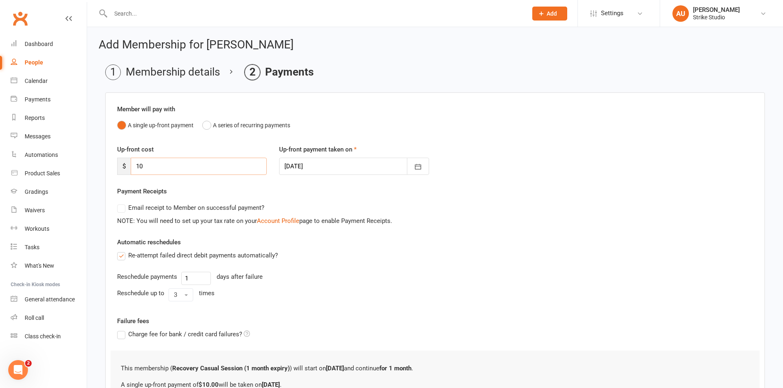
drag, startPoint x: 201, startPoint y: 170, endPoint x: 103, endPoint y: 170, distance: 97.8
click at [104, 172] on main "Membership details Payments Member will pay with A single up-front payment A se…" at bounding box center [435, 260] width 673 height 391
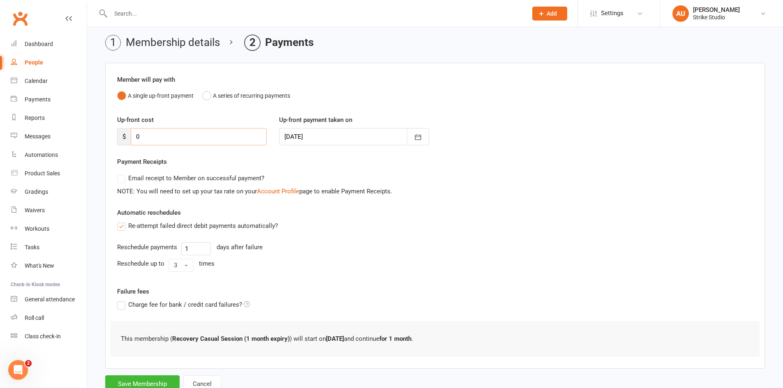
scroll to position [59, 0]
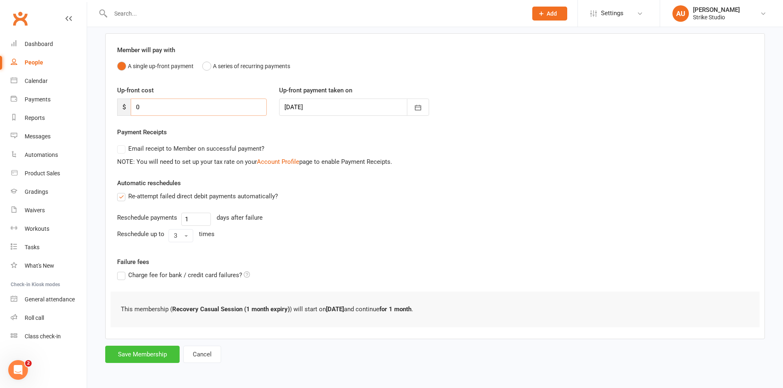
type input "0"
click at [159, 356] on button "Save Membership" at bounding box center [142, 354] width 74 height 17
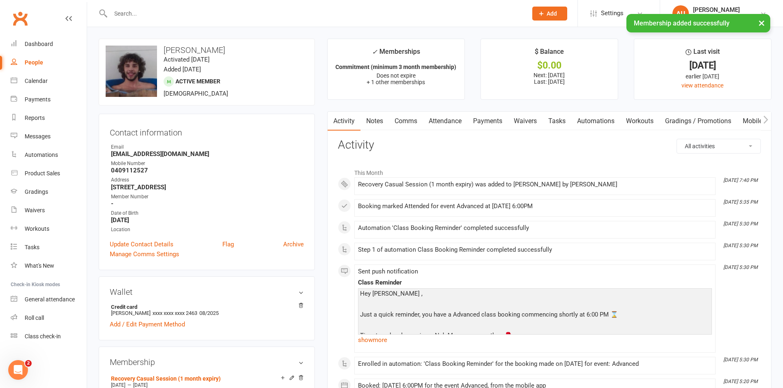
click at [130, 8] on input "text" at bounding box center [314, 14] width 413 height 12
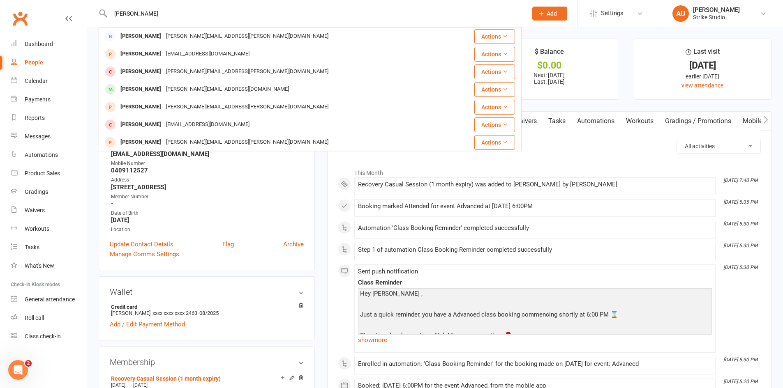
type input "adrian"
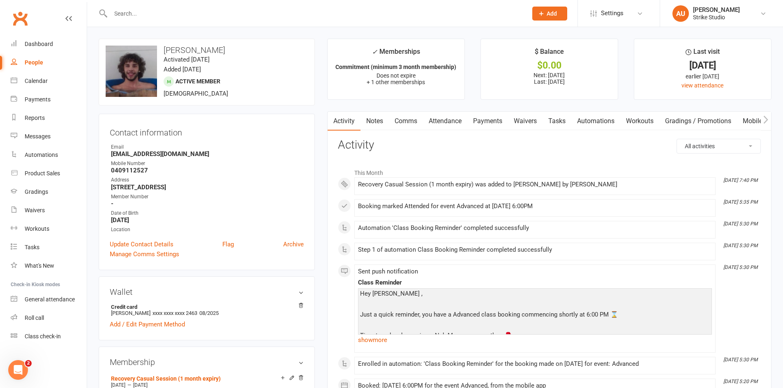
click at [362, 119] on link "Notes" at bounding box center [374, 121] width 28 height 19
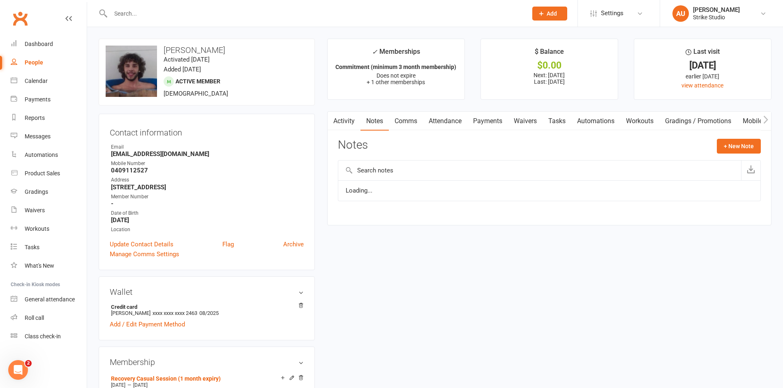
click at [381, 119] on link "Notes" at bounding box center [374, 121] width 28 height 19
click at [736, 146] on button "+ New Note" at bounding box center [739, 146] width 44 height 15
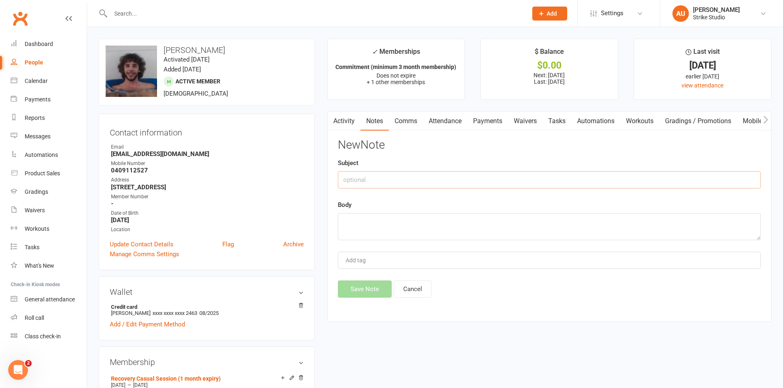
click at [478, 184] on input "text" at bounding box center [549, 179] width 423 height 17
type input "paid cash"
click at [478, 236] on textarea at bounding box center [549, 226] width 423 height 27
type textarea "recovery"
click at [372, 284] on button "Save Note" at bounding box center [365, 289] width 54 height 17
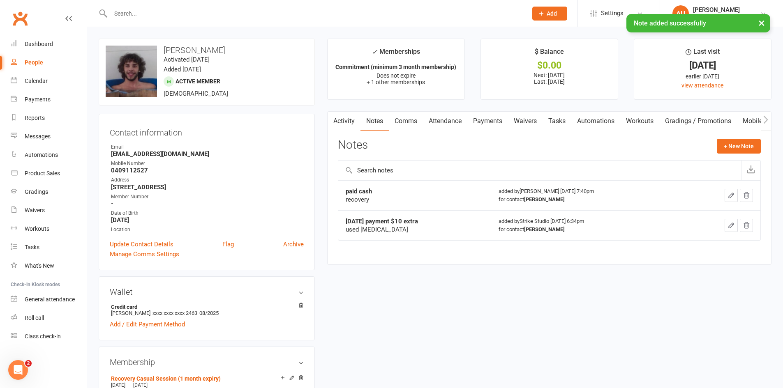
click at [221, 14] on div "× Note added successfully" at bounding box center [386, 14] width 772 height 0
click at [437, 121] on link "Attendance" at bounding box center [445, 121] width 44 height 19
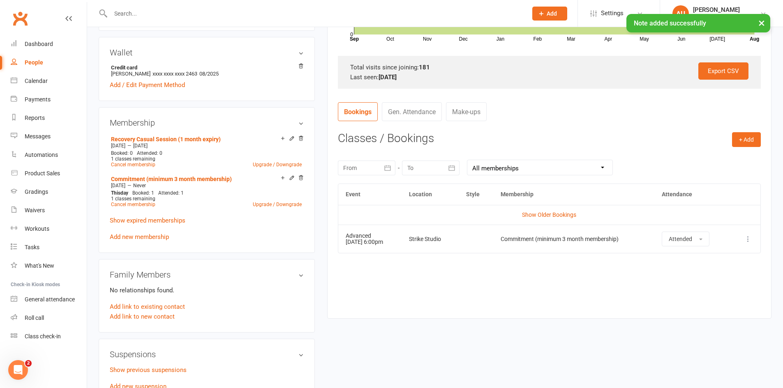
scroll to position [247, 0]
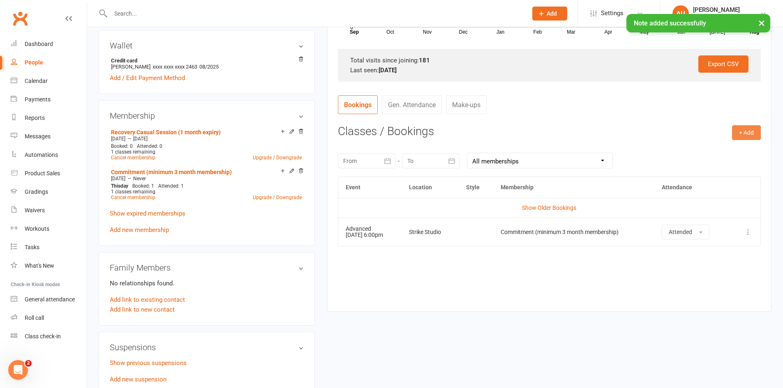
click at [754, 136] on button "+ Add" at bounding box center [746, 132] width 29 height 15
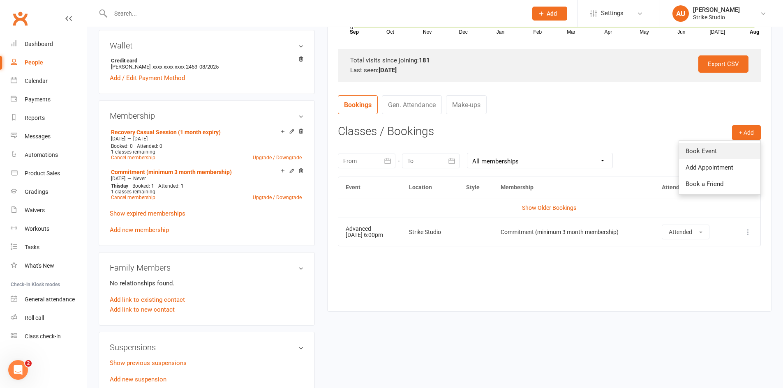
click at [726, 152] on link "Book Event" at bounding box center [719, 151] width 81 height 16
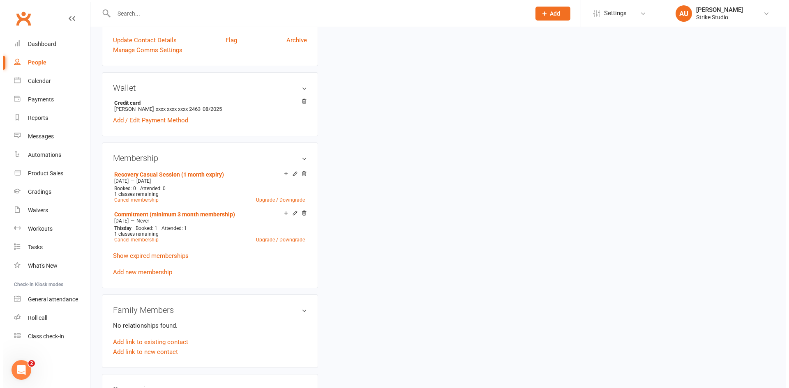
scroll to position [70, 0]
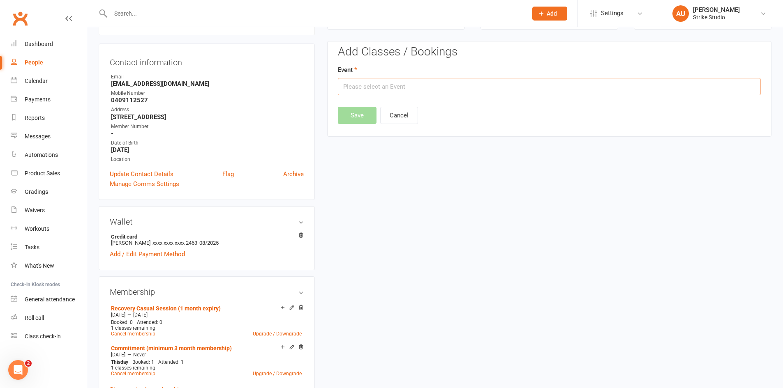
click at [386, 87] on input "text" at bounding box center [549, 86] width 423 height 17
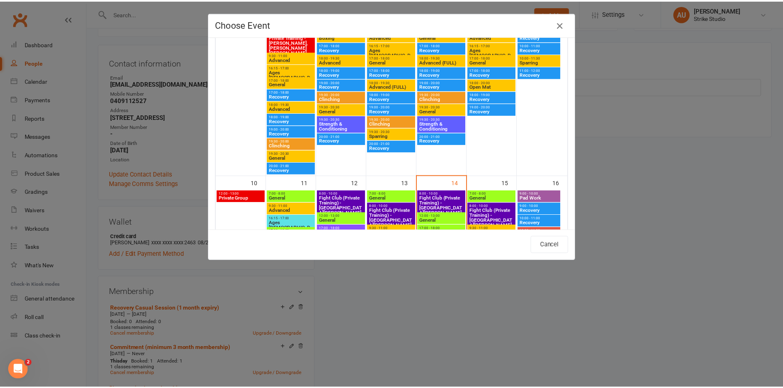
scroll to position [329, 0]
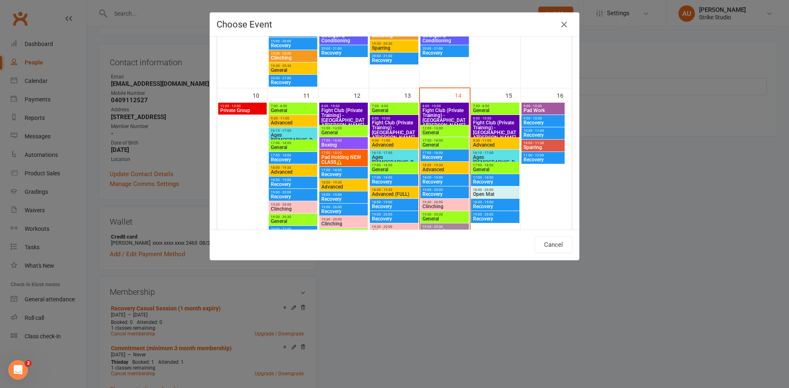
click at [447, 179] on span "18:00 - 19:00" at bounding box center [444, 178] width 45 height 4
type input "Recovery - Aug 14, 2025 6:00:00 PM"
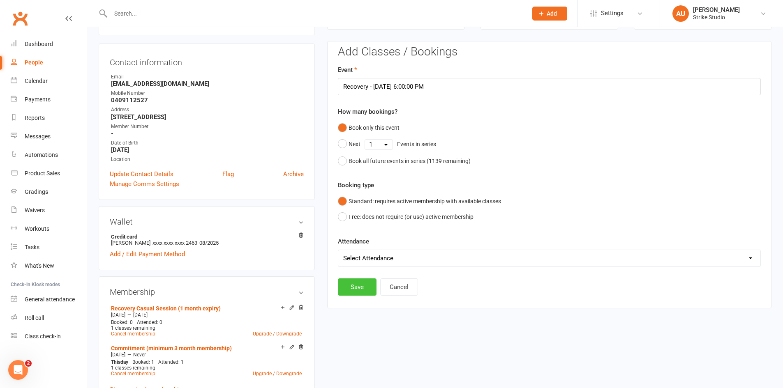
click at [360, 290] on button "Save" at bounding box center [357, 287] width 39 height 17
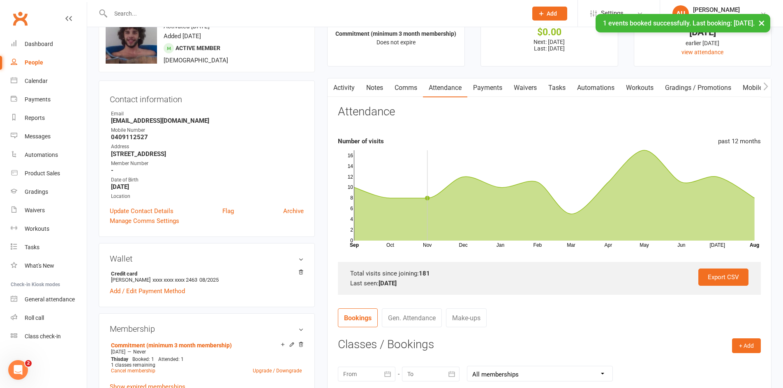
scroll to position [0, 0]
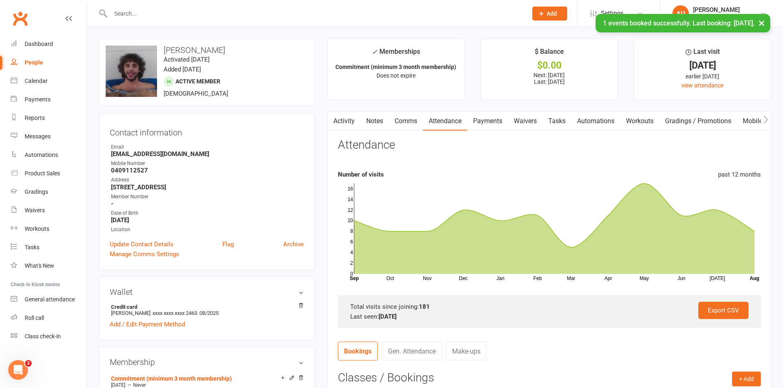
click at [218, 8] on input "text" at bounding box center [314, 14] width 413 height 12
type input "adrian"
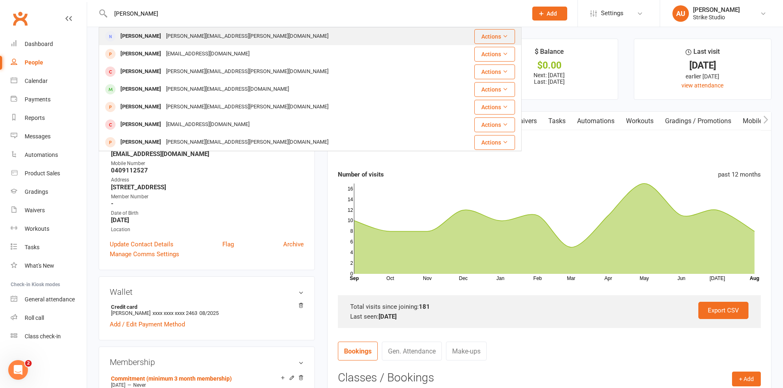
click at [215, 30] on div "Adrian Carra adrian.carra@bigpond.com" at bounding box center [274, 36] width 350 height 17
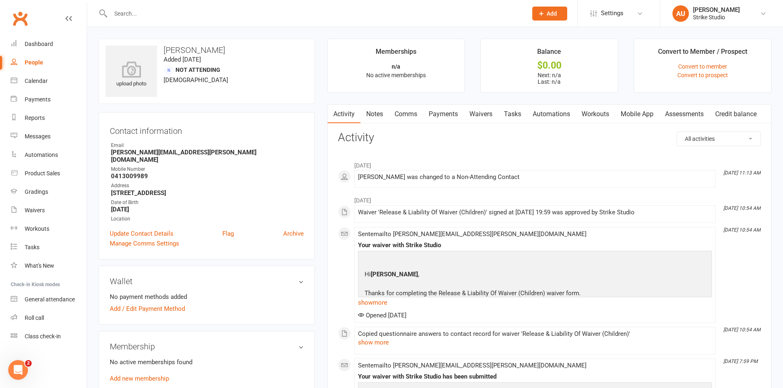
click at [220, 19] on div at bounding box center [310, 13] width 423 height 27
click at [215, 10] on input "text" at bounding box center [314, 14] width 413 height 12
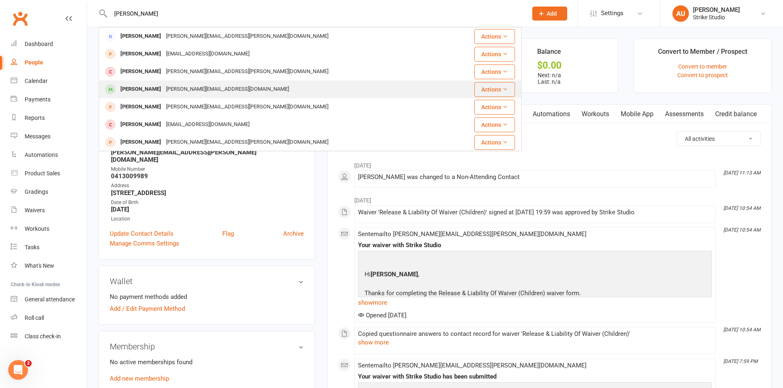
type input "adrian"
click at [229, 90] on div "Adrian Sheriff adrian_sheriff@hotmail.com" at bounding box center [274, 89] width 350 height 17
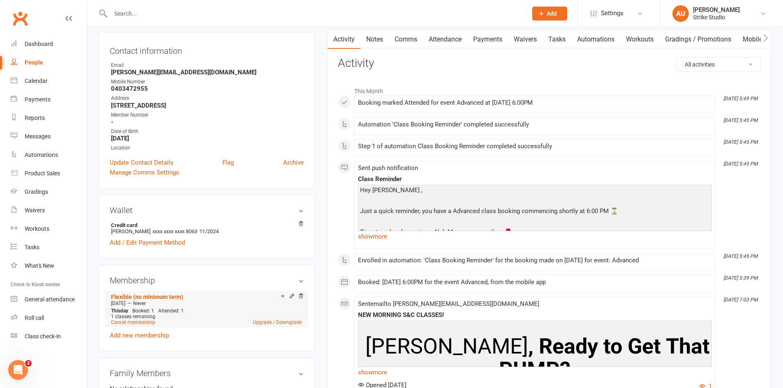
scroll to position [82, 0]
click at [149, 332] on link "Add new membership" at bounding box center [139, 335] width 59 height 7
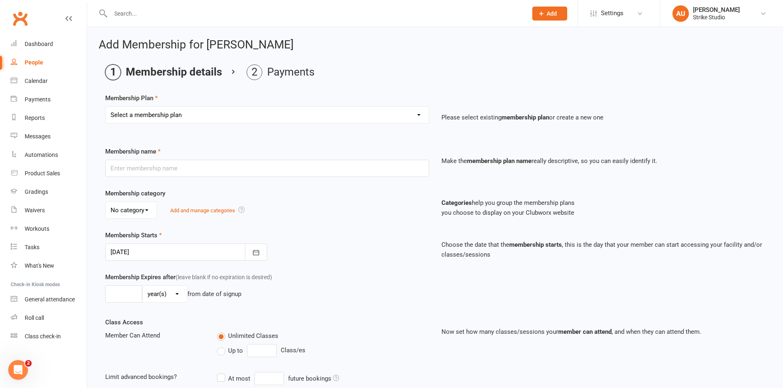
click at [216, 122] on select "Select a membership plan Staff Prepaid (12 month membership) Prepaid (6-month m…" at bounding box center [267, 115] width 323 height 16
select select "10"
click at [106, 107] on select "Select a membership plan Staff Prepaid (12 month membership) Prepaid (6-month m…" at bounding box center [267, 115] width 323 height 16
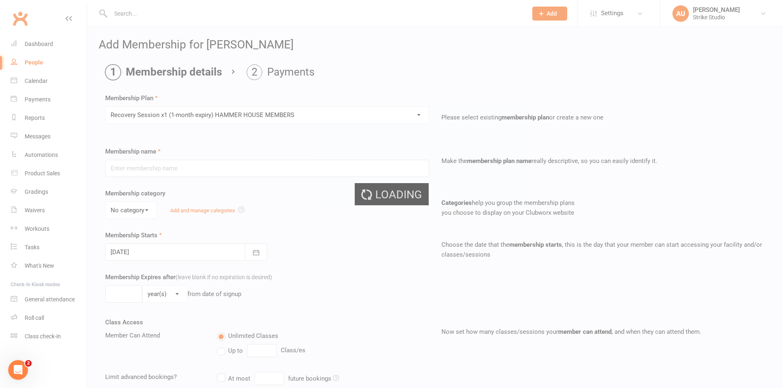
type input "Recovery Session x1 (1-month expiry) HAMMER HOUSE MEMBERS"
select select "2"
type input "1"
select select "2"
type input "1"
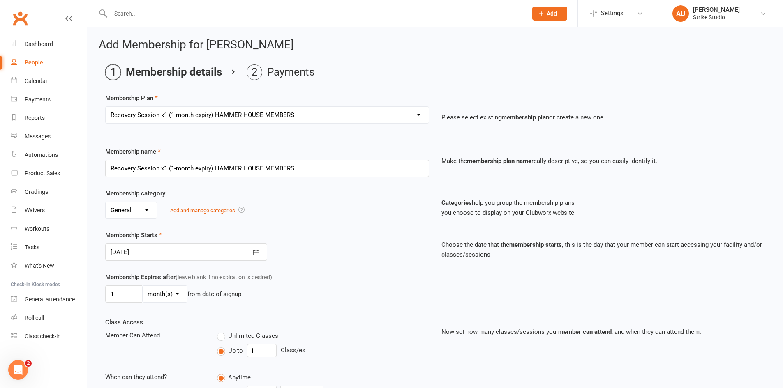
click at [246, 116] on select "Select a membership plan Staff Prepaid (12 month membership) Prepaid (6-month m…" at bounding box center [267, 115] width 323 height 16
select select "13"
click at [106, 107] on select "Select a membership plan Staff Prepaid (12 month membership) Prepaid (6-month m…" at bounding box center [267, 115] width 323 height 16
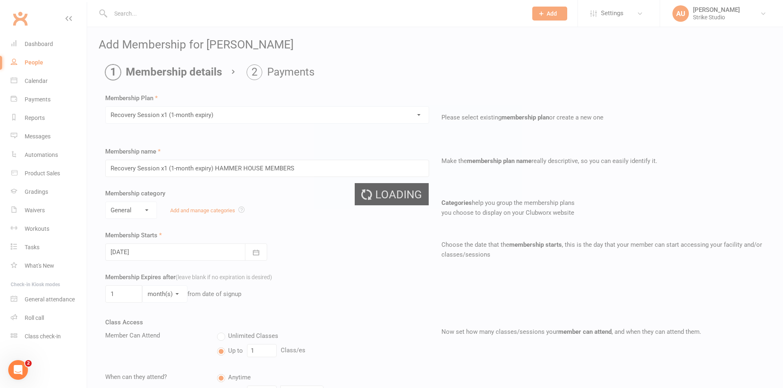
type input "Recovery Session x1 (1-month expiry)"
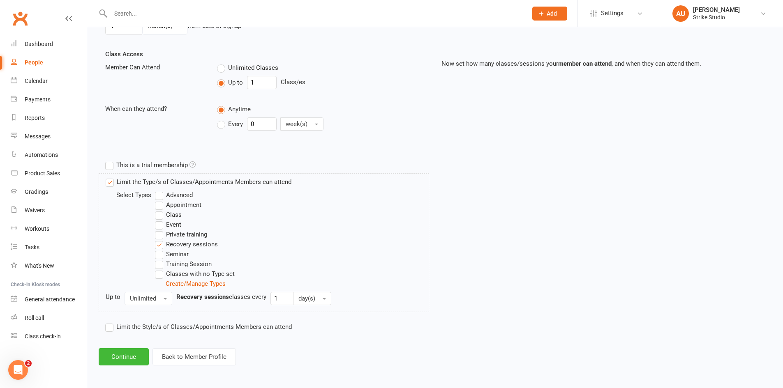
scroll to position [269, 0]
click at [134, 350] on button "Continue" at bounding box center [124, 356] width 50 height 17
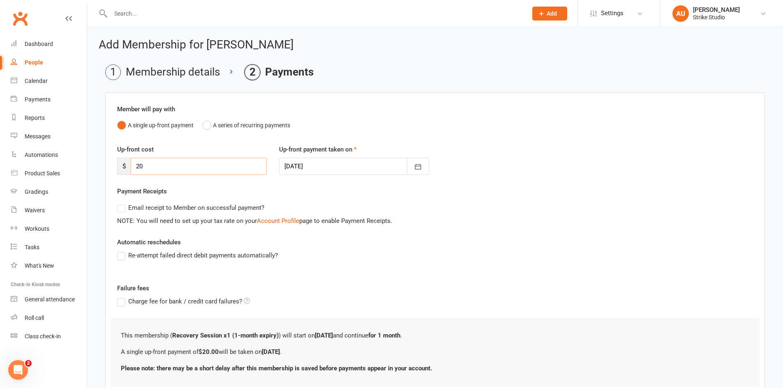
click at [159, 166] on input "20" at bounding box center [199, 166] width 136 height 17
type input "2"
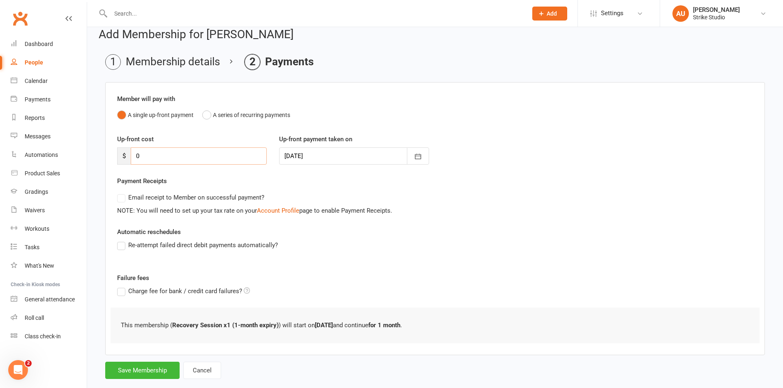
scroll to position [26, 0]
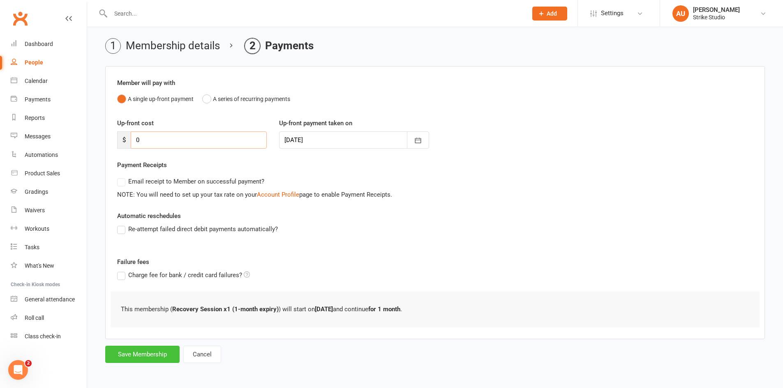
type input "0"
click at [148, 358] on button "Save Membership" at bounding box center [142, 354] width 74 height 17
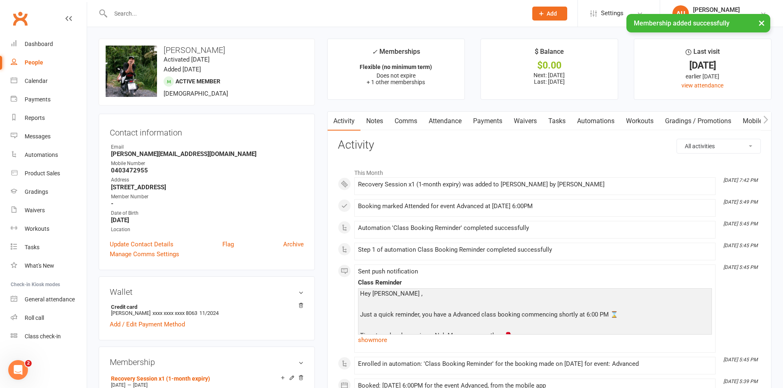
click at [428, 117] on link "Attendance" at bounding box center [445, 121] width 44 height 19
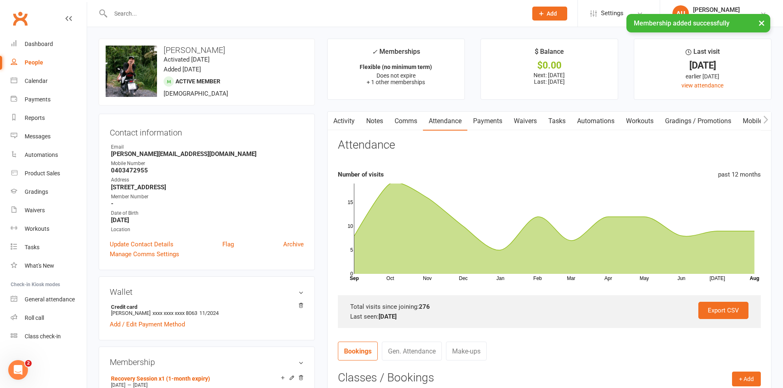
click at [368, 122] on link "Notes" at bounding box center [374, 121] width 28 height 19
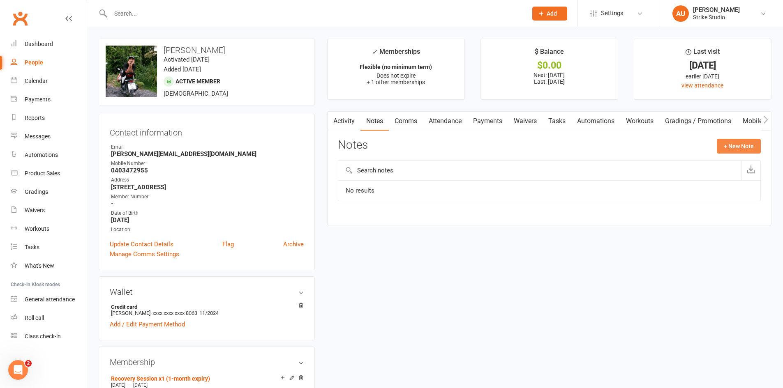
click at [752, 145] on button "+ New Note" at bounding box center [739, 146] width 44 height 15
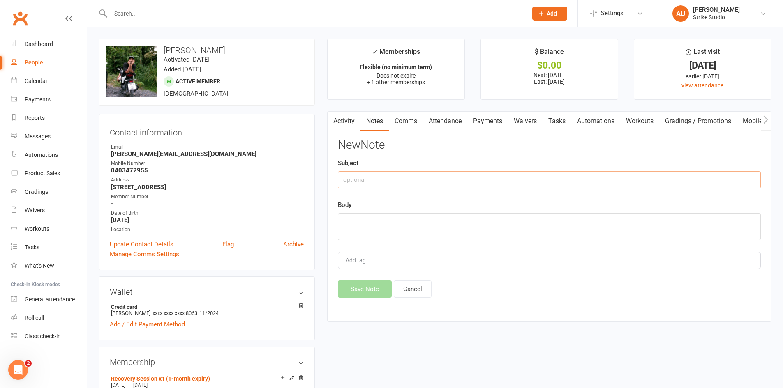
click at [402, 180] on input "text" at bounding box center [549, 179] width 423 height 17
type input "paid cash"
drag, startPoint x: 432, startPoint y: 233, endPoint x: 436, endPoint y: 229, distance: 5.8
click at [432, 232] on textarea at bounding box center [549, 226] width 423 height 27
type textarea "recovery"
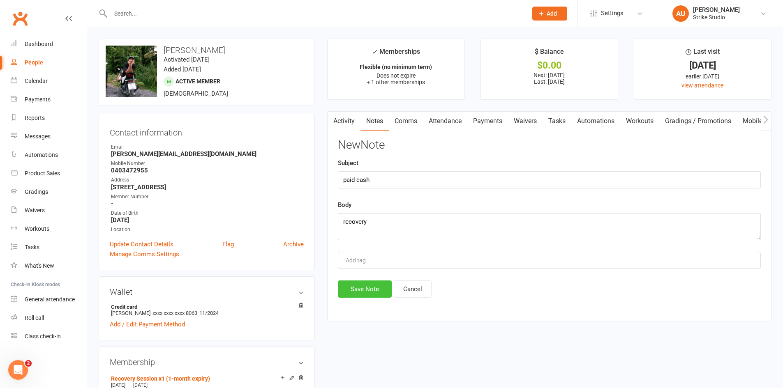
click at [372, 283] on button "Save Note" at bounding box center [365, 289] width 54 height 17
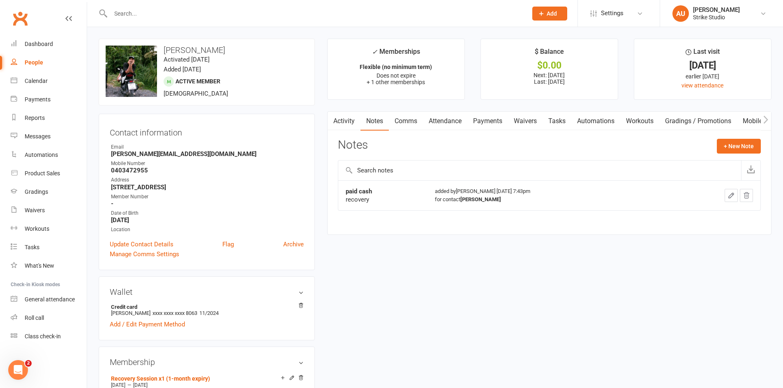
click at [434, 125] on link "Attendance" at bounding box center [445, 121] width 44 height 19
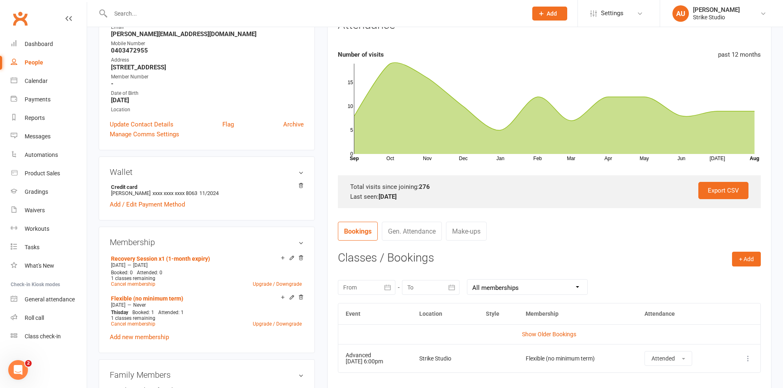
scroll to position [123, 0]
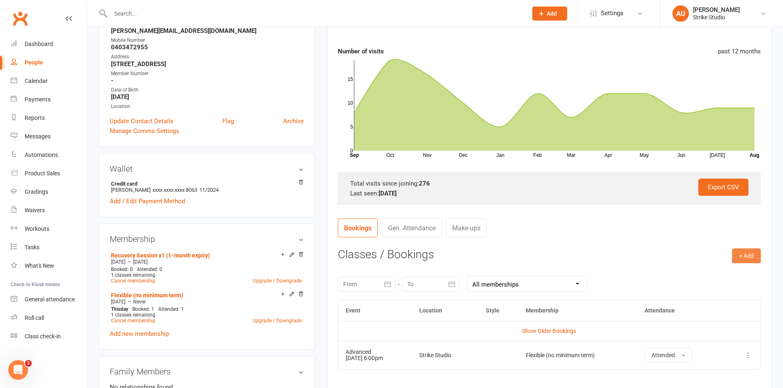
click at [749, 261] on button "+ Add" at bounding box center [746, 256] width 29 height 15
click at [739, 274] on link "Book Event" at bounding box center [719, 274] width 81 height 16
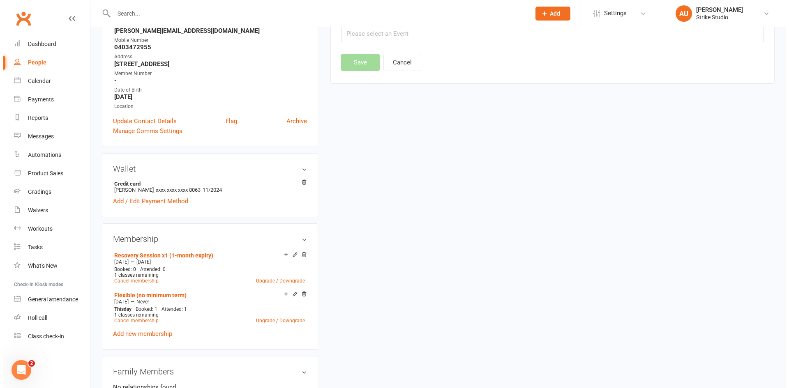
scroll to position [70, 0]
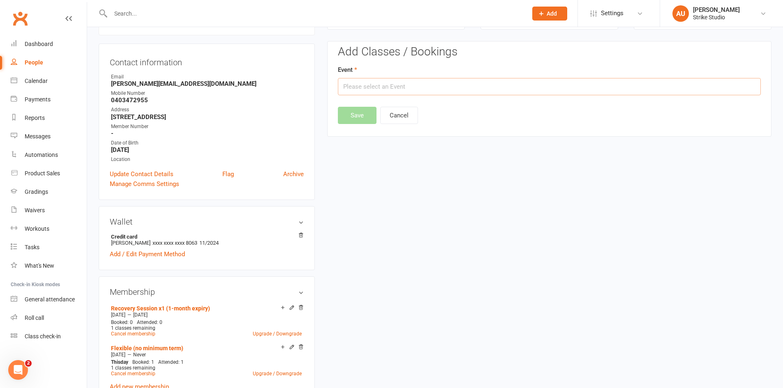
click at [391, 92] on input "text" at bounding box center [549, 86] width 423 height 17
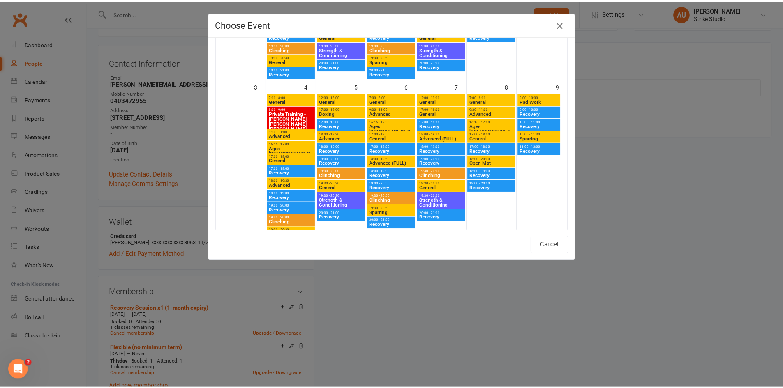
scroll to position [329, 0]
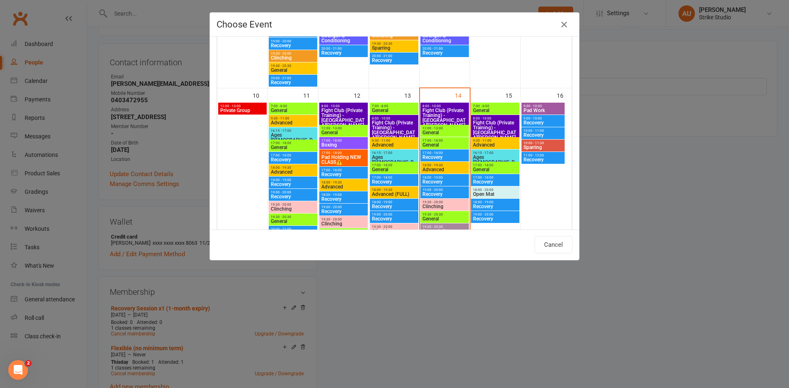
click at [446, 179] on span "18:00 - 19:00" at bounding box center [444, 178] width 45 height 4
type input "Recovery - Aug 14, 2025 6:00:00 PM"
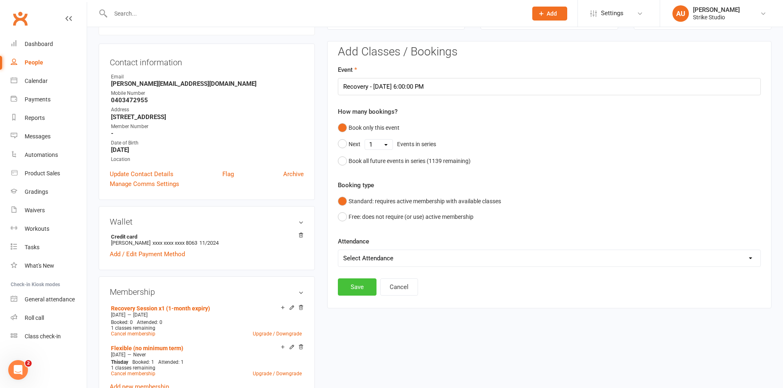
click at [364, 284] on button "Save" at bounding box center [357, 287] width 39 height 17
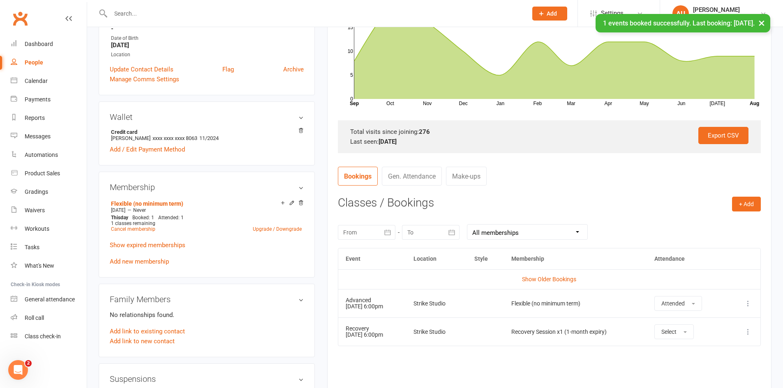
scroll to position [194, 0]
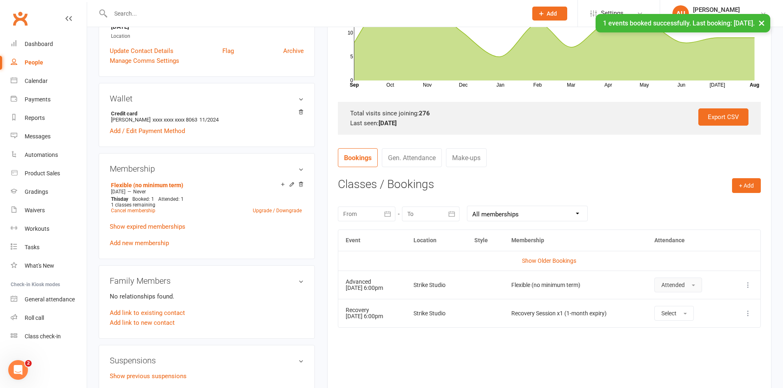
click at [685, 286] on span "Attended" at bounding box center [672, 285] width 23 height 7
click at [654, 271] on td "Attended Attended Absent" at bounding box center [687, 285] width 81 height 28
click at [687, 314] on button "Select" at bounding box center [673, 313] width 39 height 15
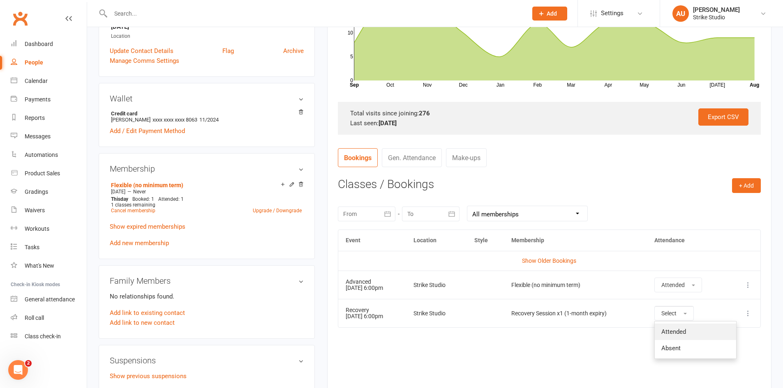
drag, startPoint x: 690, startPoint y: 334, endPoint x: 693, endPoint y: 330, distance: 5.1
click at [686, 334] on span "Attended" at bounding box center [673, 331] width 25 height 7
click at [158, 7] on div at bounding box center [310, 13] width 423 height 27
click at [156, 12] on input "text" at bounding box center [314, 14] width 413 height 12
